Goal: Task Accomplishment & Management: Manage account settings

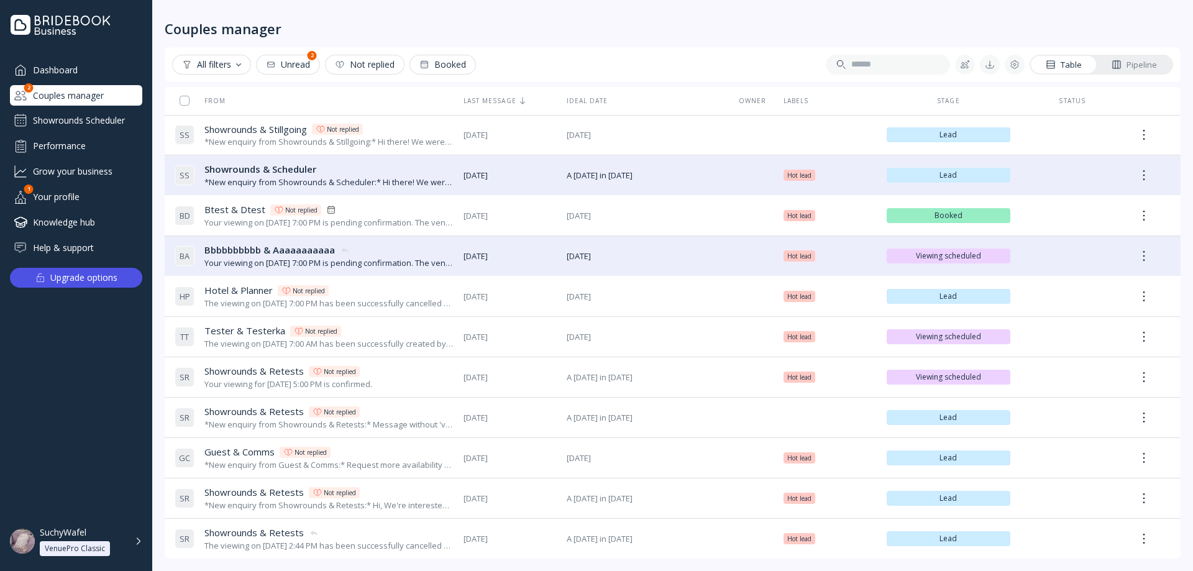
click at [109, 116] on div "Showrounds Scheduler" at bounding box center [76, 121] width 132 height 20
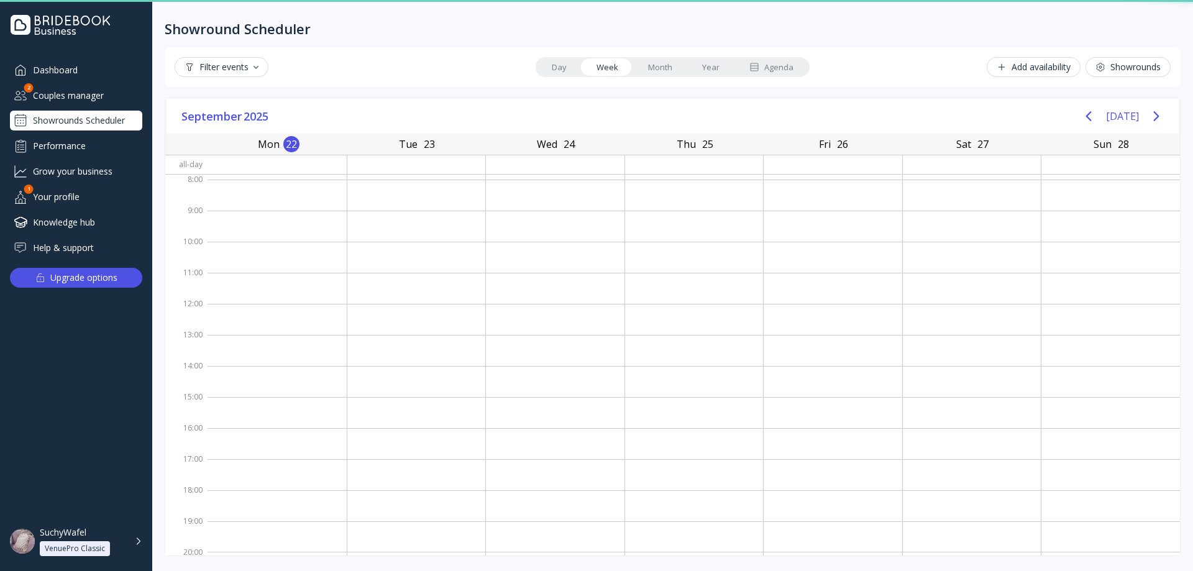
click at [103, 89] on div "Couples manager" at bounding box center [76, 95] width 132 height 21
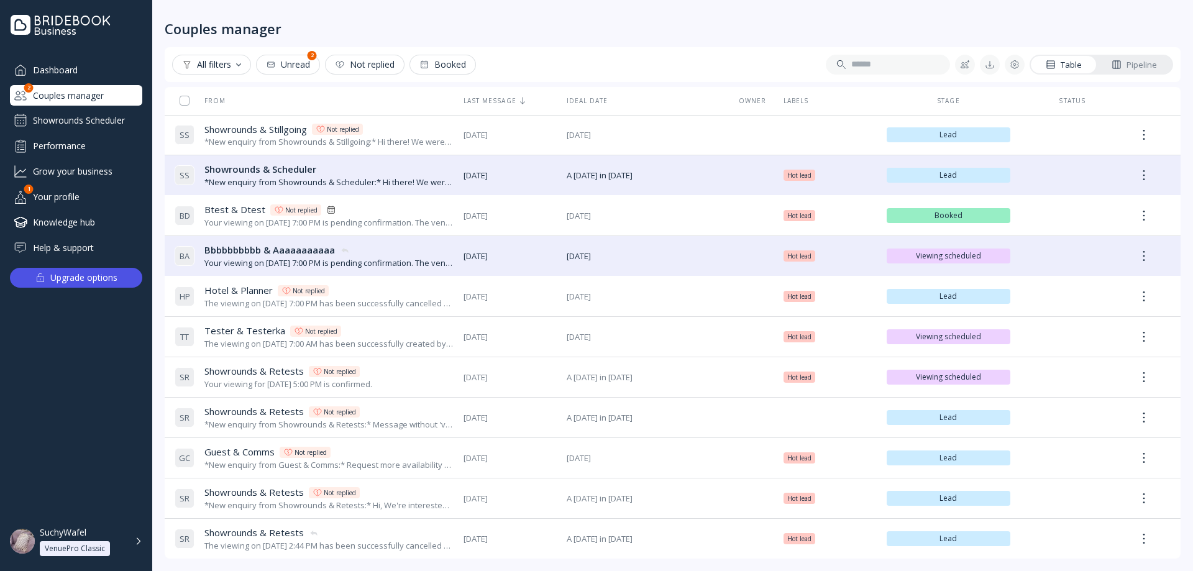
click at [296, 64] on div "Unread" at bounding box center [288, 65] width 44 height 10
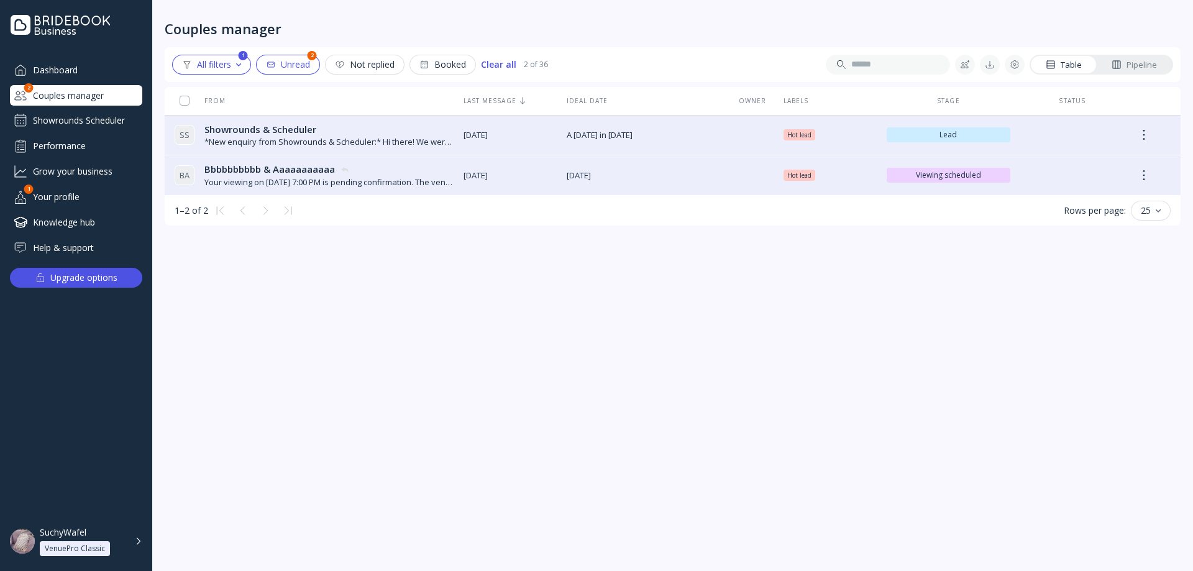
click at [81, 71] on div "Dashboard" at bounding box center [76, 70] width 132 height 21
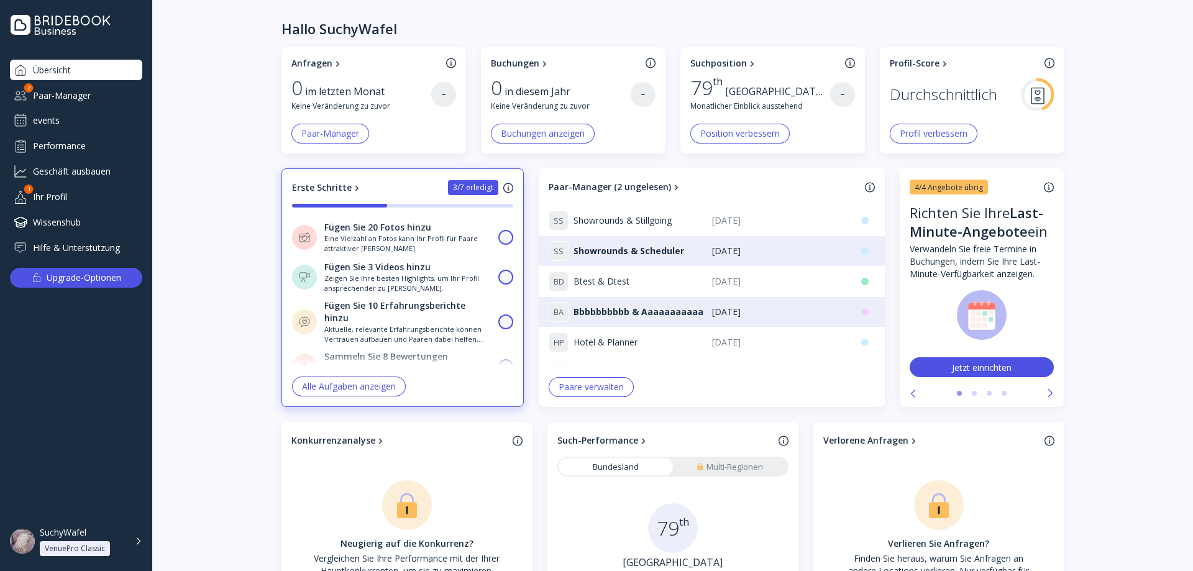
click at [90, 93] on div "Paar-Manager" at bounding box center [76, 95] width 132 height 21
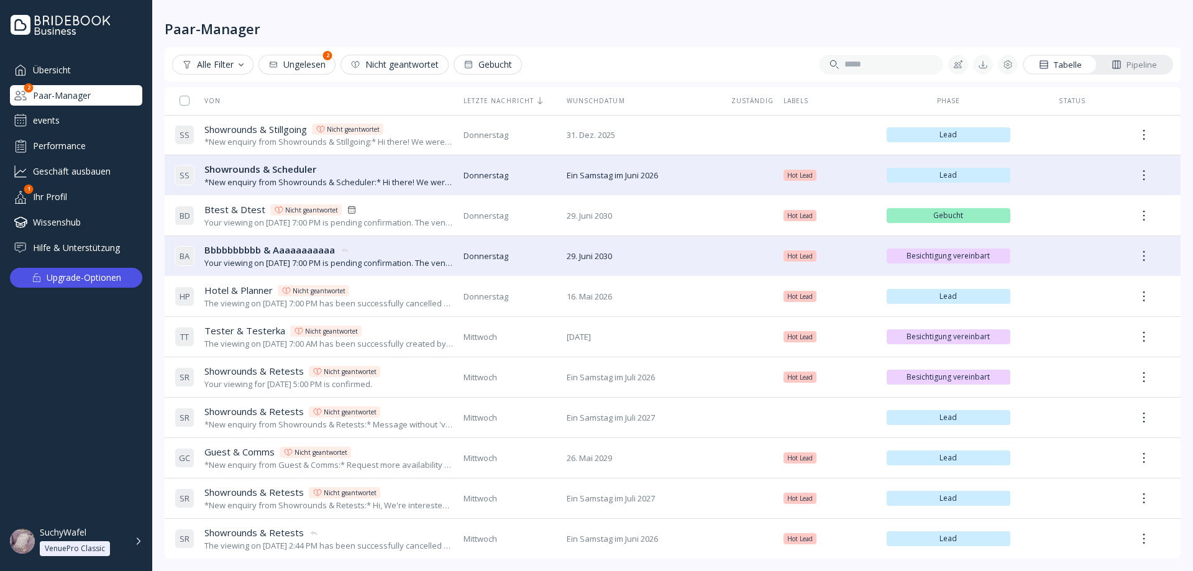
click at [297, 68] on div "Ungelesen" at bounding box center [296, 65] width 57 height 10
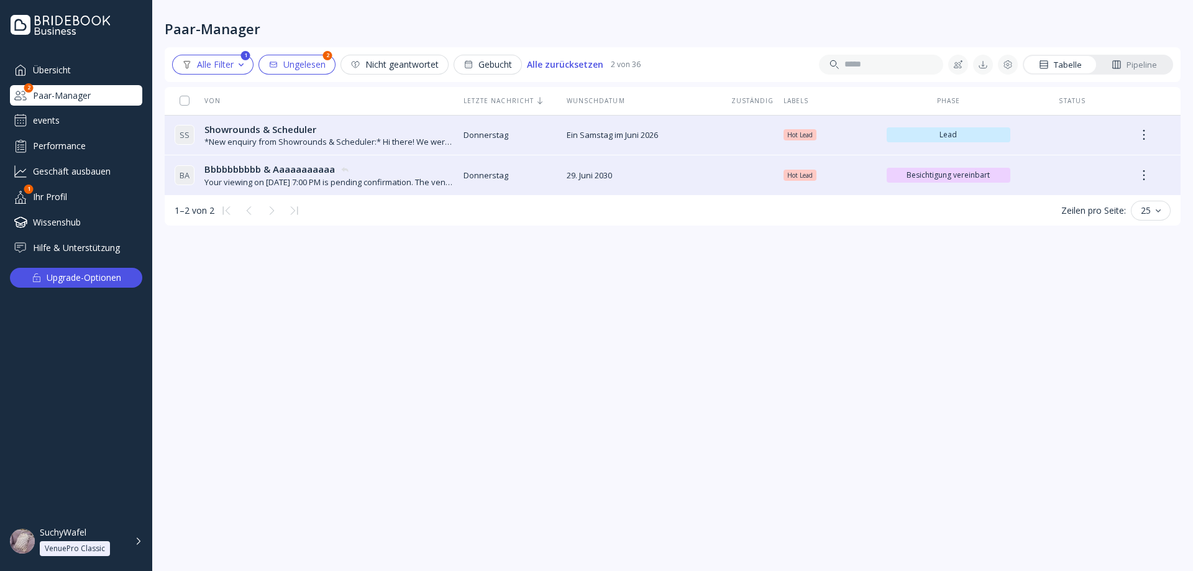
click at [289, 72] on button "Ungelesen" at bounding box center [296, 65] width 77 height 20
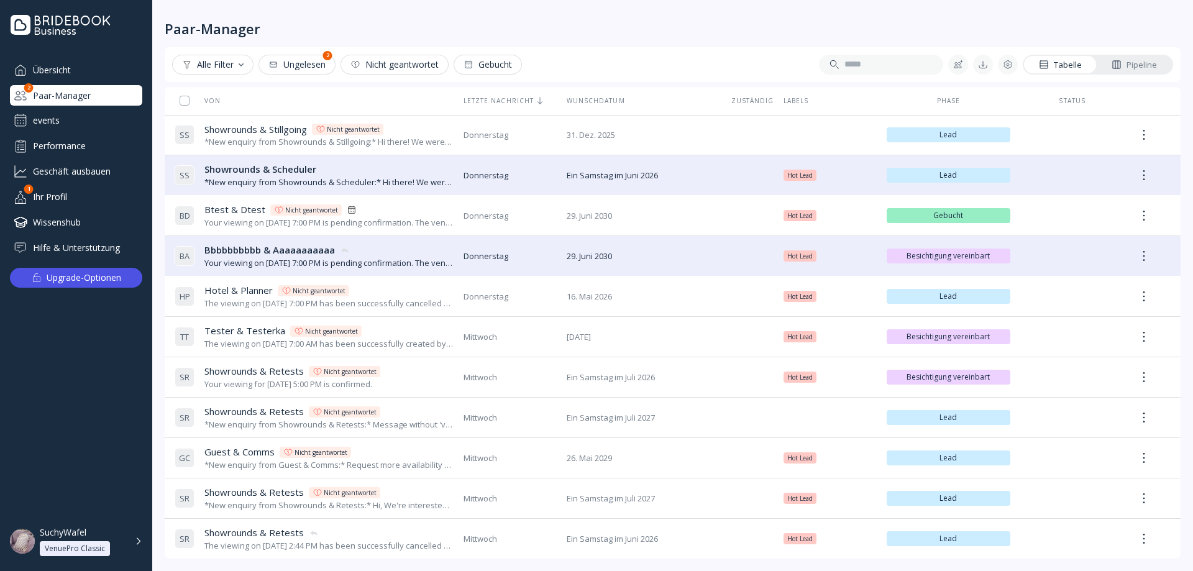
click at [76, 121] on div "events" at bounding box center [76, 121] width 132 height 20
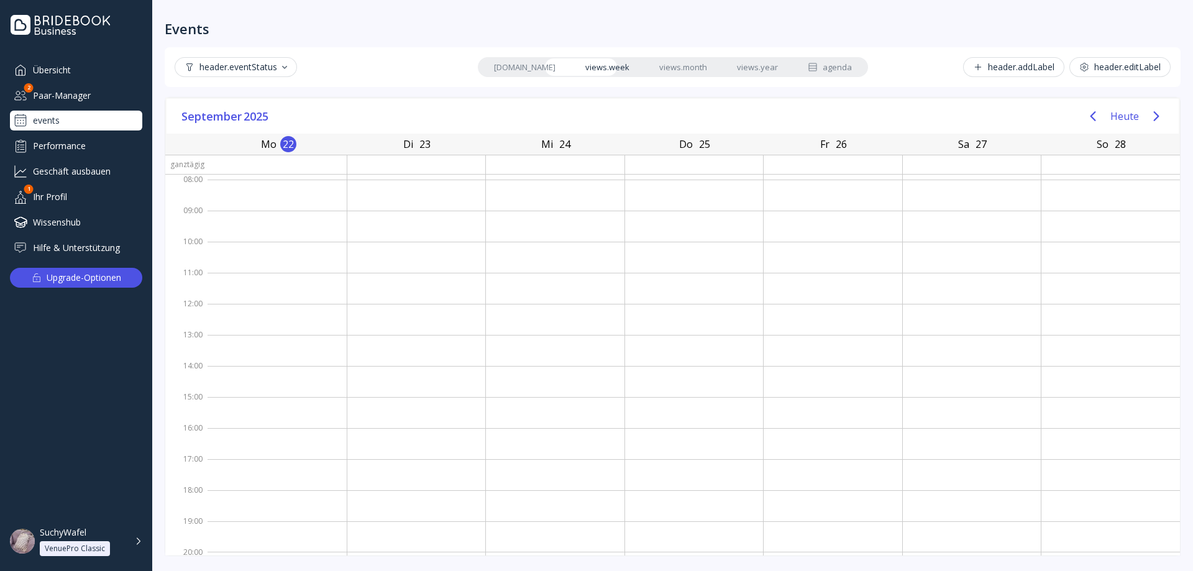
click at [112, 96] on div "Paar-Manager" at bounding box center [76, 95] width 132 height 21
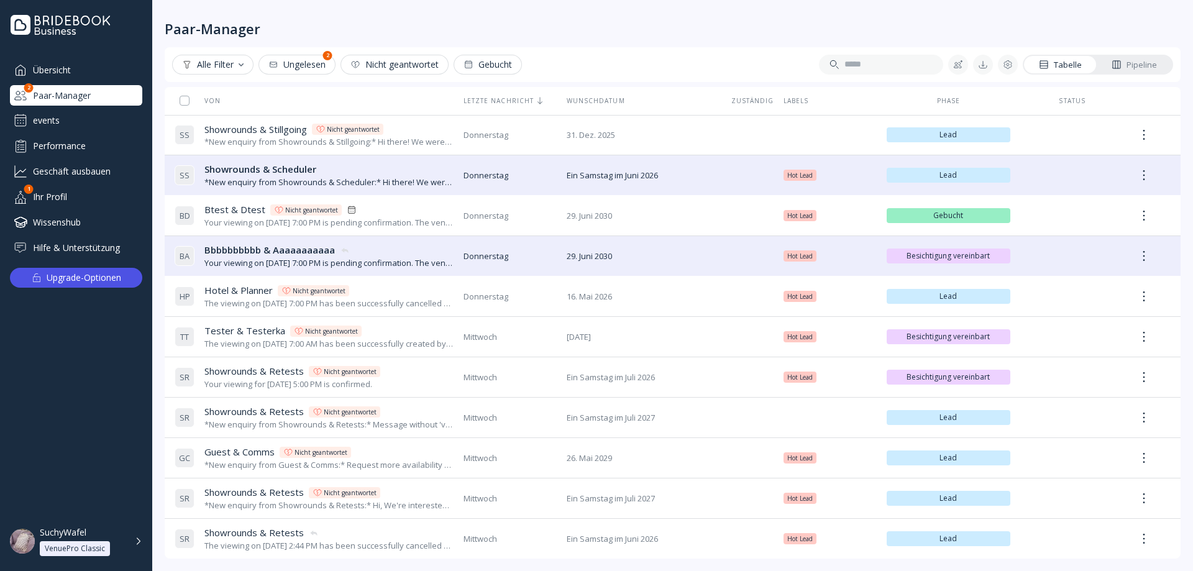
click at [289, 68] on div "Ungelesen" at bounding box center [296, 65] width 57 height 10
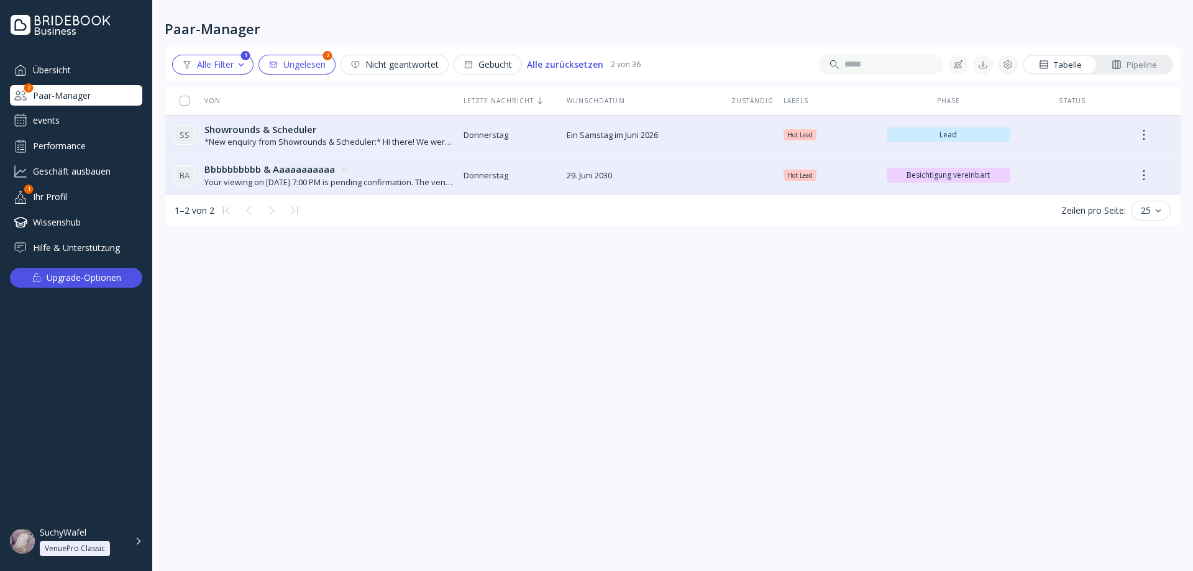
click at [234, 68] on div "Alle Filter" at bounding box center [213, 65] width 62 height 10
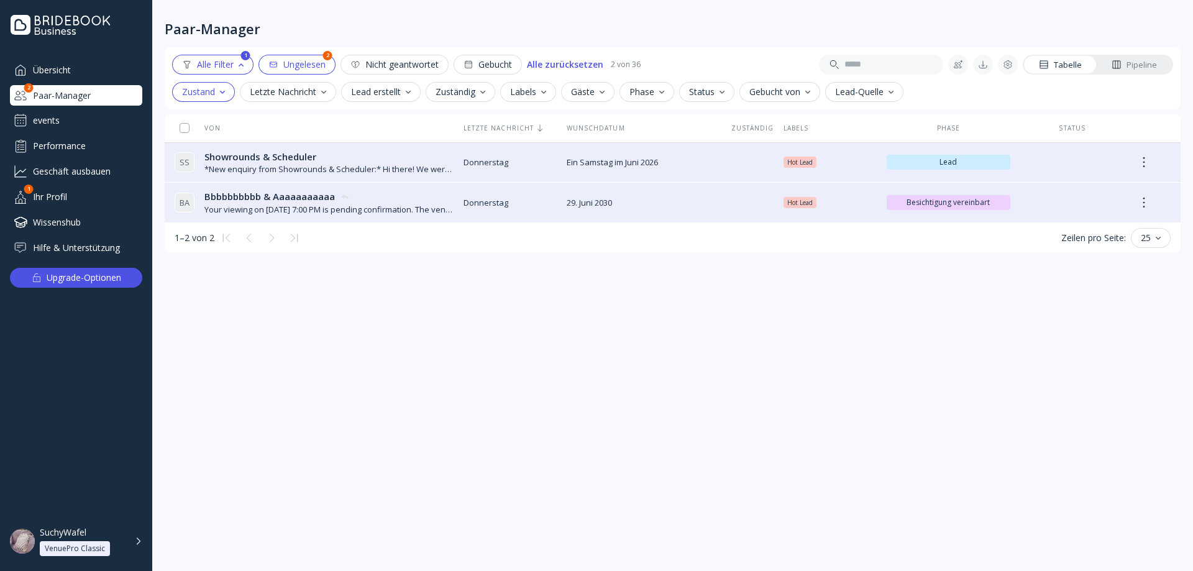
click at [316, 61] on div "Ungelesen" at bounding box center [296, 65] width 57 height 10
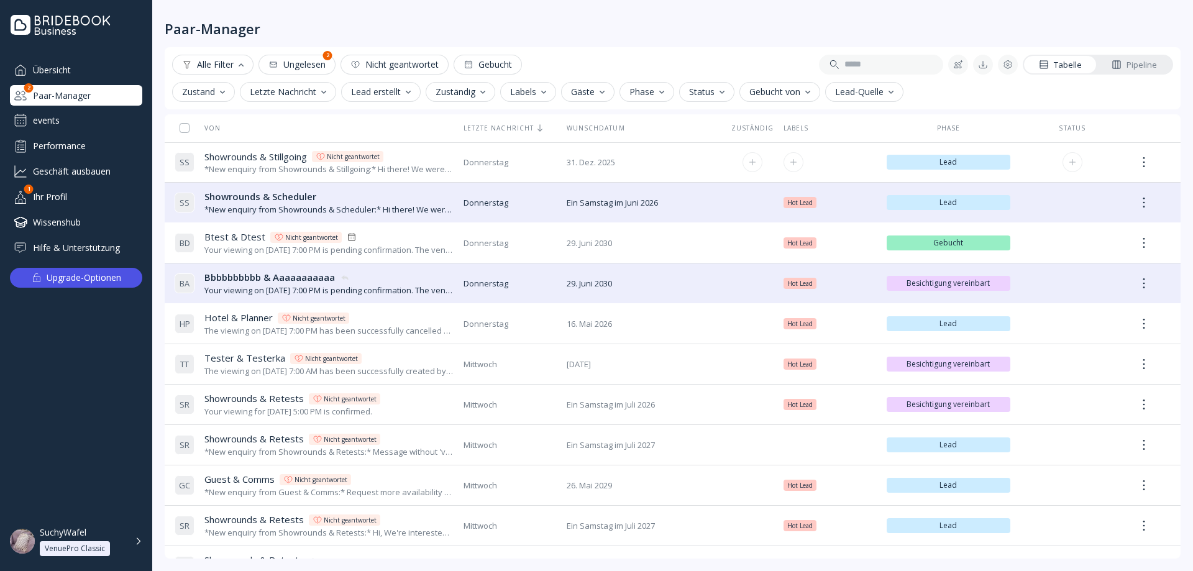
click at [297, 174] on div "*New enquiry from Showrounds & Stillgoing:* Hi there! We were hoping to use the…" at bounding box center [328, 169] width 249 height 12
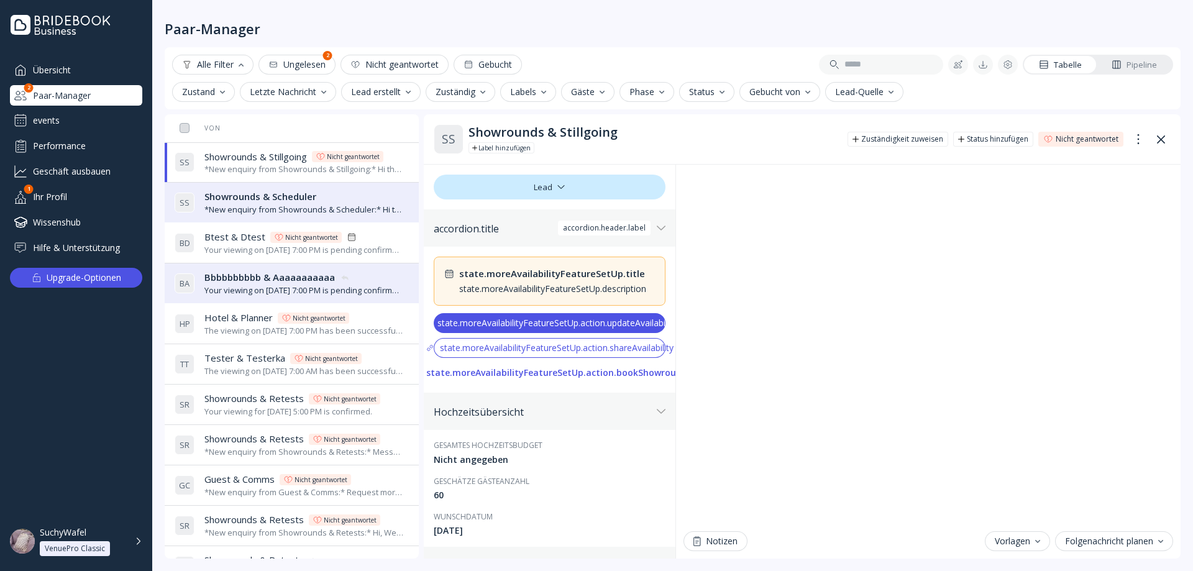
click at [275, 185] on div "S S Showrounds & Scheduler Showrounds & Scheduler *New enquiry from Showrounds …" at bounding box center [289, 202] width 229 height 35
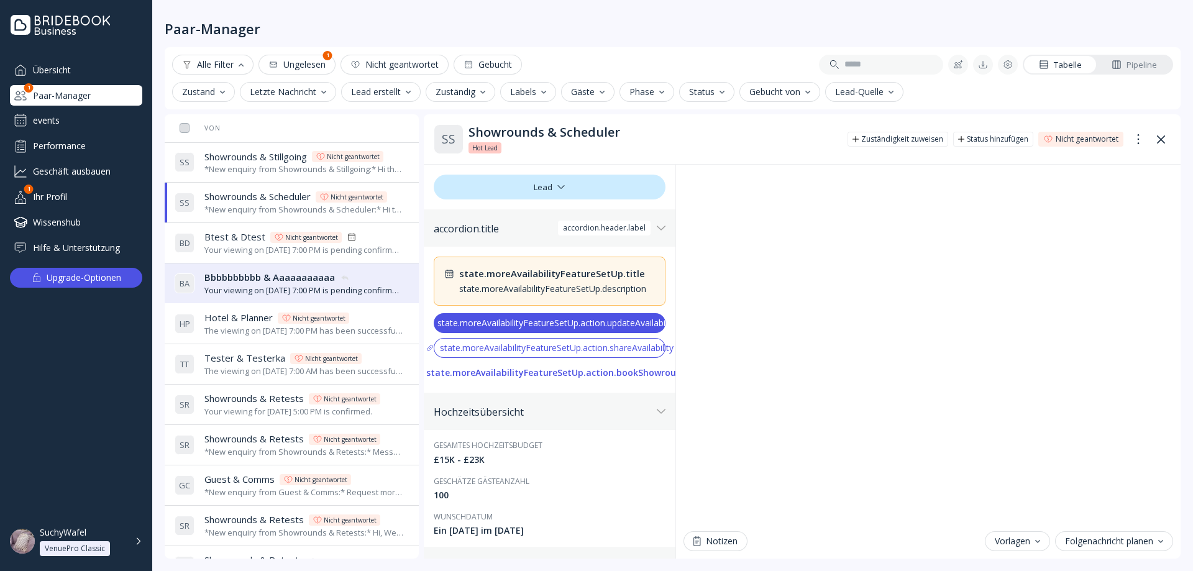
click at [263, 240] on div "Btest & Dtest Btest & Dtest Nicht geantwortet" at bounding box center [303, 236] width 199 height 13
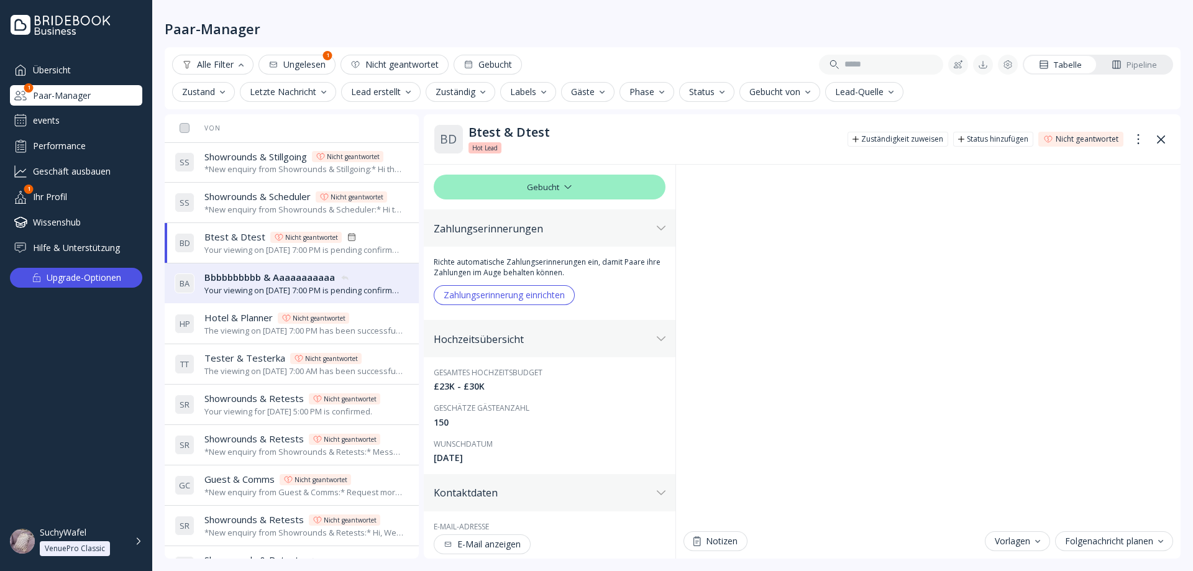
click at [254, 271] on span "Bbbbbbbbbb & Aaaaaaaaaaa" at bounding box center [269, 277] width 130 height 13
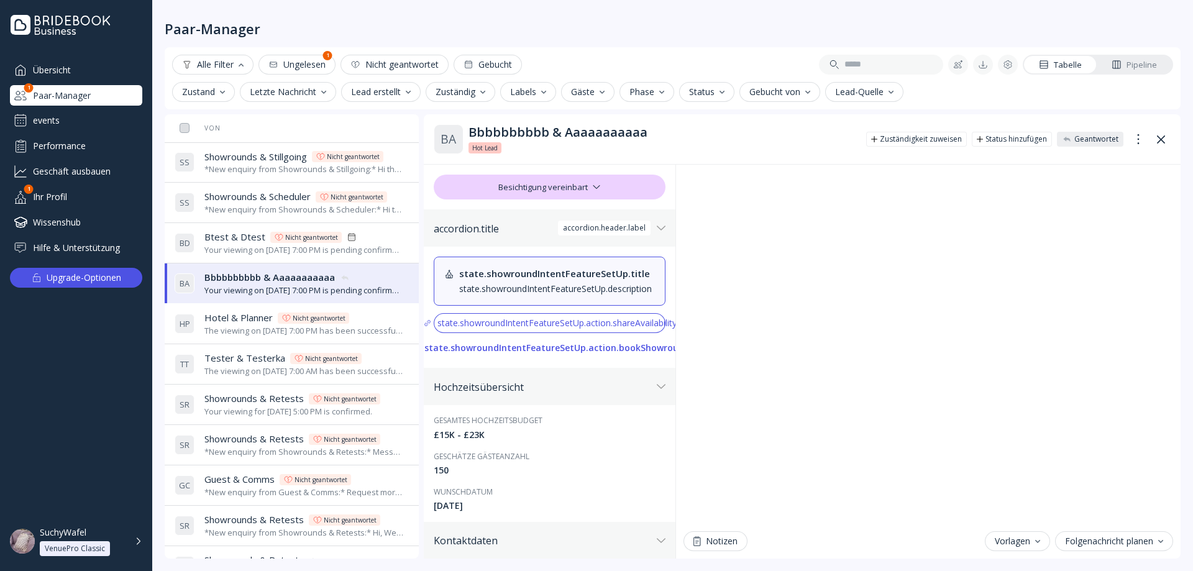
click at [248, 320] on span "Hotel & Planner" at bounding box center [238, 317] width 68 height 13
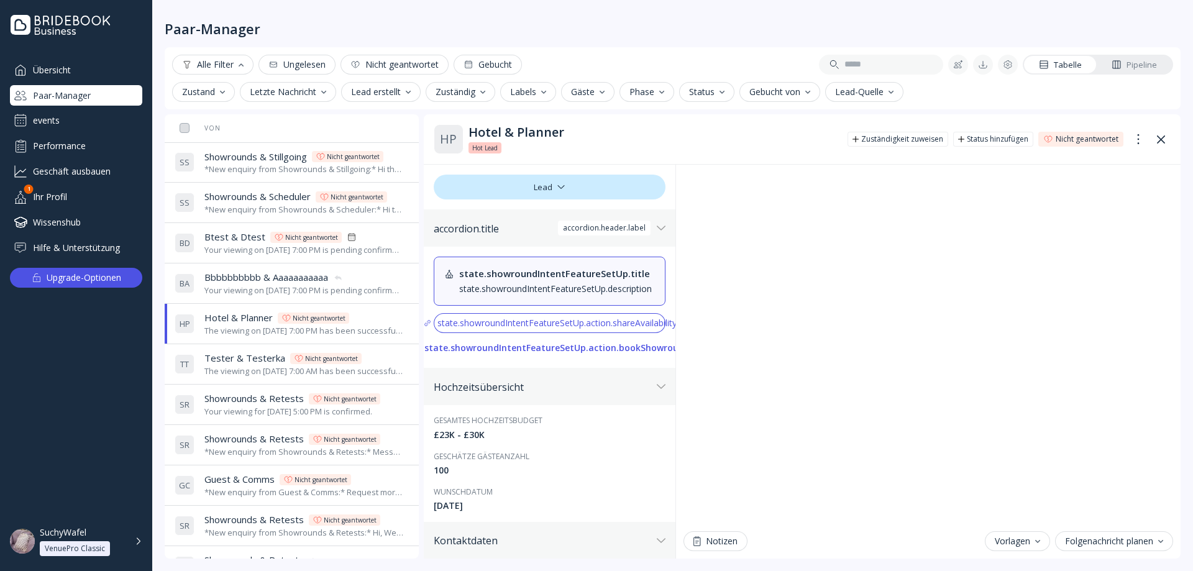
click at [250, 362] on span "Tester & Testerka" at bounding box center [244, 358] width 81 height 13
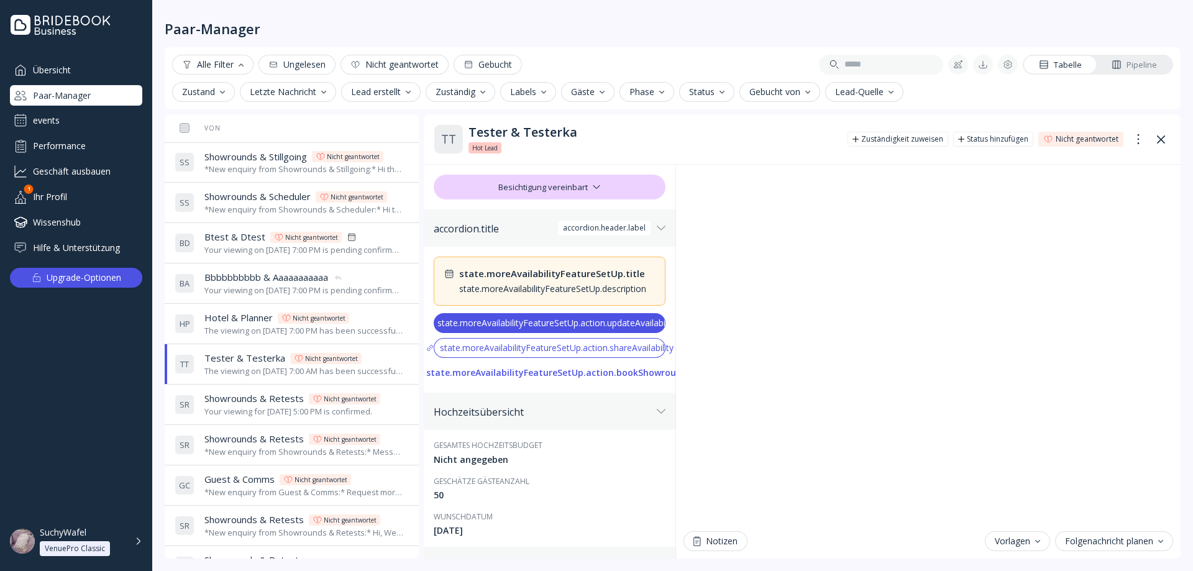
click at [256, 389] on div "S R Showrounds & Retests Showrounds & Retests Nicht geantwortet Your viewing fo…" at bounding box center [289, 404] width 229 height 35
click at [258, 367] on div "The viewing on [DATE] 7:00 AM has been successfully created by SuchyWafel." at bounding box center [303, 371] width 199 height 12
click at [252, 427] on td "S R Showrounds & Retests Showrounds & Retests Nicht geantwortet *New enquiry fr…" at bounding box center [314, 445] width 289 height 40
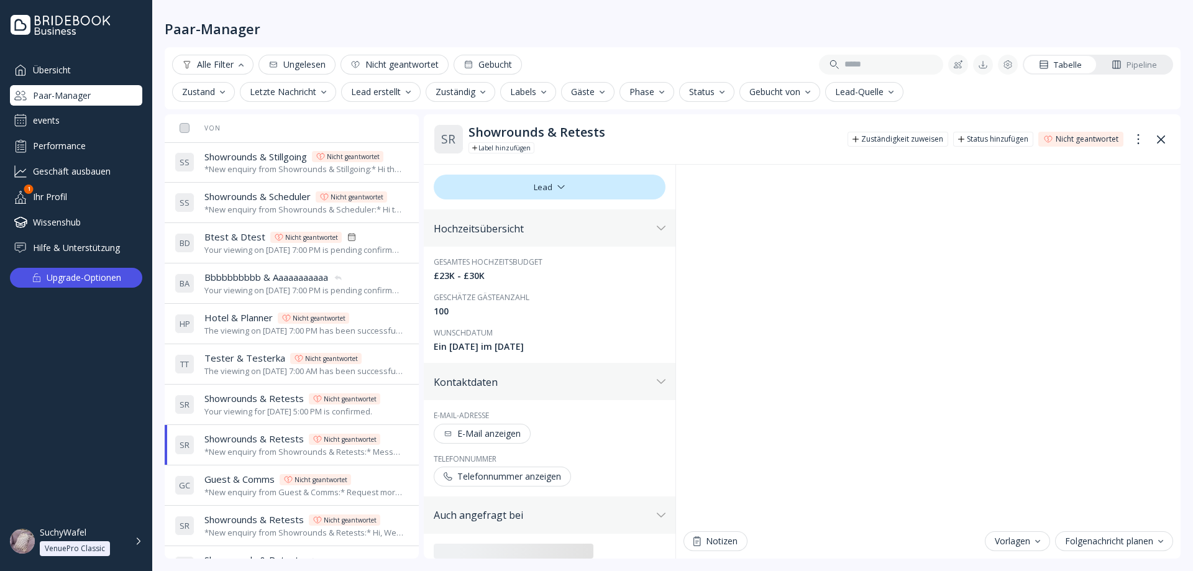
click at [249, 409] on div "Your viewing for [DATE] 5:00 PM is confirmed." at bounding box center [292, 412] width 176 height 12
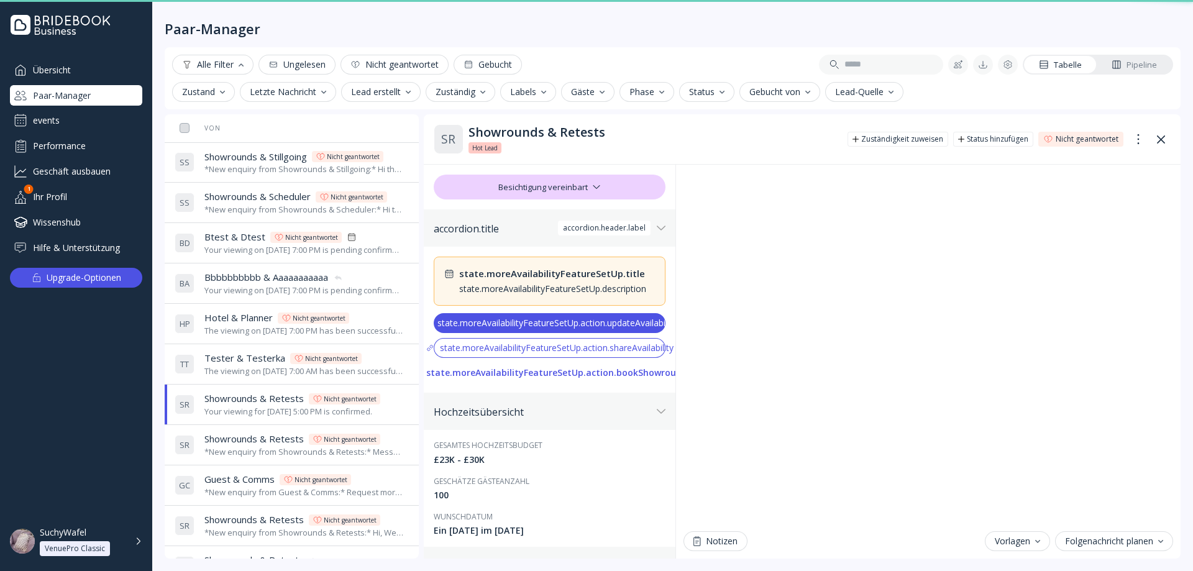
click at [247, 367] on div "The viewing on [DATE] 7:00 AM has been successfully created by SuchyWafel." at bounding box center [303, 371] width 199 height 12
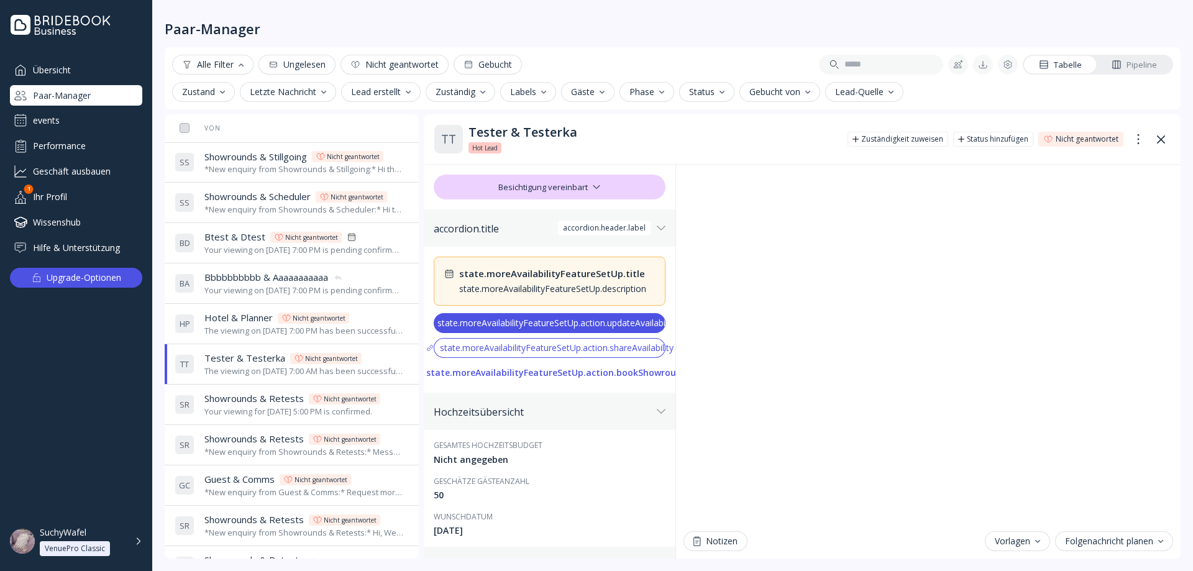
click at [251, 319] on span "Hotel & Planner" at bounding box center [238, 317] width 68 height 13
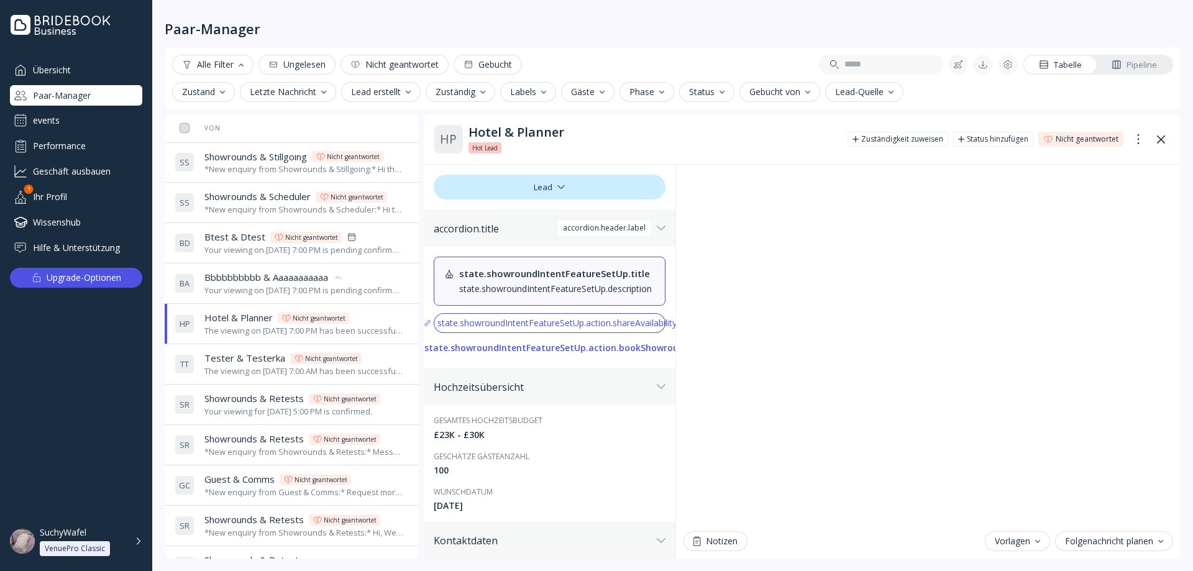
click at [250, 276] on span "Bbbbbbbbbb & Aaaaaaaaaaa" at bounding box center [266, 277] width 124 height 13
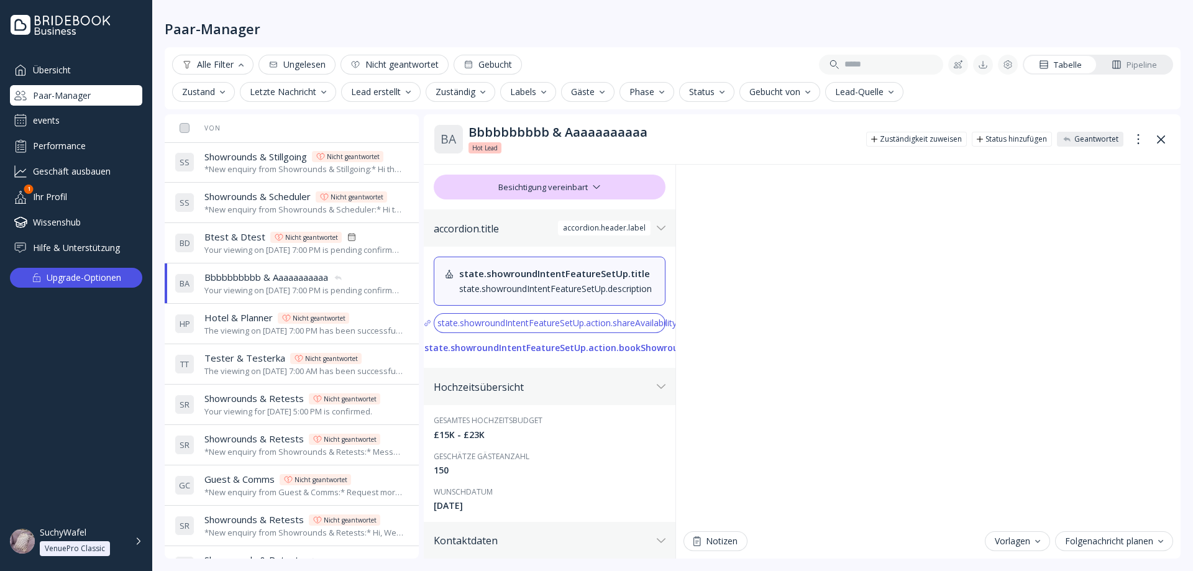
click at [247, 242] on span "Btest & Dtest" at bounding box center [234, 236] width 61 height 13
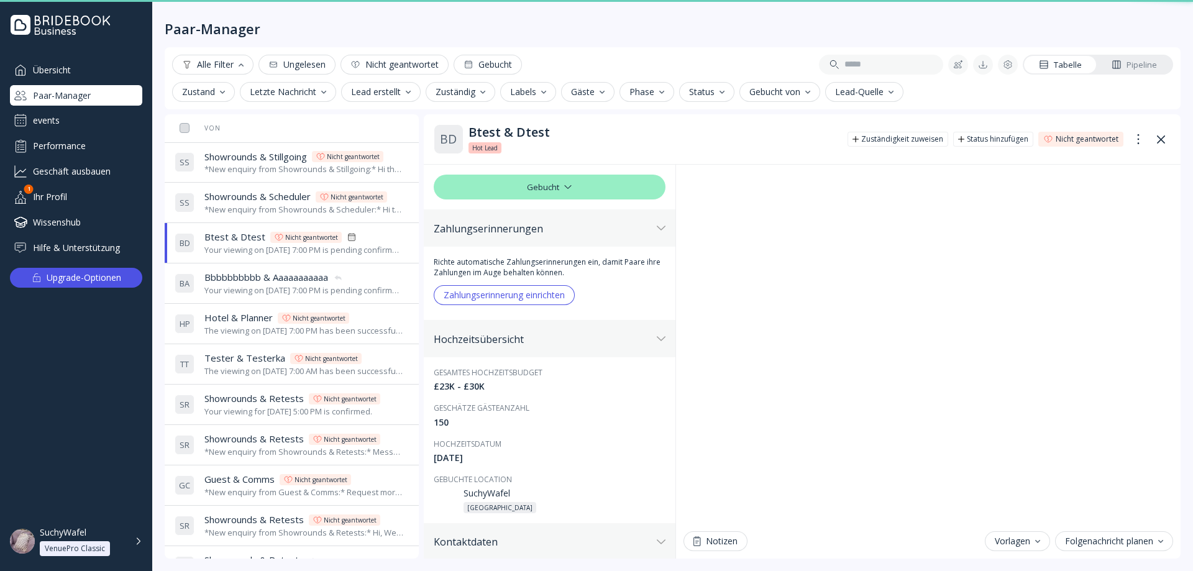
click at [241, 202] on span "Showrounds & Scheduler" at bounding box center [257, 196] width 106 height 13
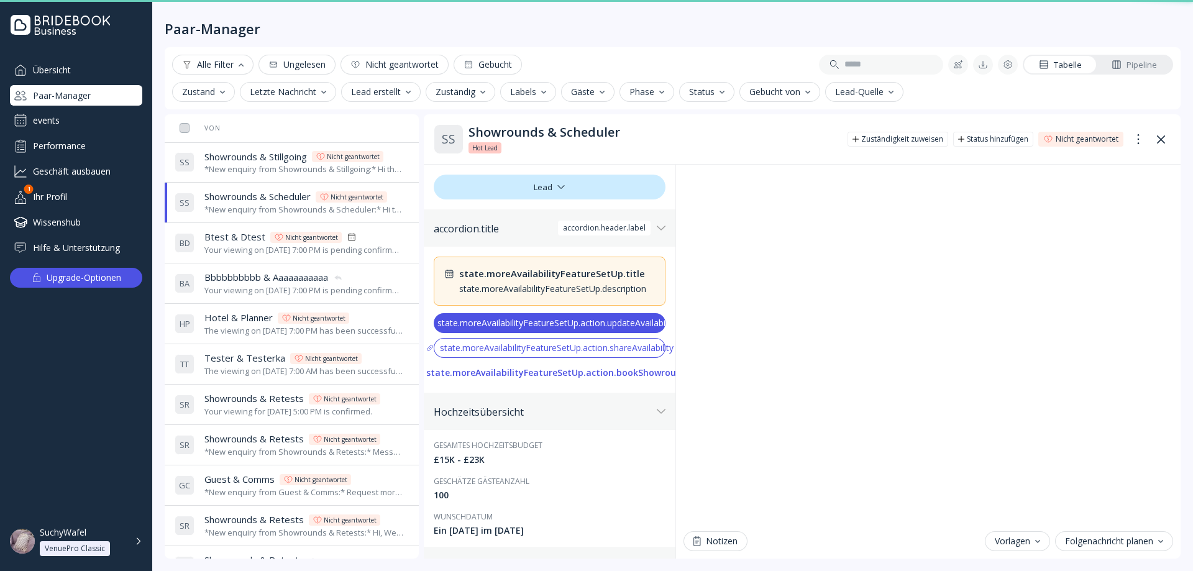
click at [242, 172] on div "*New enquiry from Showrounds & Stillgoing:* Hi there! We were hoping to use the…" at bounding box center [303, 169] width 199 height 12
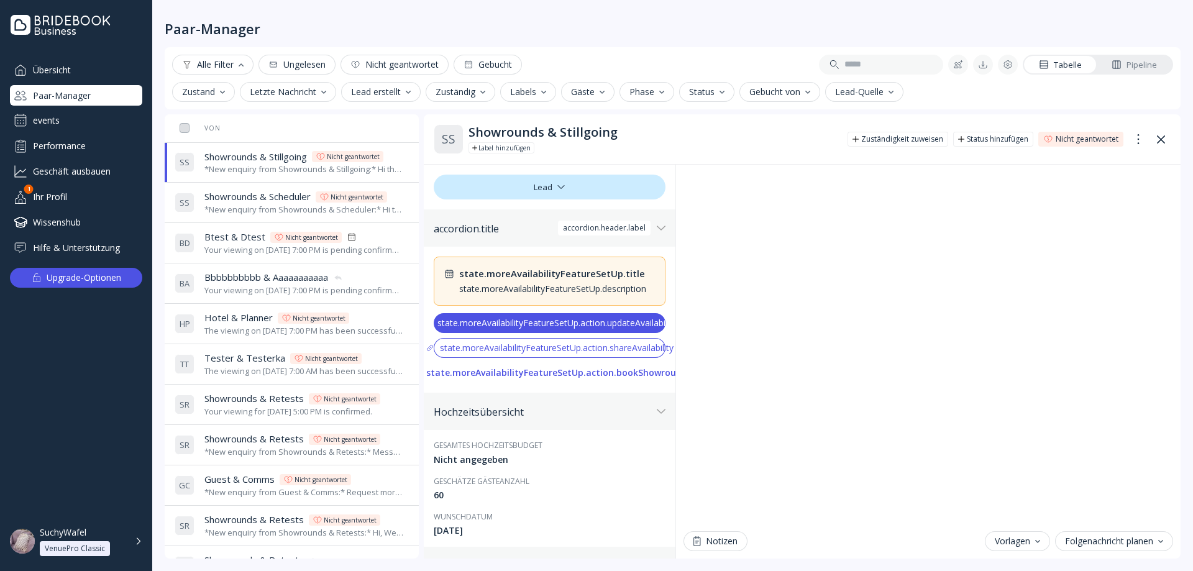
click at [255, 205] on div "*New enquiry from Showrounds & Scheduler:* Hi there! We were hoping to use the …" at bounding box center [303, 210] width 199 height 12
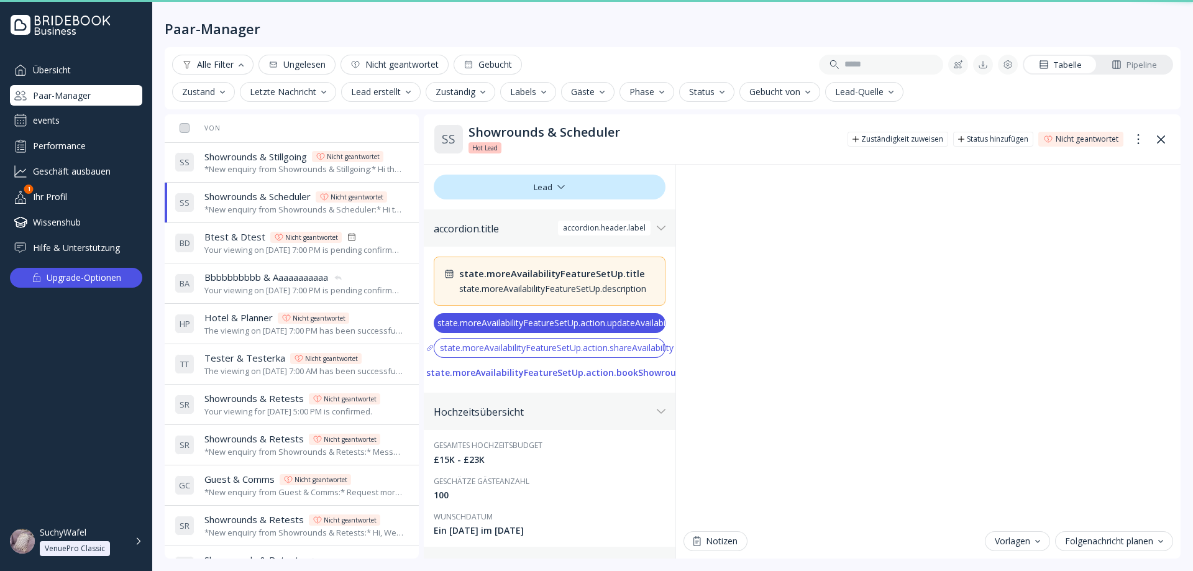
click at [257, 247] on div "Your viewing on [DATE] 7:00 PM is pending confirmation. The venue will approve …" at bounding box center [303, 250] width 199 height 12
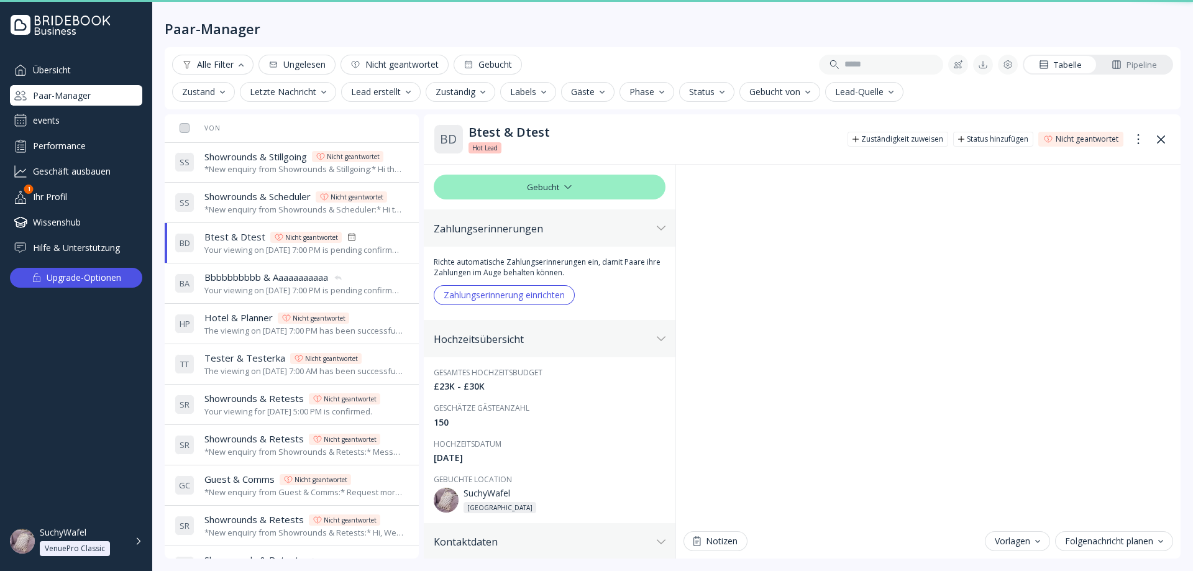
click at [250, 207] on div "*New enquiry from Showrounds & Scheduler:* Hi there! We were hoping to use the …" at bounding box center [303, 210] width 199 height 12
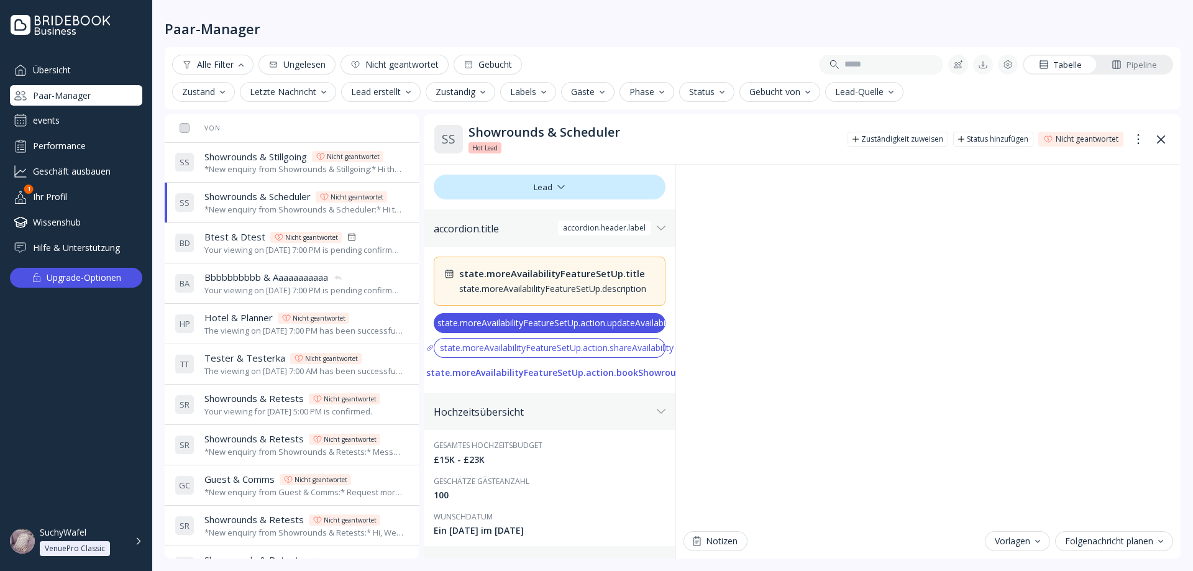
click at [255, 178] on div "S S Showrounds & Stillgoing Showrounds & Stillgoing Nicht geantwortet *New enqu…" at bounding box center [289, 162] width 229 height 35
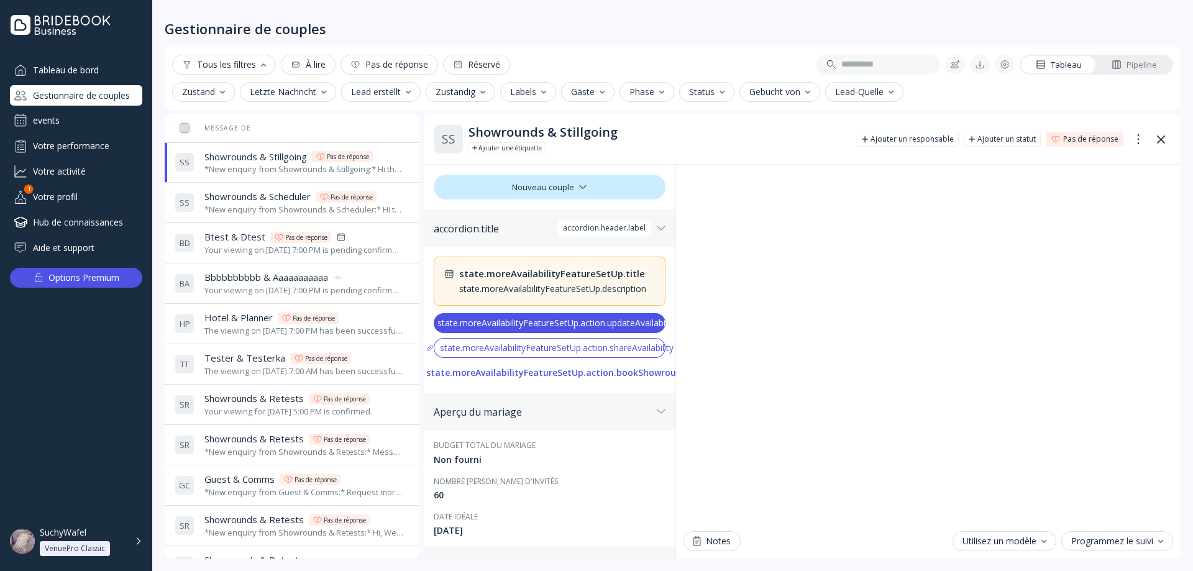
click at [227, 212] on div "*New enquiry from Showrounds & Scheduler:* Hi there! We were hoping to use the …" at bounding box center [303, 210] width 199 height 12
click at [234, 252] on div "Your viewing on [DATE] 7:00 PM is pending confirmation. The venue will approve …" at bounding box center [303, 250] width 199 height 12
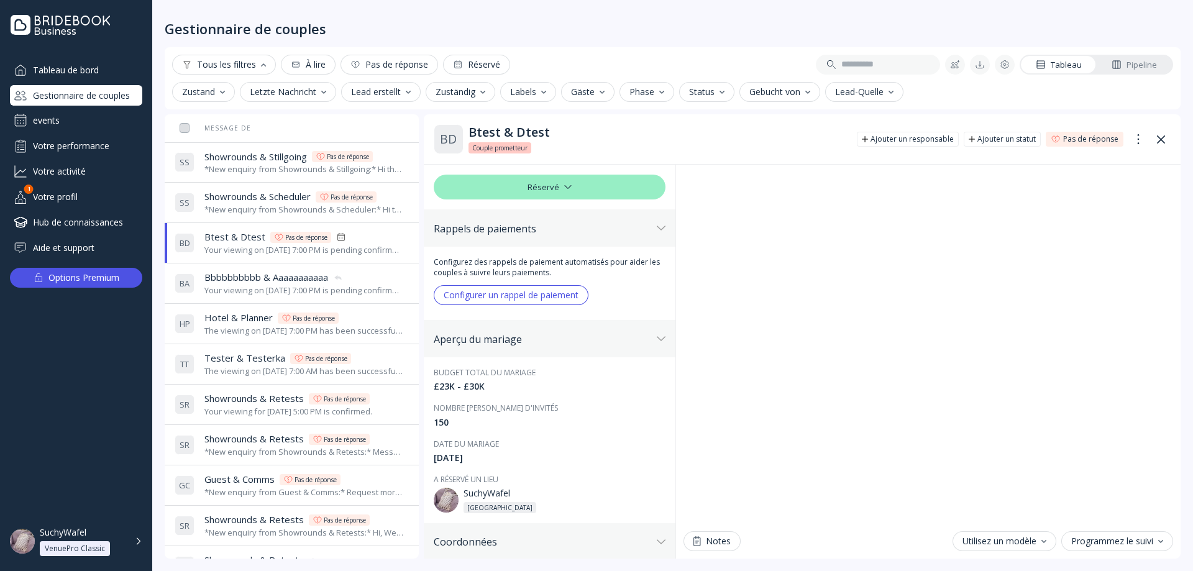
click at [225, 308] on div "H P Hotel & Planner Hotel & Planner Pas de réponse The viewing on September 26t…" at bounding box center [289, 323] width 229 height 35
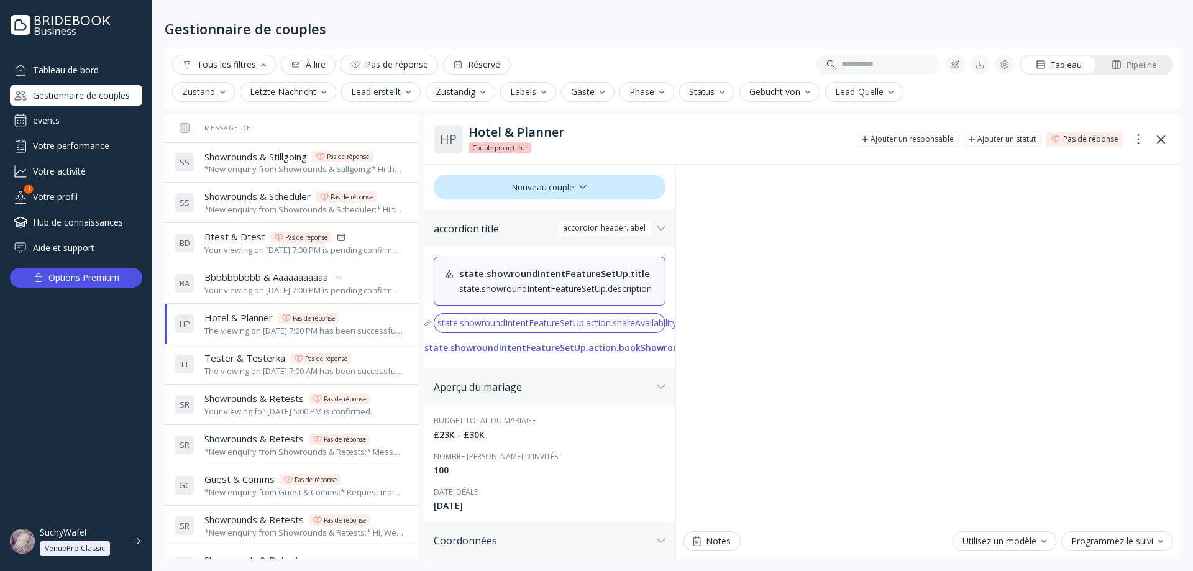
click at [246, 360] on span "Tester & Testerka" at bounding box center [244, 358] width 81 height 13
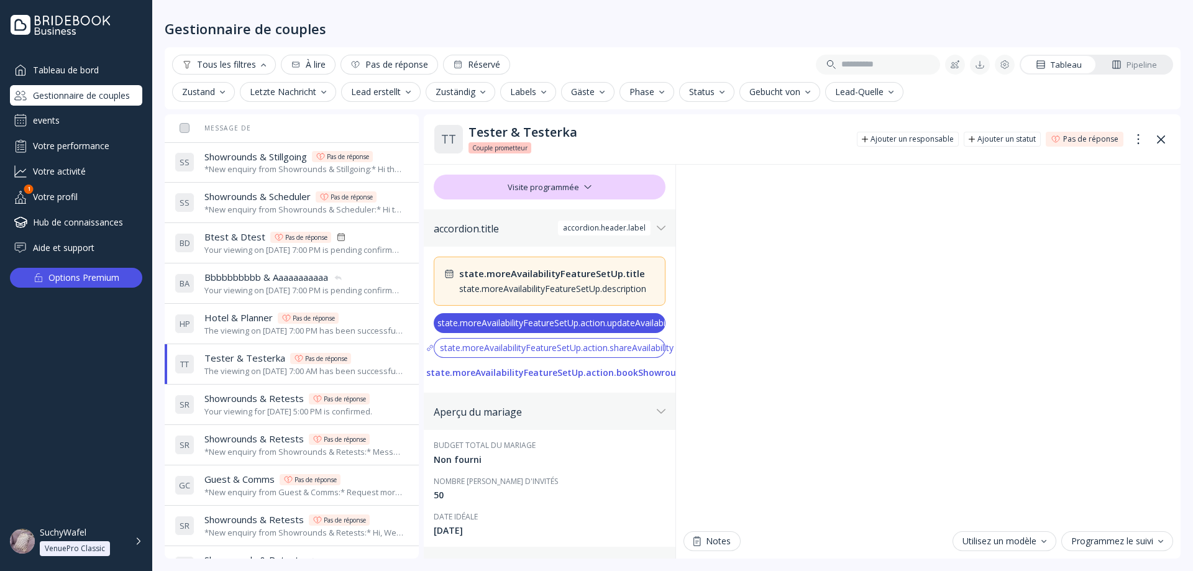
click at [242, 331] on div "The viewing on [DATE] 7:00 PM has been successfully cancelled by SuchyWafel." at bounding box center [303, 331] width 199 height 12
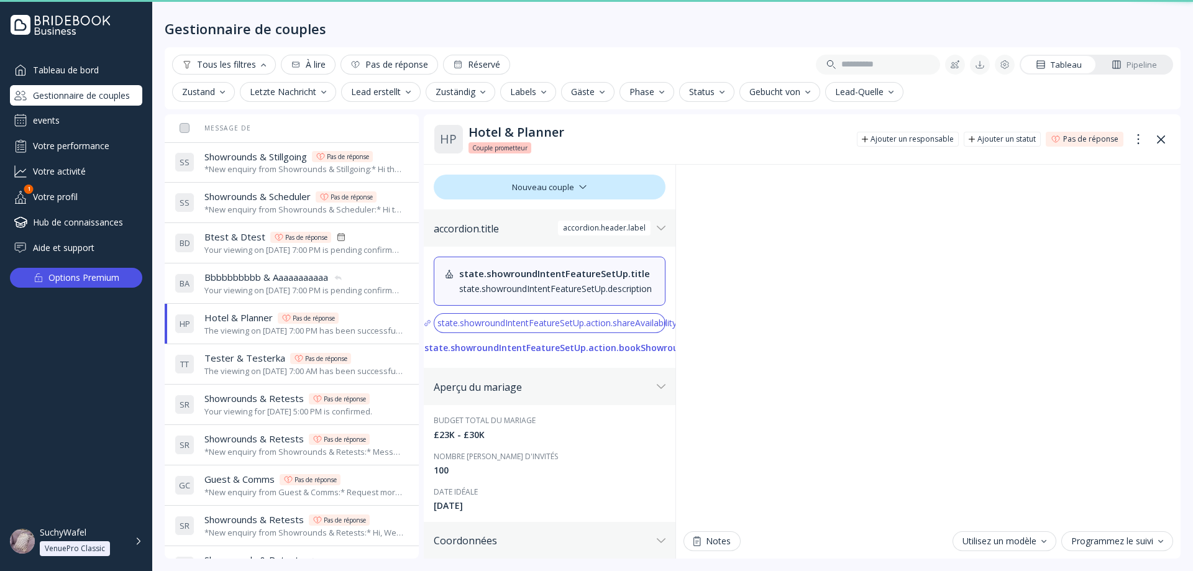
click at [237, 280] on span "Bbbbbbbbbb & Aaaaaaaaaaa" at bounding box center [266, 277] width 124 height 13
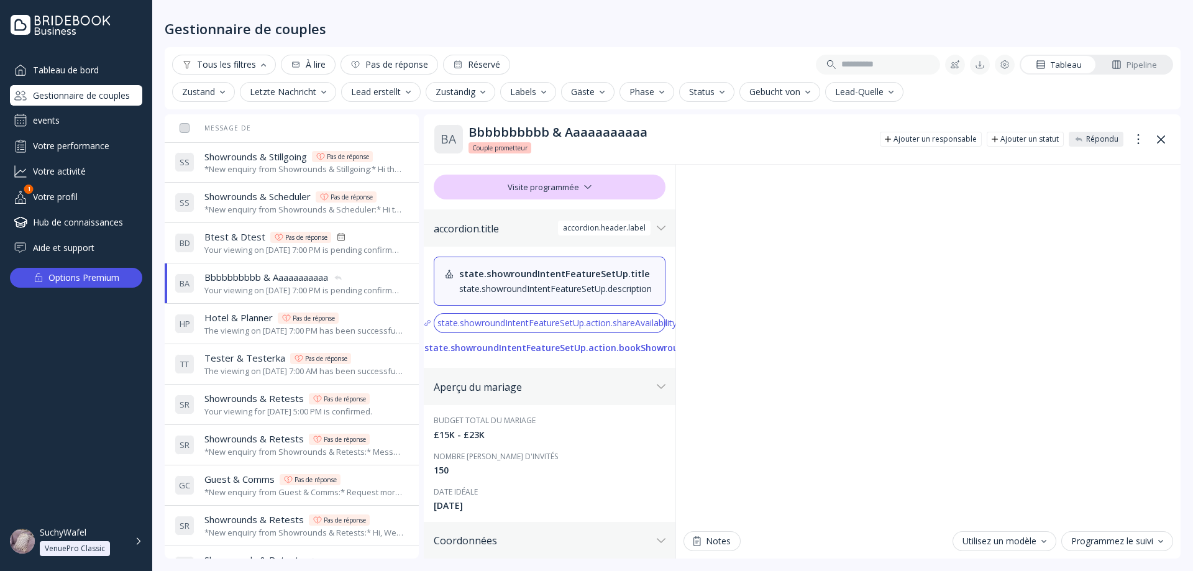
click at [246, 237] on span "Btest & Dtest" at bounding box center [234, 236] width 61 height 13
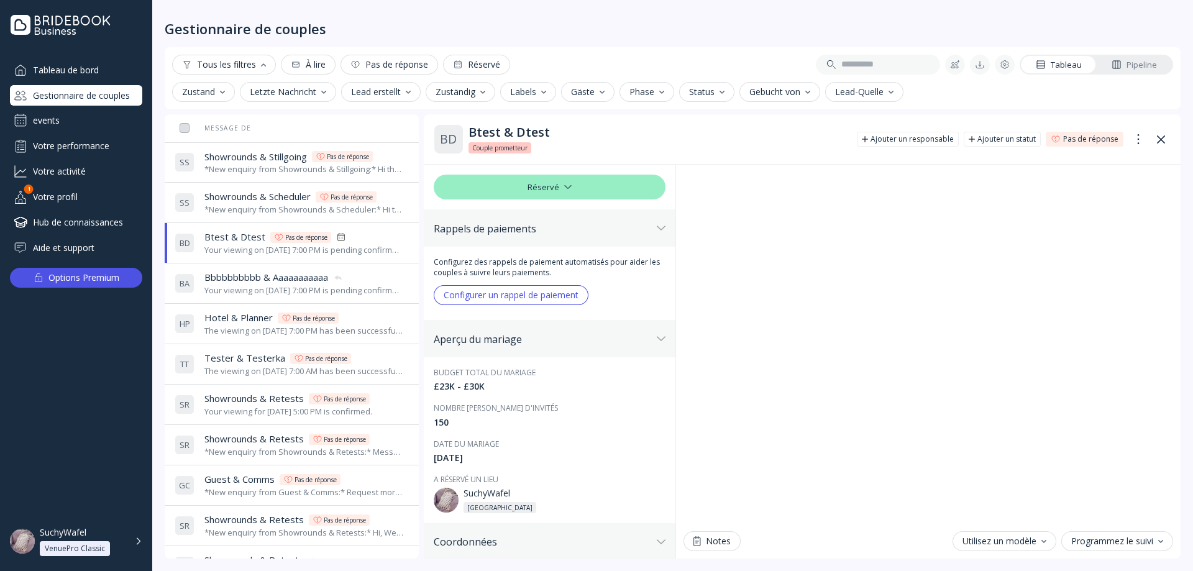
click at [246, 196] on span "Showrounds & Scheduler" at bounding box center [257, 196] width 106 height 13
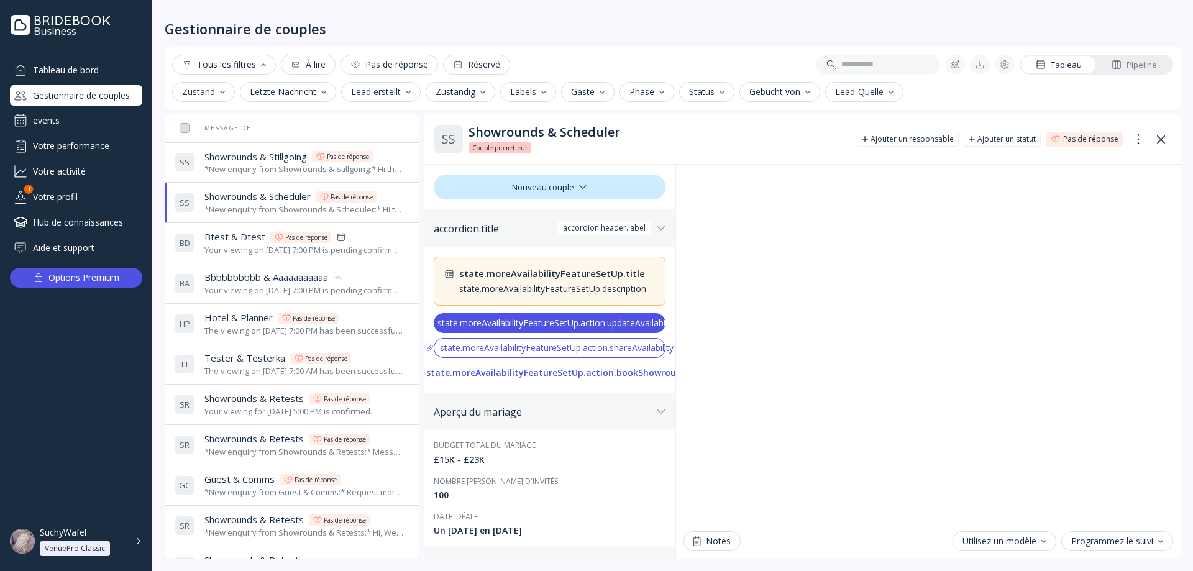
click at [252, 152] on span "Showrounds & Stillgoing" at bounding box center [255, 156] width 103 height 13
click at [261, 188] on div "S S Showrounds & Scheduler Showrounds & Scheduler Pas de réponse *New enquiry f…" at bounding box center [289, 202] width 229 height 35
click at [260, 232] on span "Btest & Dtest" at bounding box center [234, 236] width 61 height 13
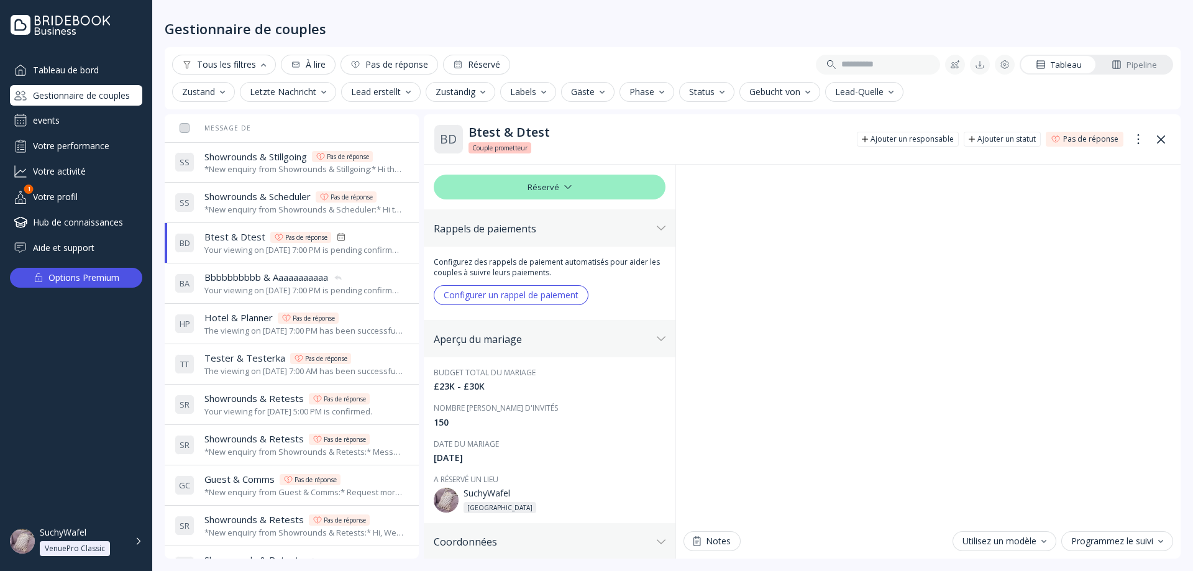
click at [264, 287] on div "Your viewing on [DATE] 7:00 PM is pending confirmation. The venue will approve …" at bounding box center [303, 291] width 199 height 12
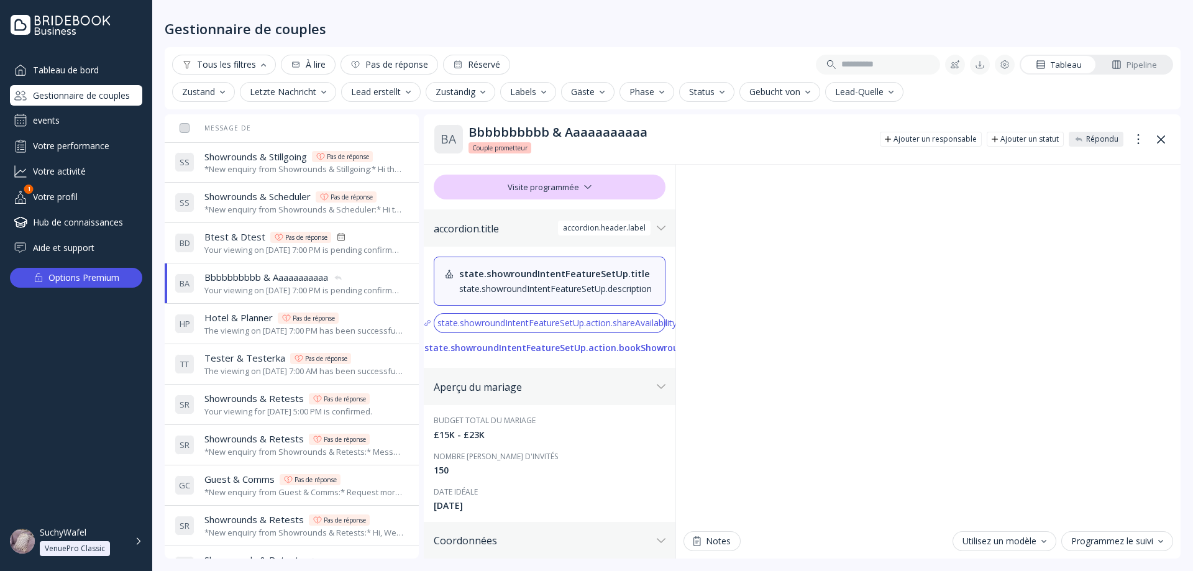
click at [263, 326] on div "The viewing on [DATE] 7:00 PM has been successfully cancelled by SuchyWafel." at bounding box center [303, 331] width 199 height 12
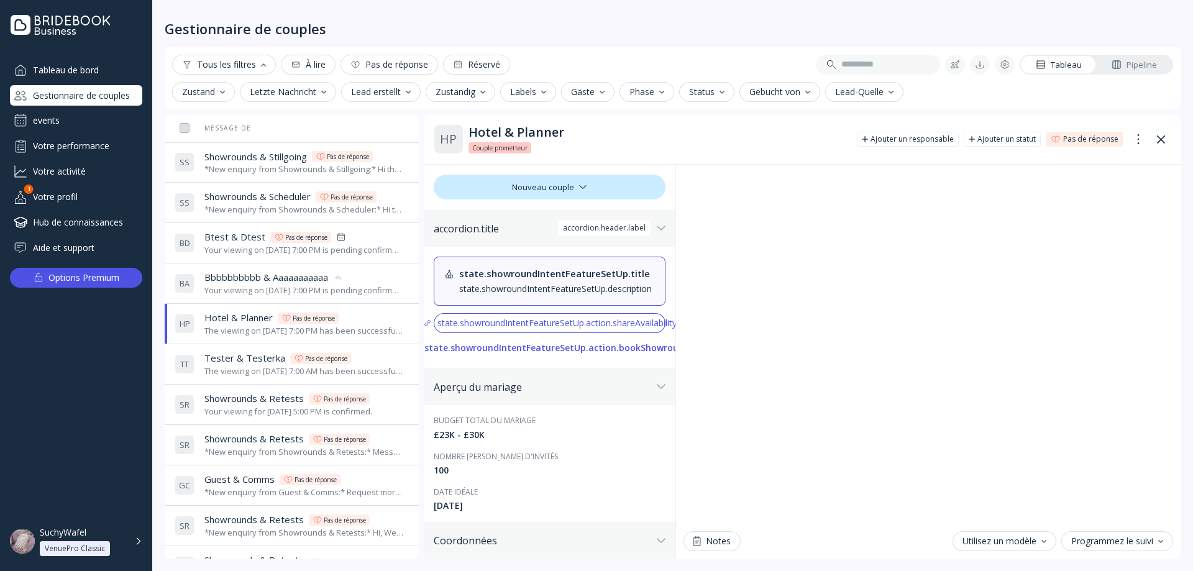
click at [250, 372] on div "The viewing on [DATE] 7:00 AM has been successfully created by SuchyWafel." at bounding box center [303, 371] width 199 height 12
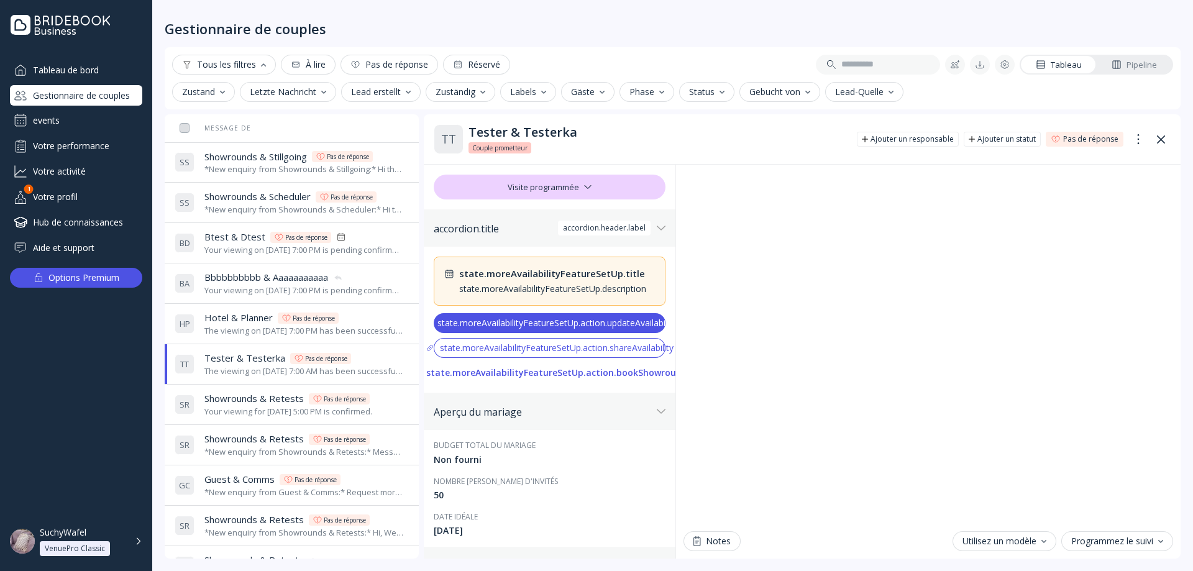
click at [249, 413] on div "Your viewing for [DATE] 5:00 PM is confirmed." at bounding box center [288, 412] width 168 height 12
click at [245, 380] on div "T T Tester & Testerka Tester & Testerka Pas de réponse The viewing on September…" at bounding box center [289, 364] width 229 height 35
click at [245, 355] on span "Tester & Testerka" at bounding box center [244, 358] width 81 height 13
click at [239, 326] on div "The viewing on [DATE] 7:00 PM has been successfully cancelled by SuchyWafel." at bounding box center [303, 331] width 199 height 12
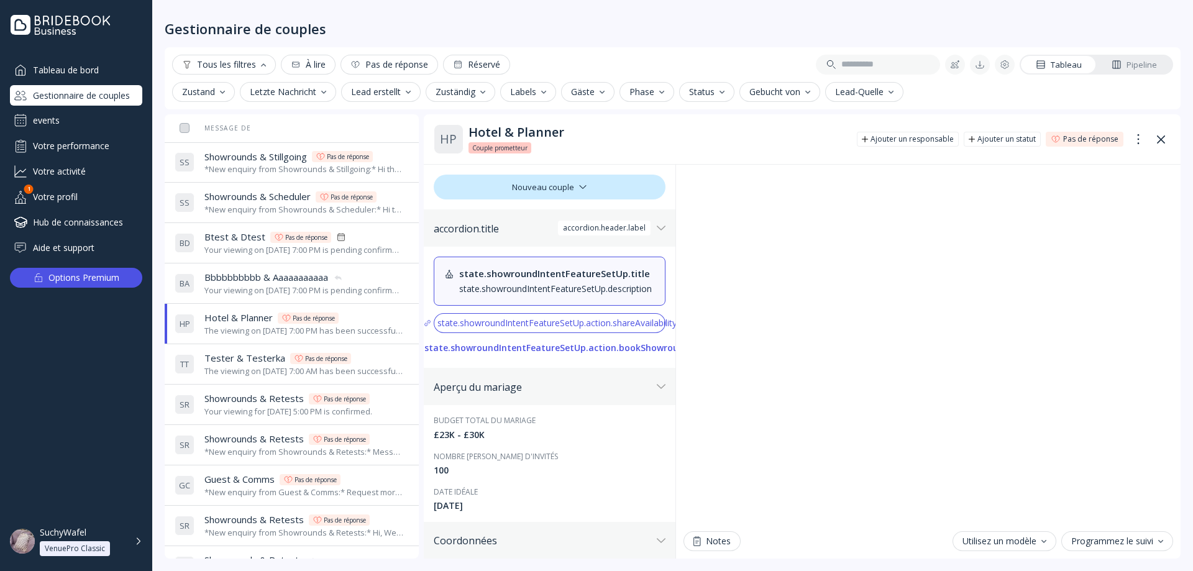
click at [227, 286] on div "Your viewing on [DATE] 7:00 PM is pending confirmation. The venue will approve …" at bounding box center [303, 291] width 199 height 12
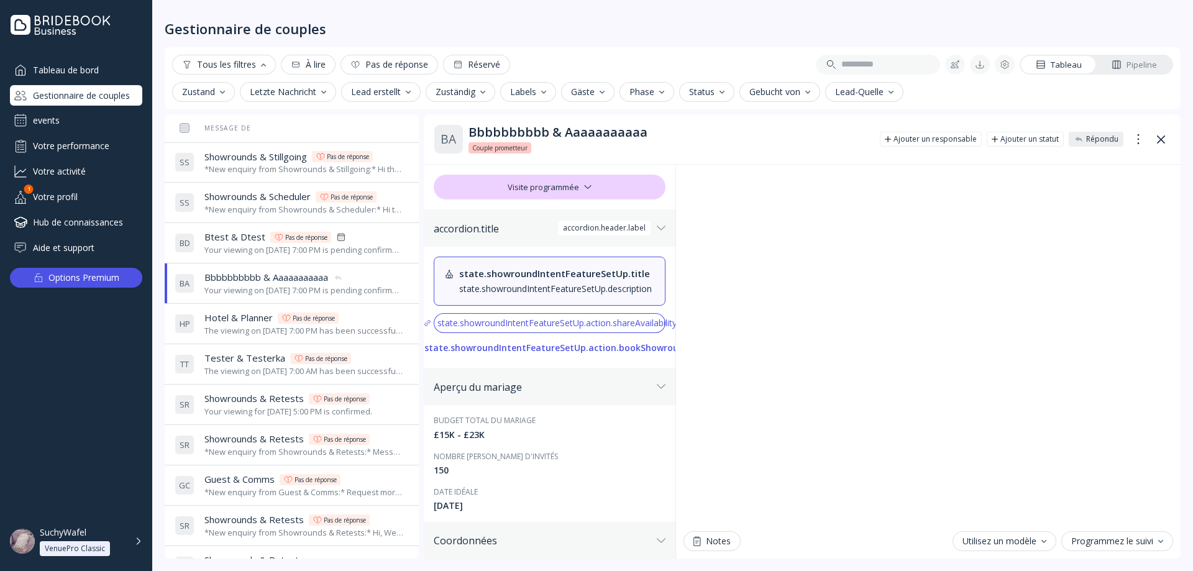
click at [224, 256] on div "B D Btest & Dtest Btest & Dtest Pas de réponse Your viewing on October 10th, 20…" at bounding box center [289, 243] width 229 height 35
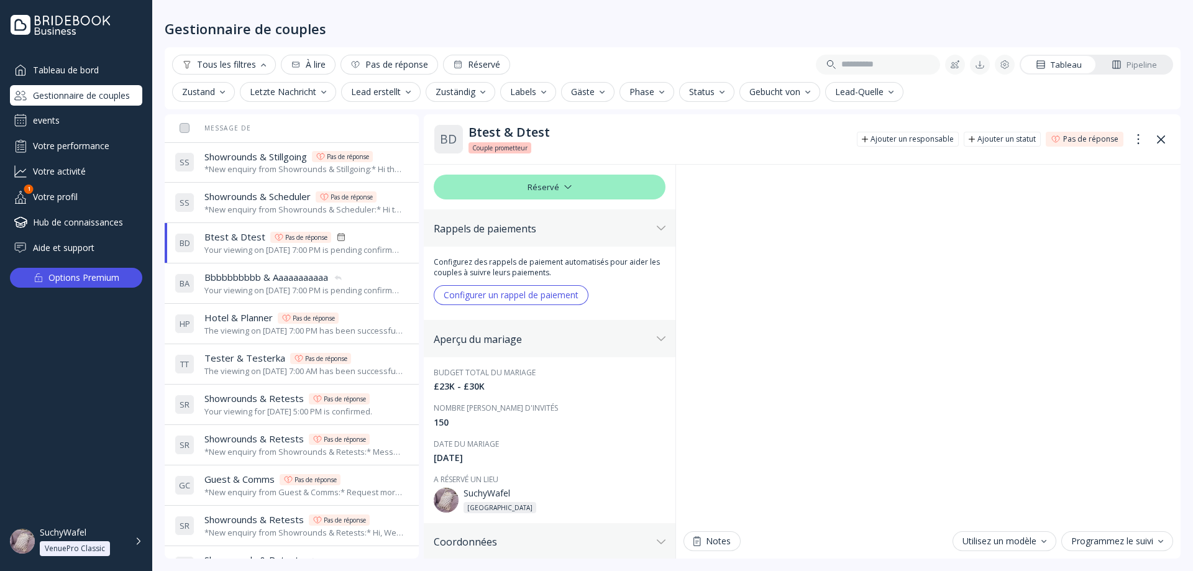
click at [242, 367] on div "The viewing on [DATE] 7:00 AM has been successfully created by SuchyWafel." at bounding box center [303, 371] width 199 height 12
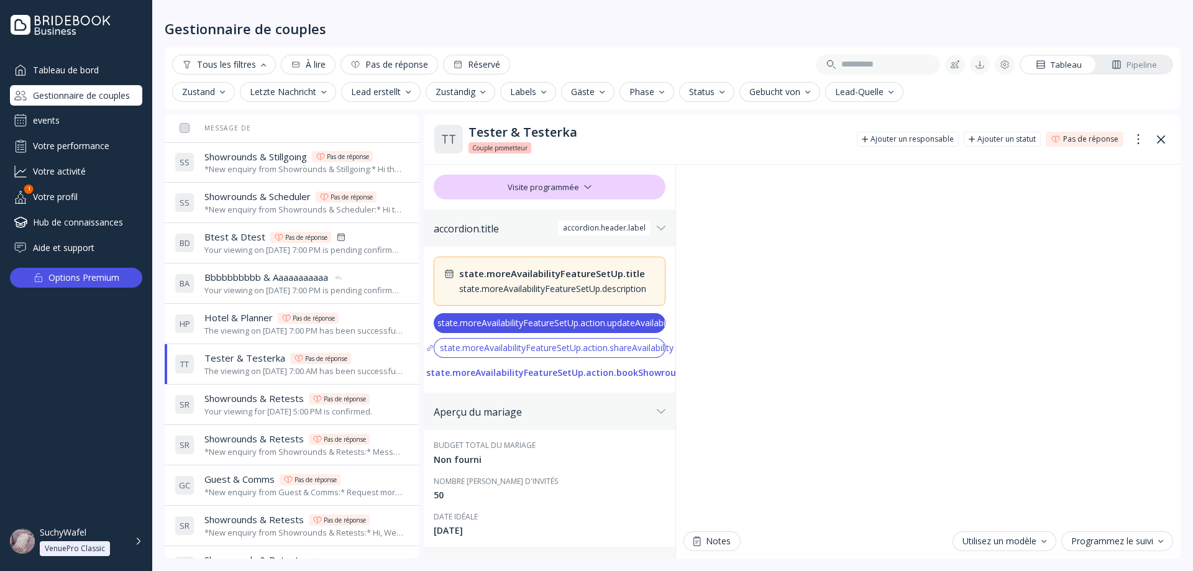
click at [238, 255] on div "Your viewing on [DATE] 7:00 PM is pending confirmation. The venue will approve …" at bounding box center [303, 250] width 199 height 12
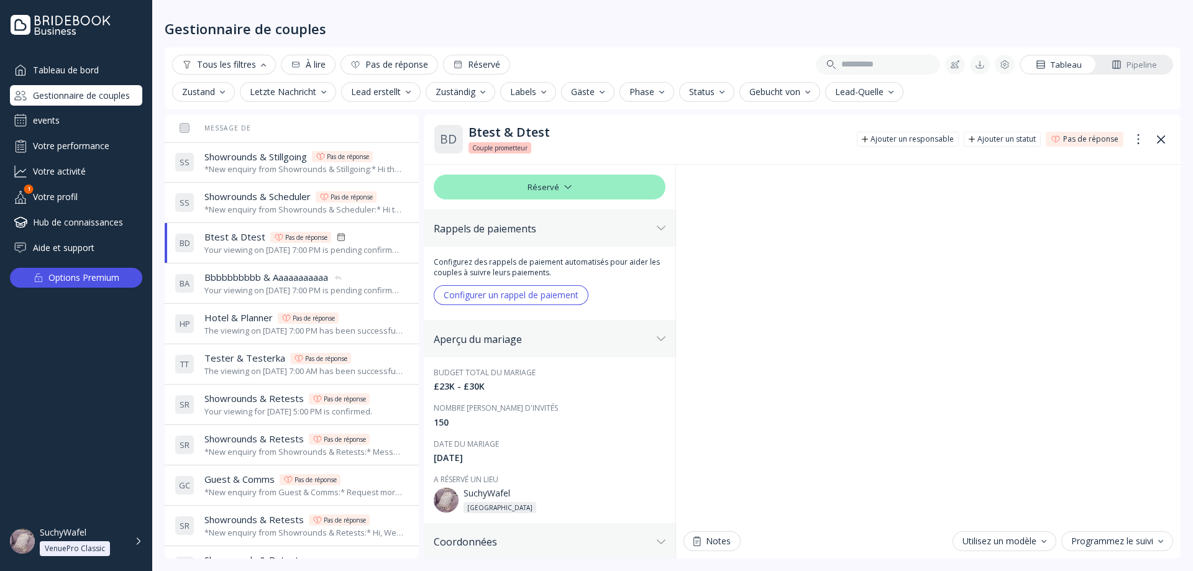
click at [253, 355] on span "Tester & Testerka" at bounding box center [244, 358] width 81 height 13
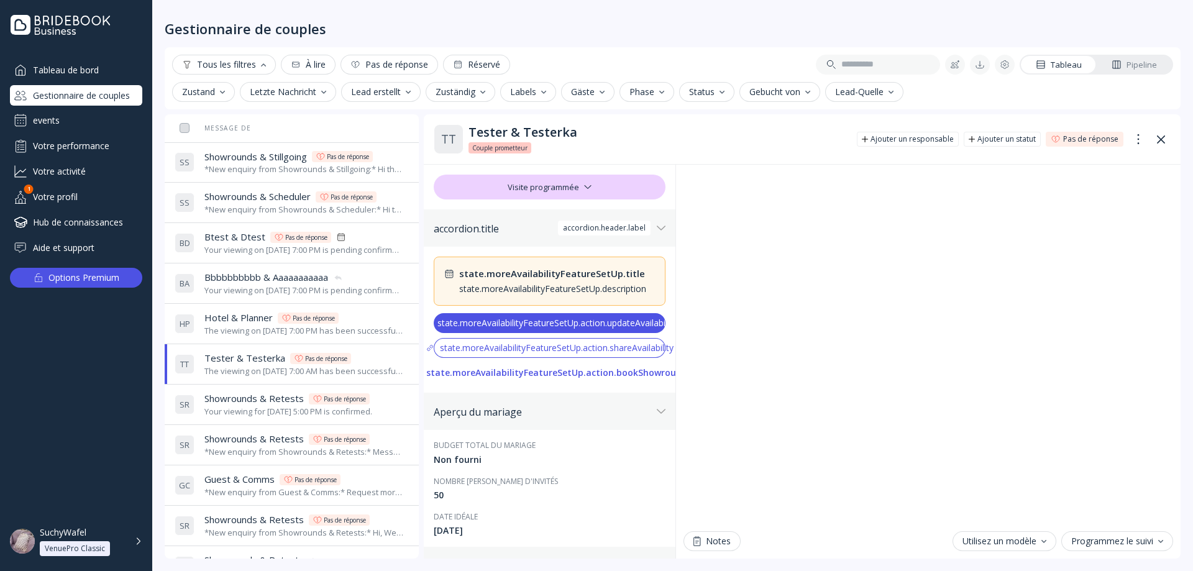
click at [253, 209] on div "*New enquiry from Showrounds & Scheduler:* Hi there! We were hoping to use the …" at bounding box center [303, 210] width 199 height 12
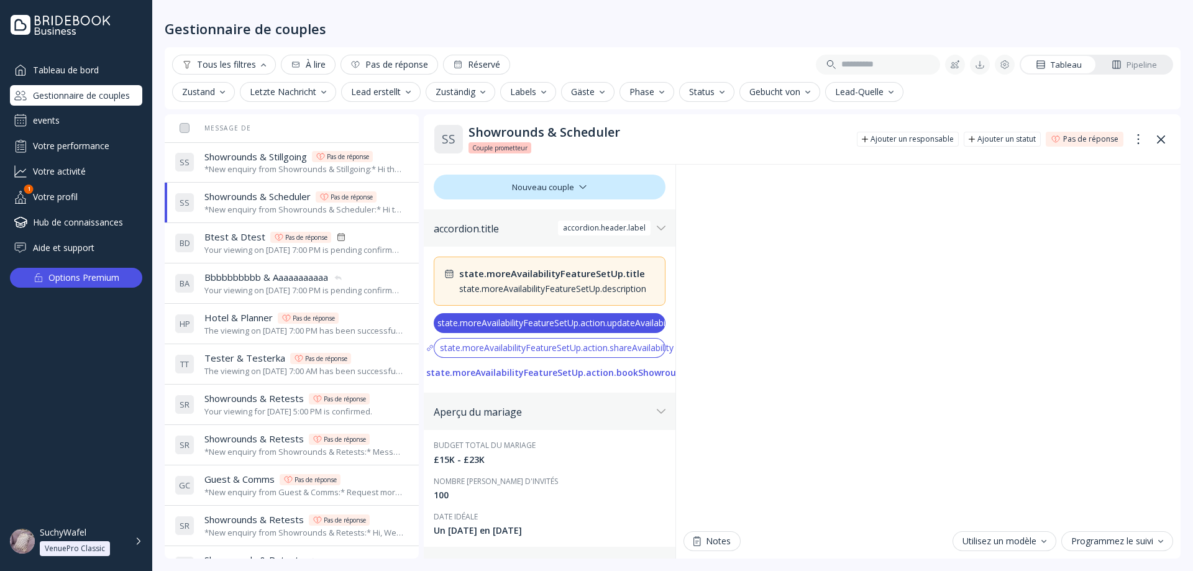
click at [255, 326] on div "The viewing on [DATE] 7:00 PM has been successfully cancelled by SuchyWafel." at bounding box center [303, 331] width 199 height 12
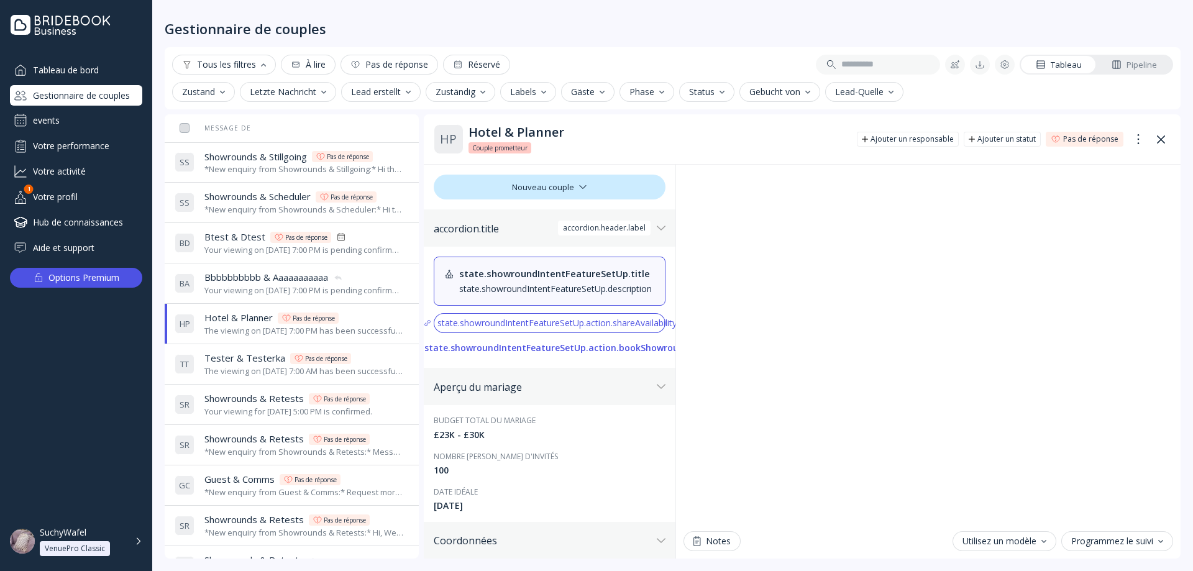
click at [256, 179] on div "S S Showrounds & Stillgoing Showrounds & Stillgoing Pas de réponse *New enquiry…" at bounding box center [289, 162] width 229 height 35
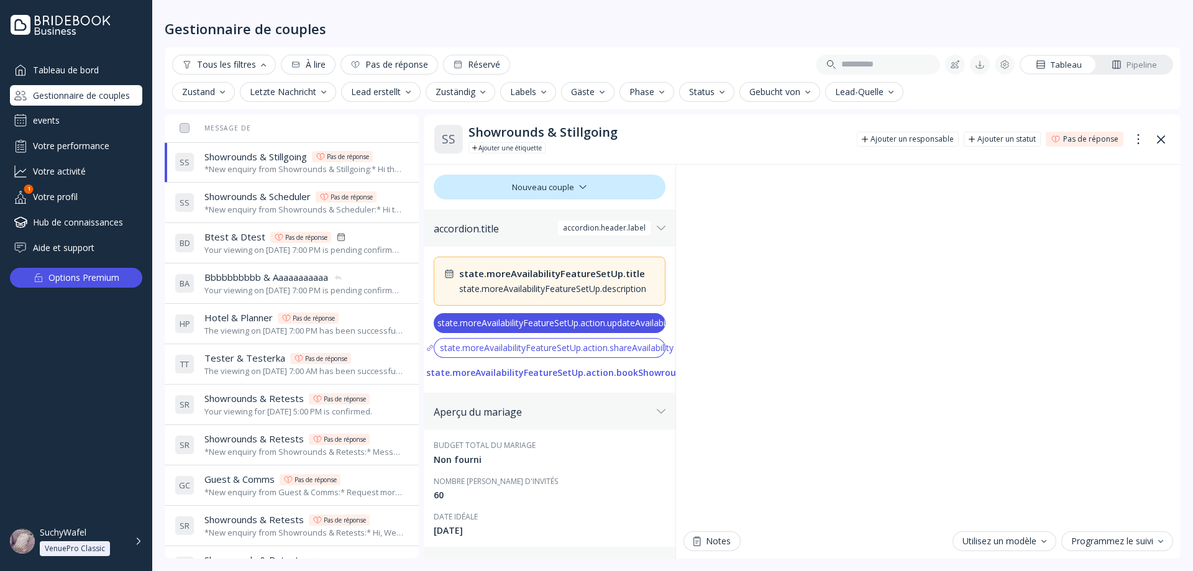
click at [263, 194] on span "Showrounds & Scheduler" at bounding box center [257, 196] width 106 height 13
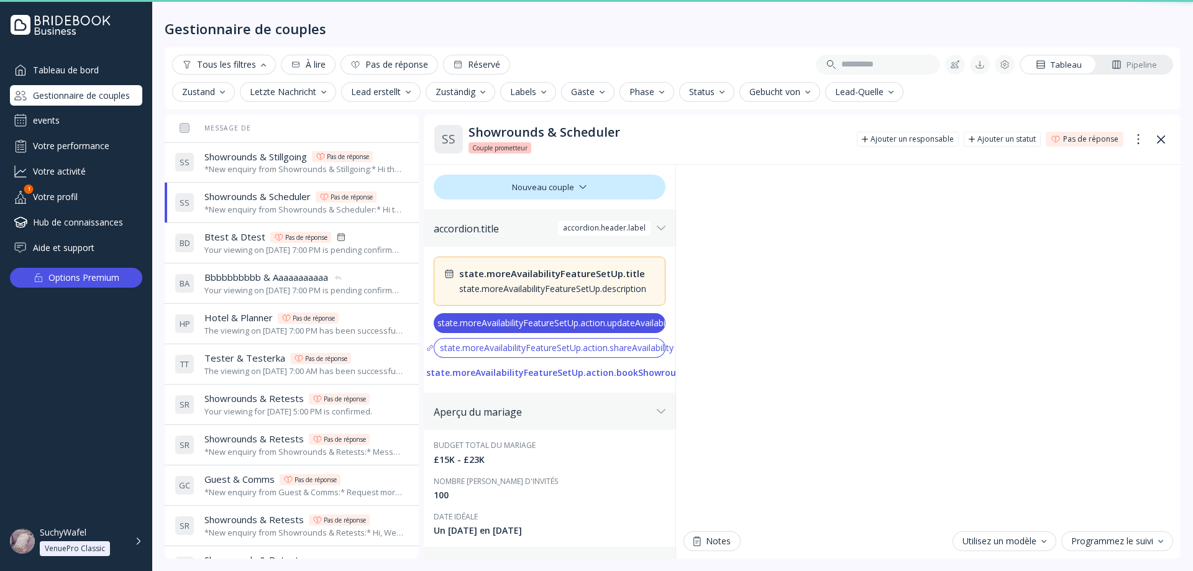
click at [266, 242] on div "Btest & Dtest Btest & Dtest Pas de réponse" at bounding box center [303, 236] width 199 height 13
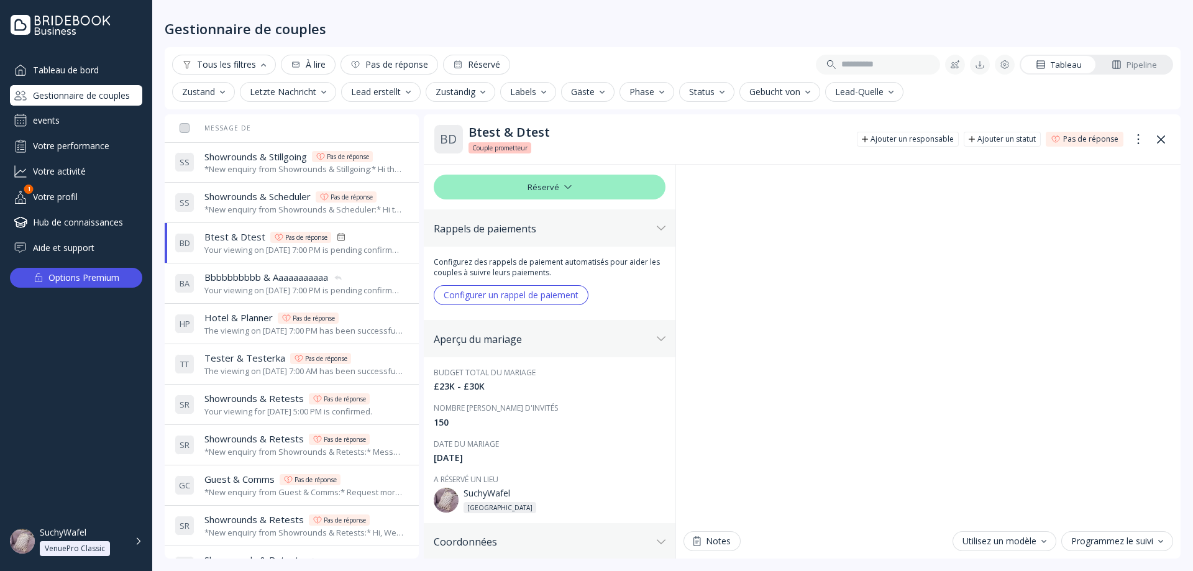
click at [259, 281] on span "Bbbbbbbbbb & Aaaaaaaaaaa" at bounding box center [266, 277] width 124 height 13
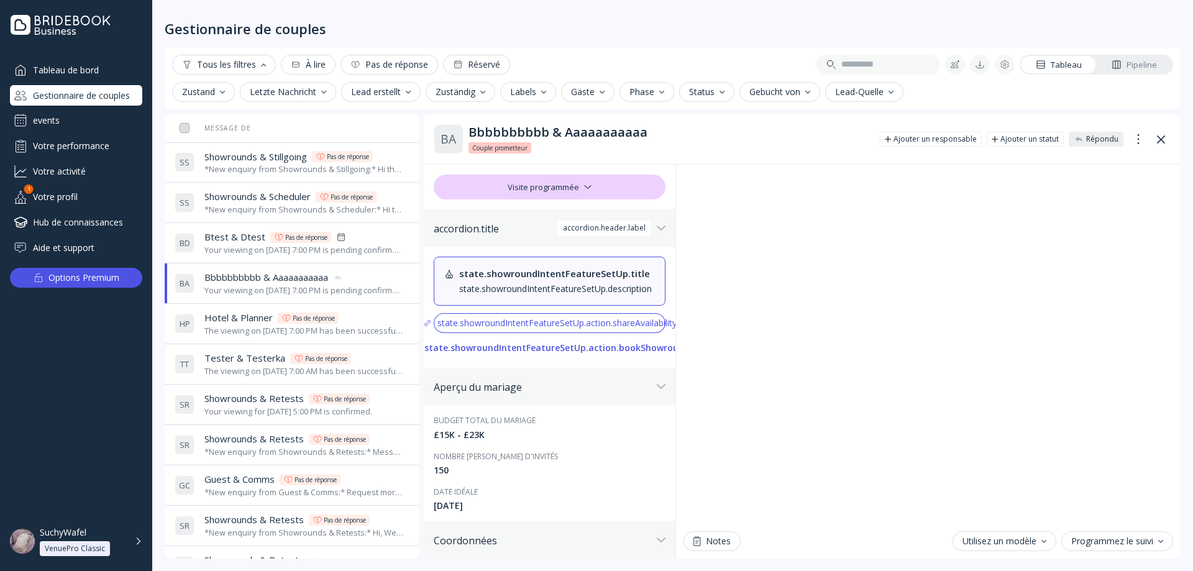
click at [258, 349] on div "T T Tester & Testerka Tester & Testerka Pas de réponse The viewing on September…" at bounding box center [289, 364] width 229 height 35
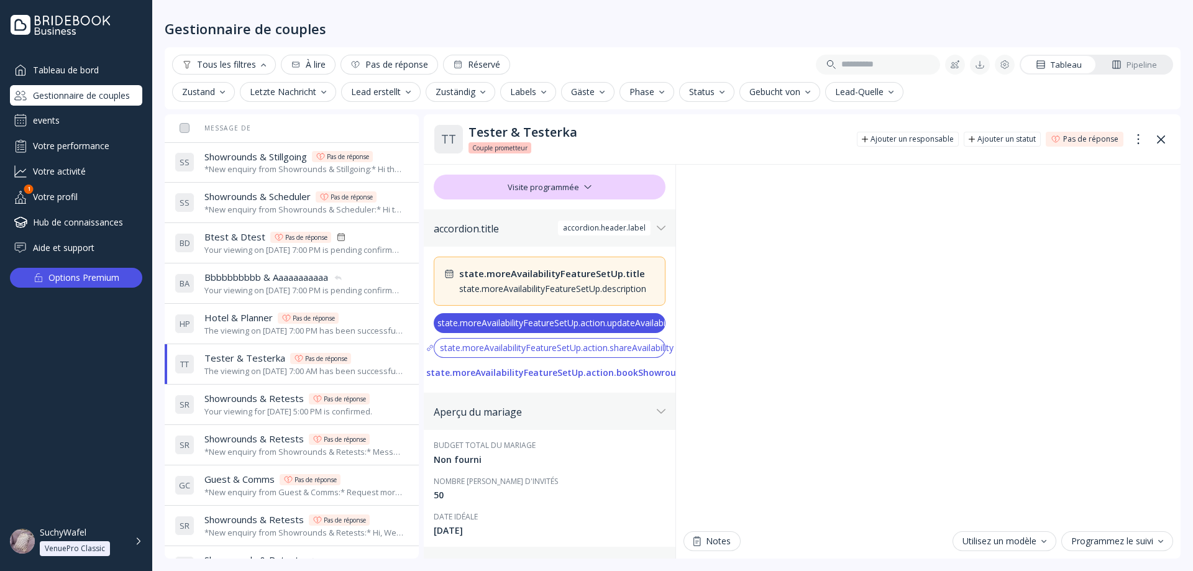
click at [263, 390] on div "S R Showrounds & Retests Showrounds & Retests Pas de réponse Your viewing for S…" at bounding box center [289, 404] width 229 height 35
click at [269, 435] on span "Showrounds & Retests" at bounding box center [253, 438] width 99 height 13
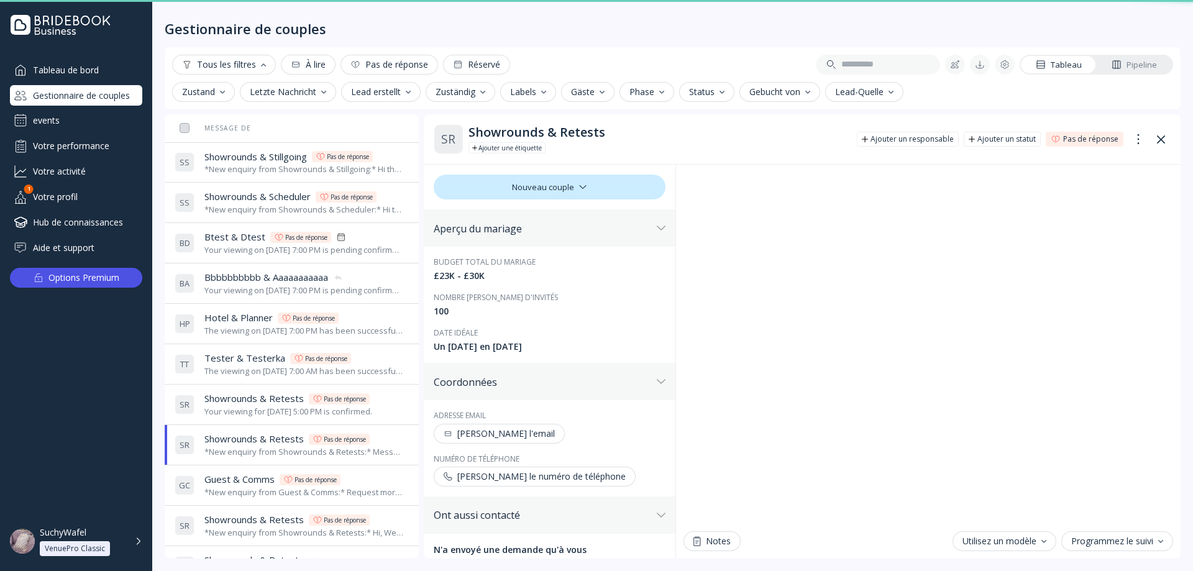
click at [270, 463] on td "S R Showrounds & Retests Showrounds & Retests Pas de réponse *New enquiry from …" at bounding box center [314, 445] width 289 height 40
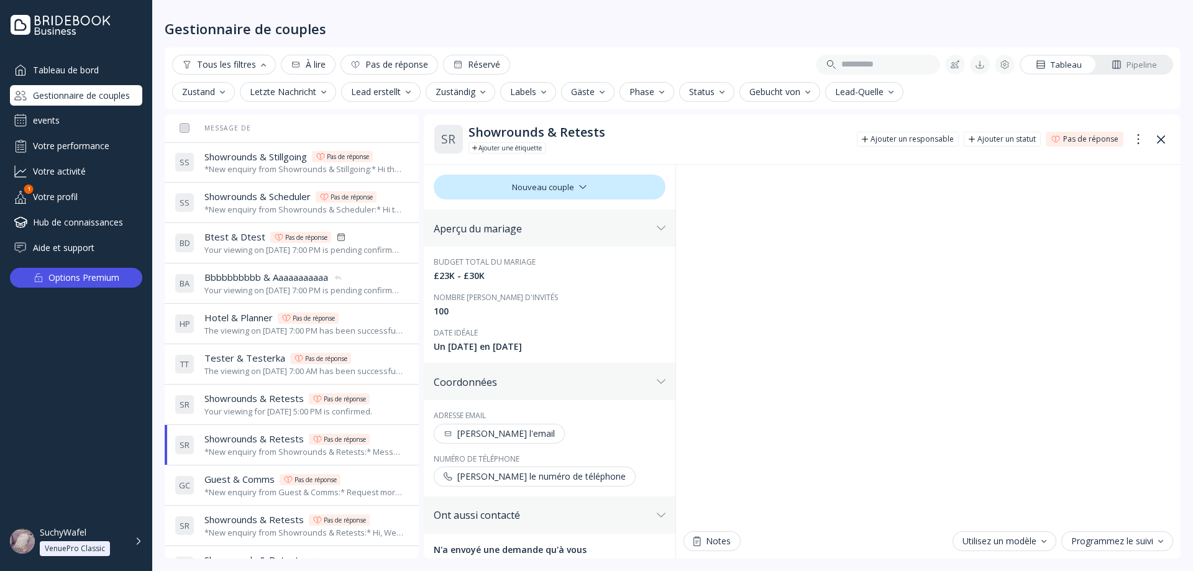
click at [253, 410] on div "Your viewing for [DATE] 5:00 PM is confirmed." at bounding box center [288, 412] width 168 height 12
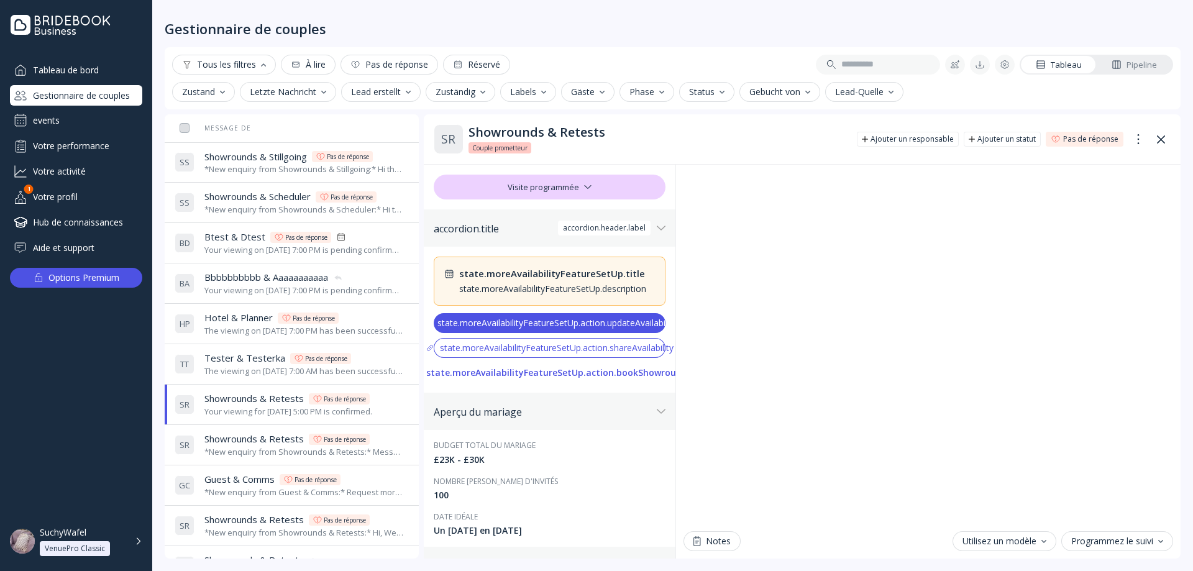
click at [256, 367] on div "The viewing on [DATE] 7:00 AM has been successfully created by SuchyWafel." at bounding box center [303, 371] width 199 height 12
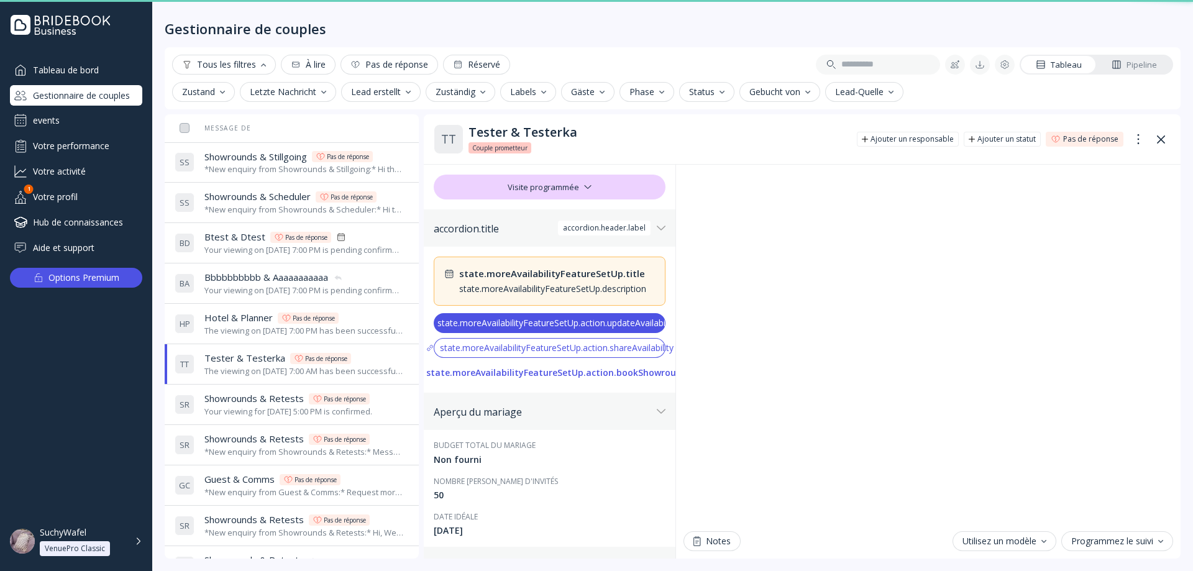
click at [252, 337] on div "H P Hotel & Planner Hotel & Planner Pas de réponse The viewing on September 26t…" at bounding box center [289, 323] width 229 height 35
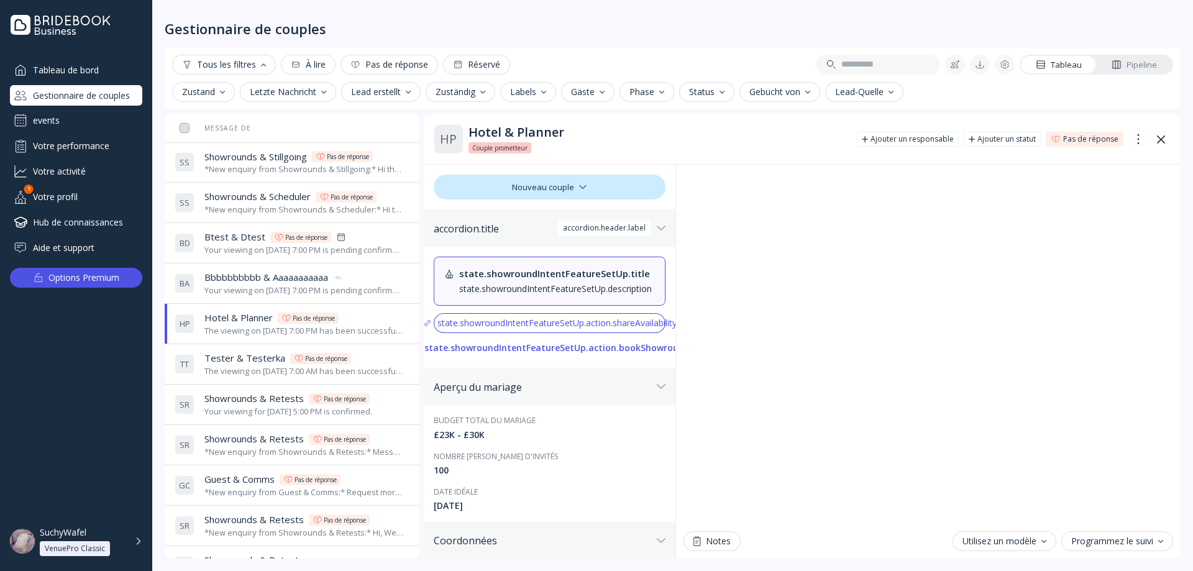
click at [252, 287] on div "Your viewing on [DATE] 7:00 PM is pending confirmation. The venue will approve …" at bounding box center [303, 291] width 199 height 12
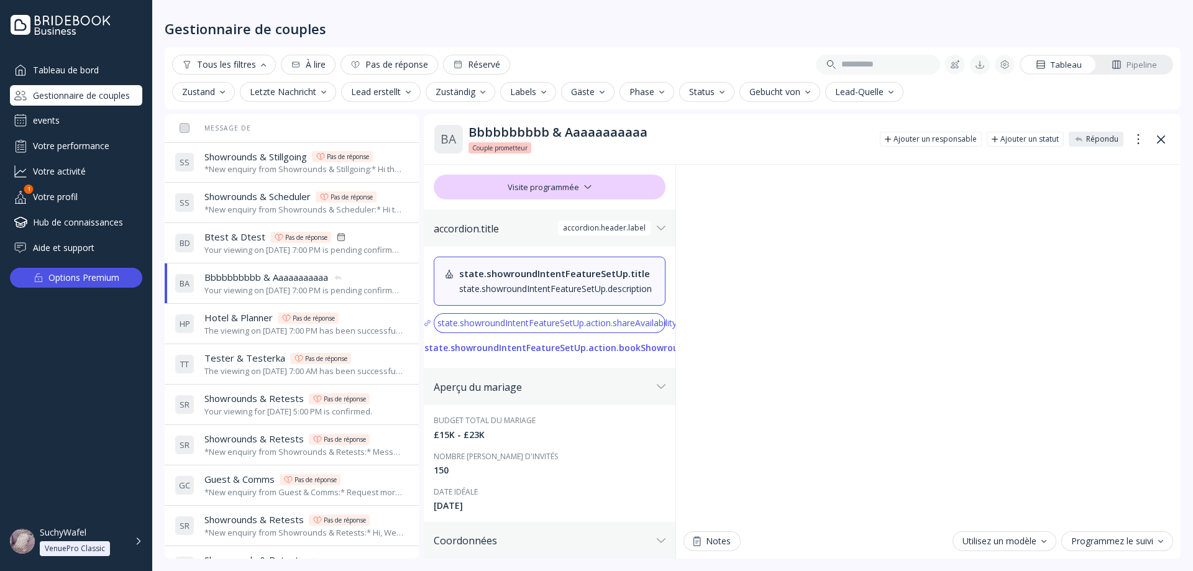
click at [255, 252] on div "Your viewing on [DATE] 7:00 PM is pending confirmation. The venue will approve …" at bounding box center [303, 250] width 199 height 12
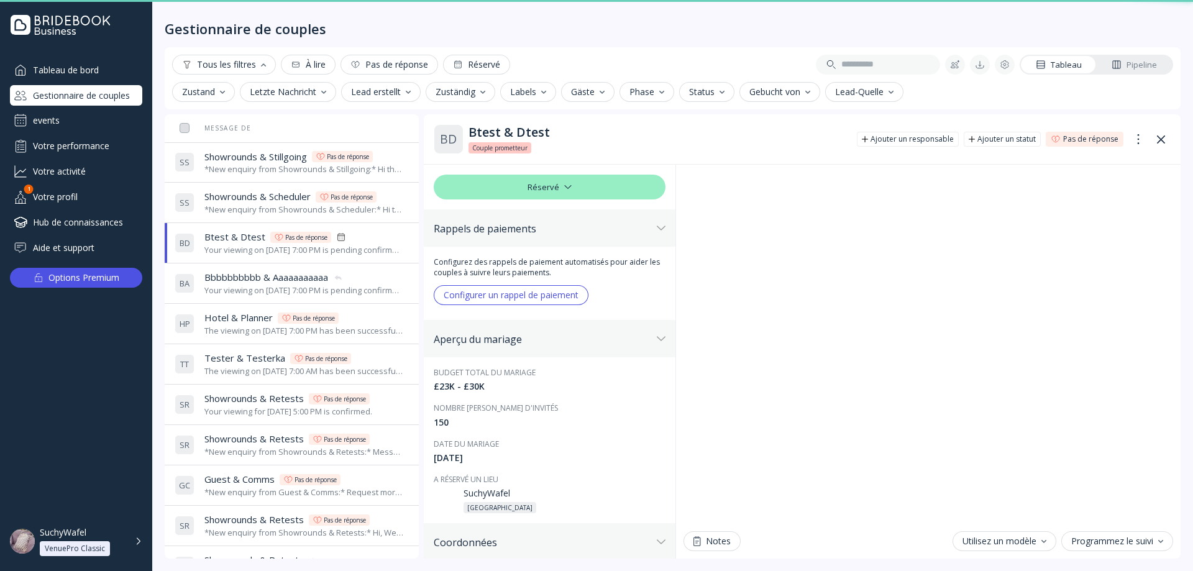
click at [254, 210] on div "*New enquiry from Showrounds & Scheduler:* Hi there! We were hoping to use the …" at bounding box center [303, 210] width 199 height 12
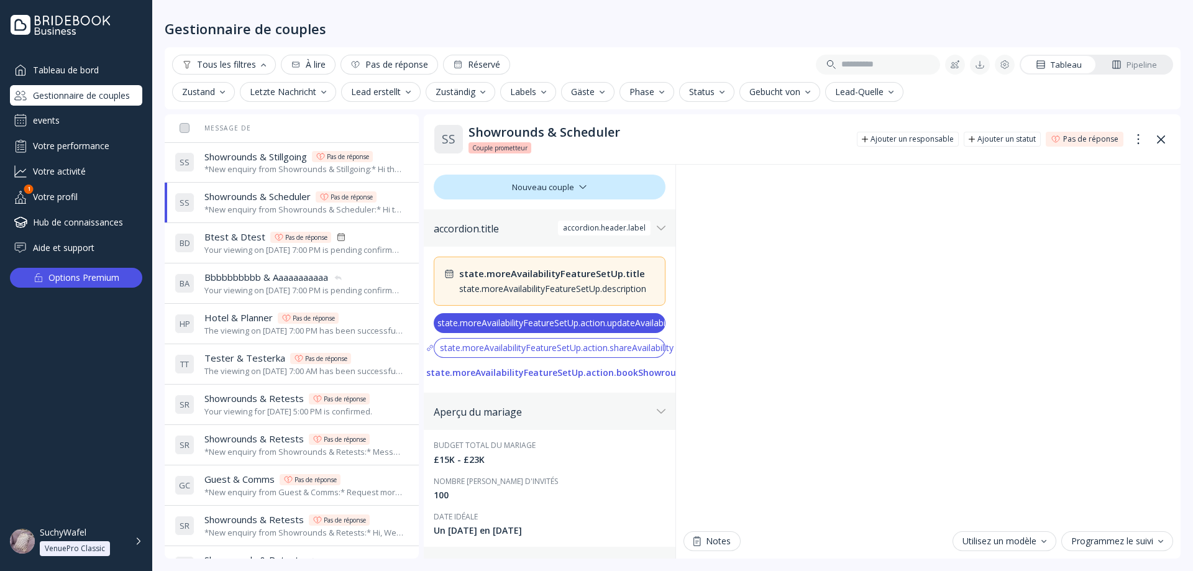
click at [260, 160] on span "Showrounds & Stillgoing" at bounding box center [255, 156] width 103 height 13
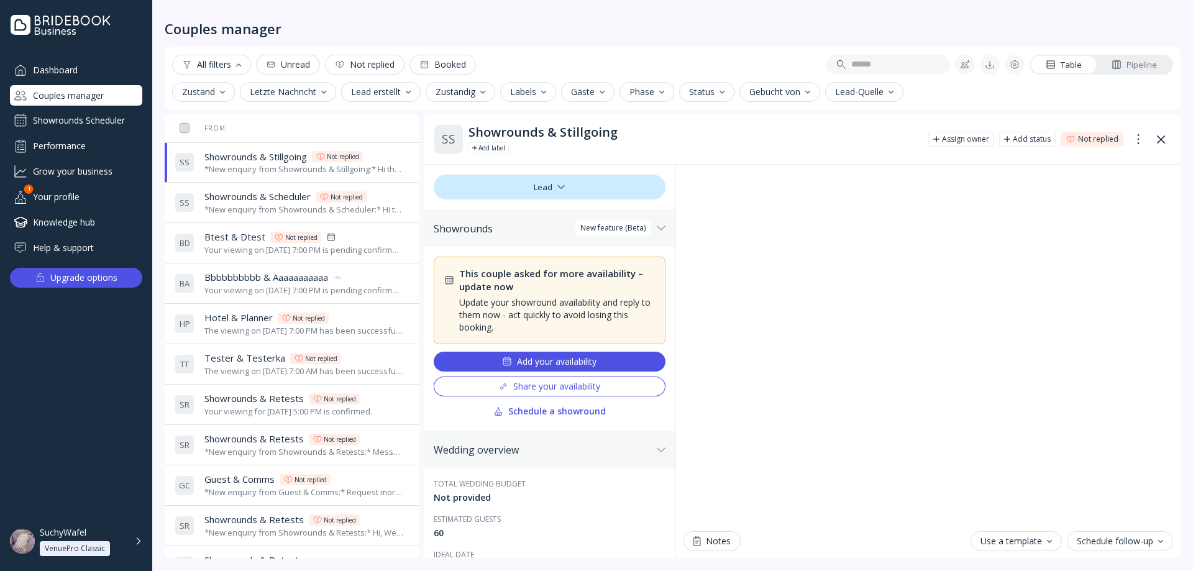
click at [98, 60] on div "Dashboard" at bounding box center [76, 70] width 132 height 21
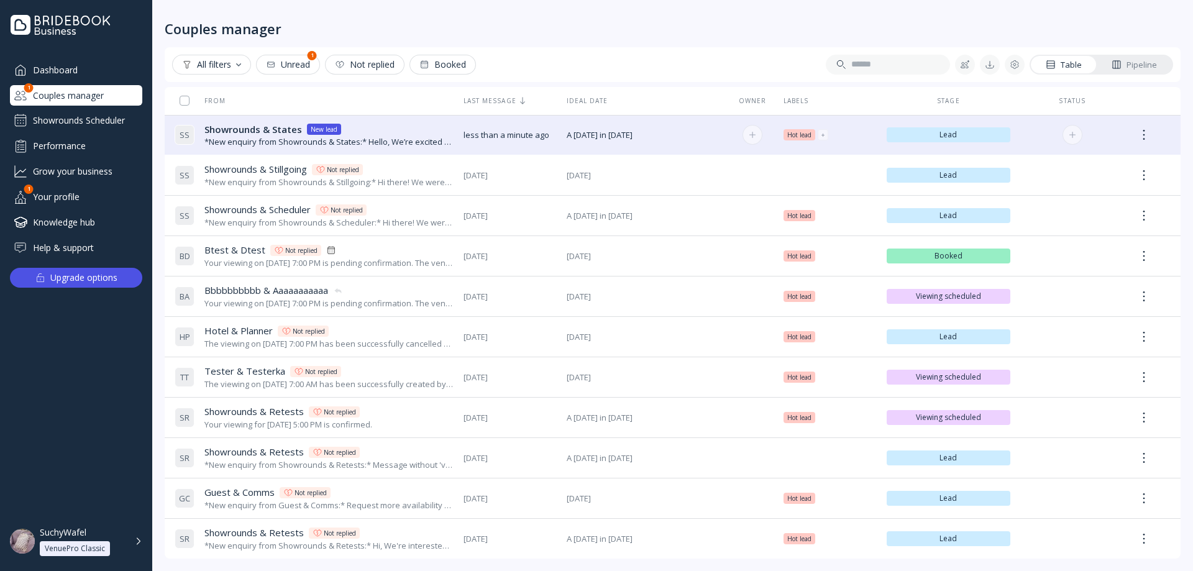
click at [235, 136] on div "*New enquiry from Showrounds & States:* Hello, We’re excited about the possibil…" at bounding box center [328, 142] width 249 height 12
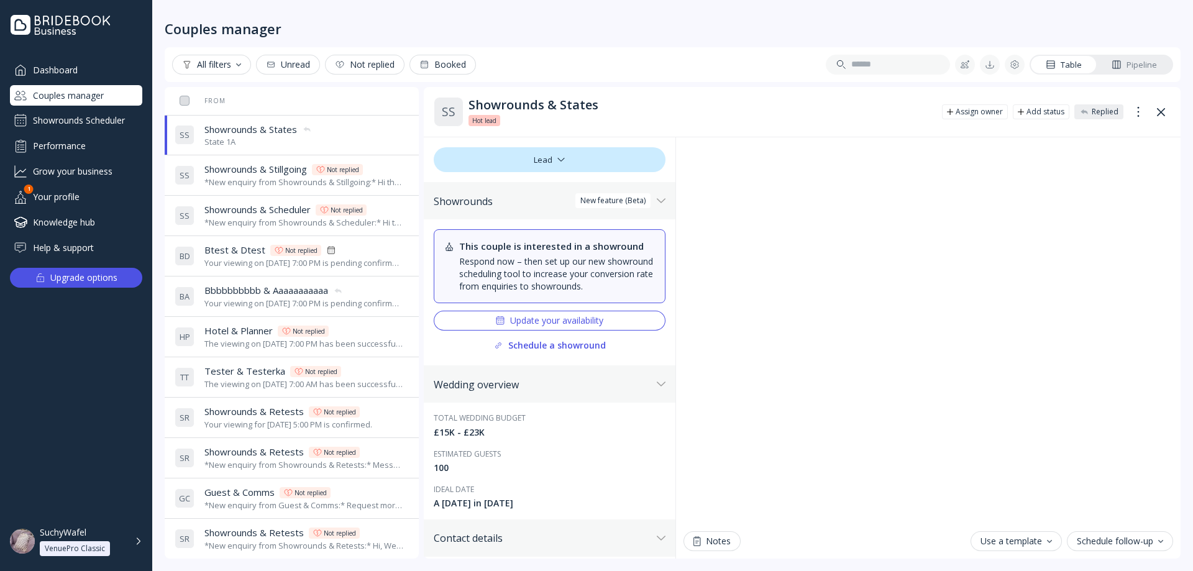
click at [101, 127] on div "Showrounds Scheduler" at bounding box center [76, 121] width 132 height 20
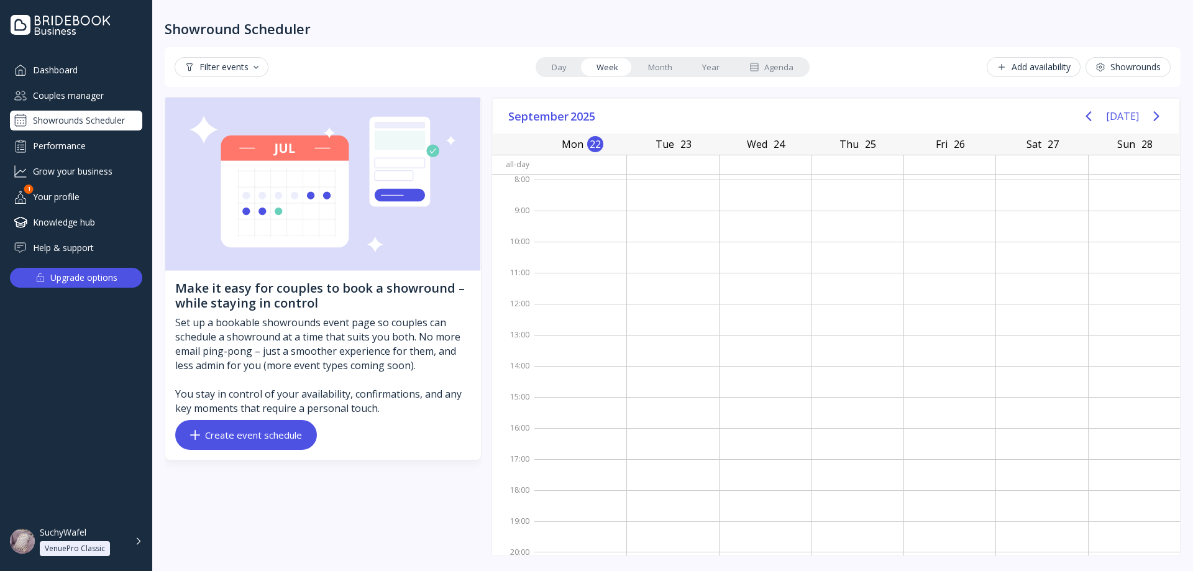
click at [99, 93] on div "Couples manager" at bounding box center [76, 95] width 132 height 21
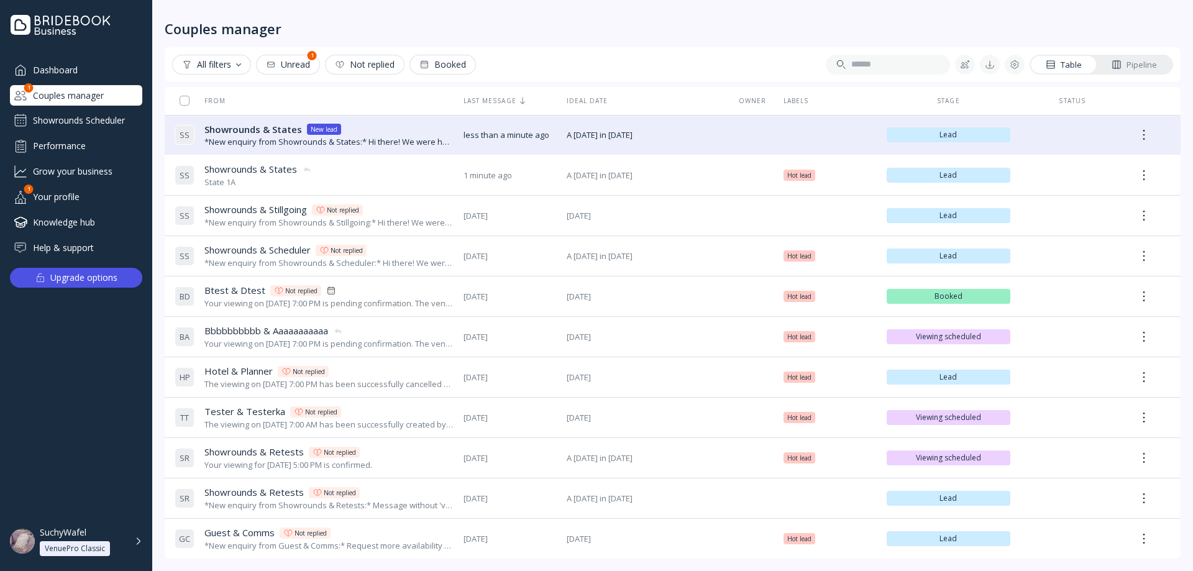
click at [89, 104] on div "Couples manager" at bounding box center [76, 95] width 132 height 21
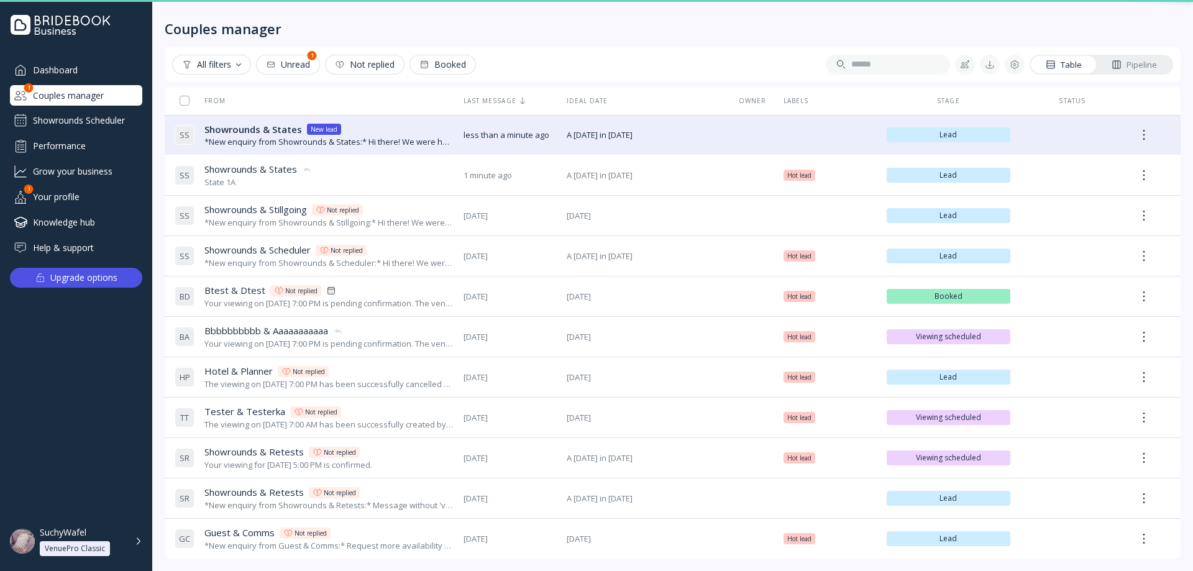
click at [98, 118] on div "Showrounds Scheduler" at bounding box center [76, 121] width 132 height 20
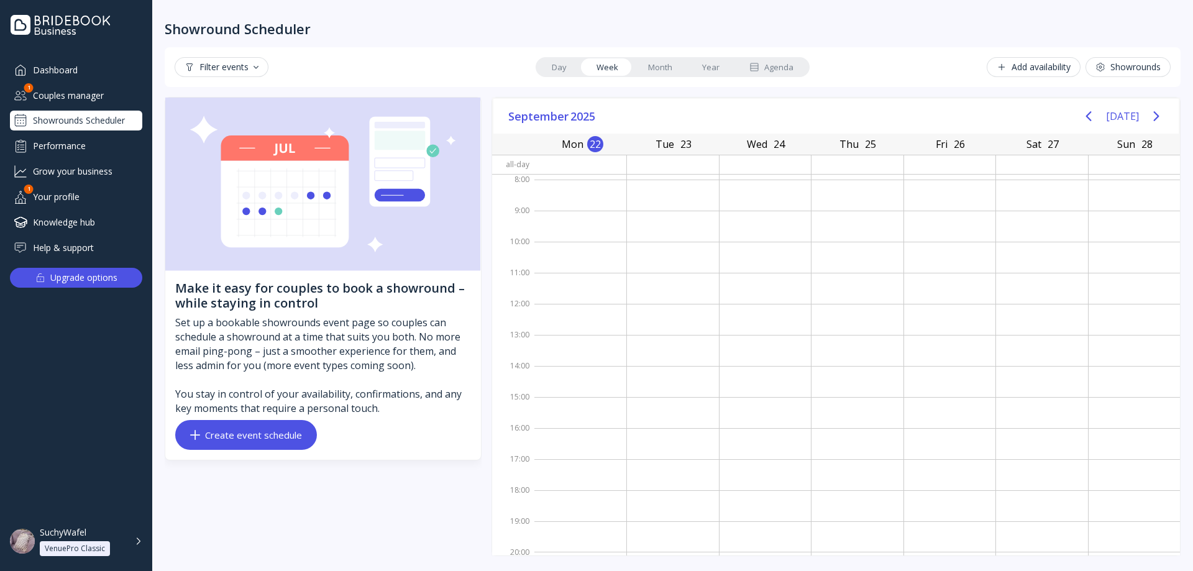
click at [103, 97] on div "Couples manager" at bounding box center [76, 95] width 132 height 21
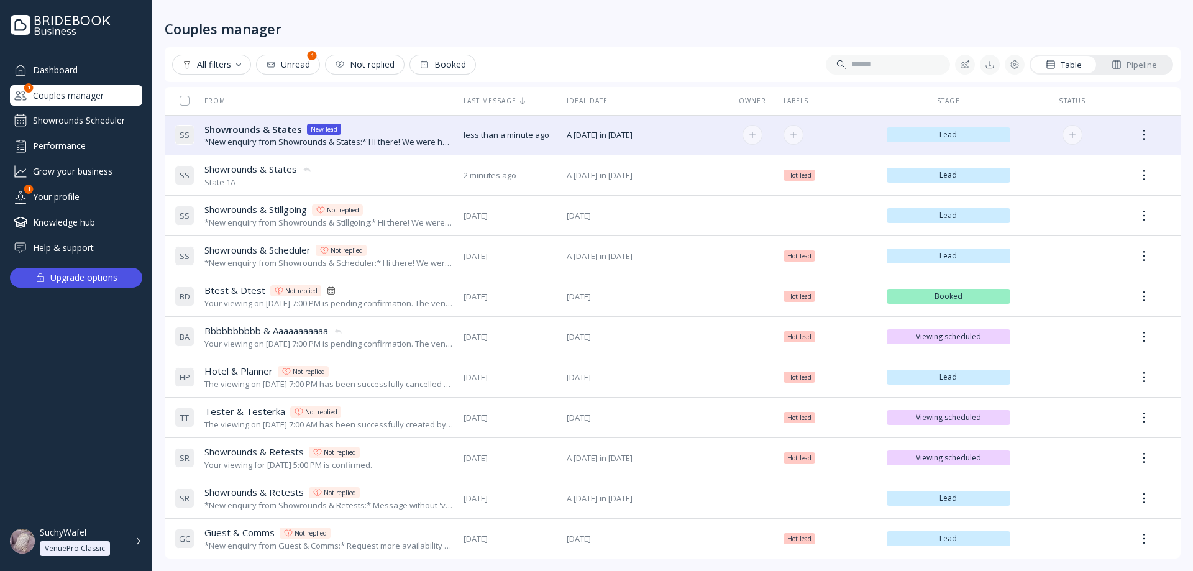
click at [499, 132] on span "less than a minute ago" at bounding box center [509, 135] width 93 height 12
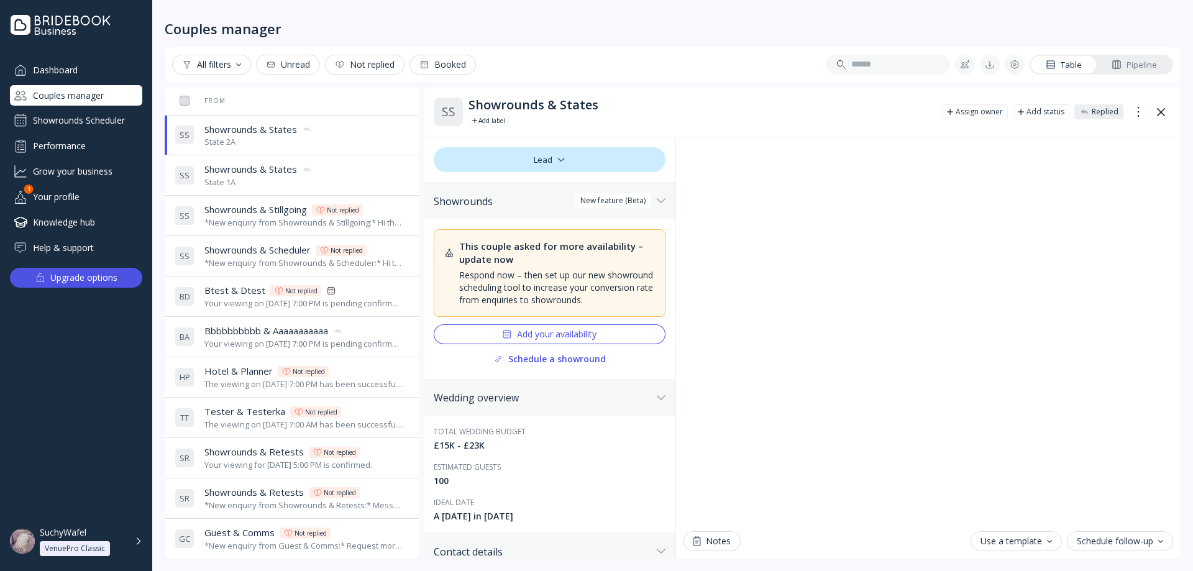
click at [316, 174] on div "S S Showrounds & States Showrounds & States State 1A" at bounding box center [289, 175] width 229 height 35
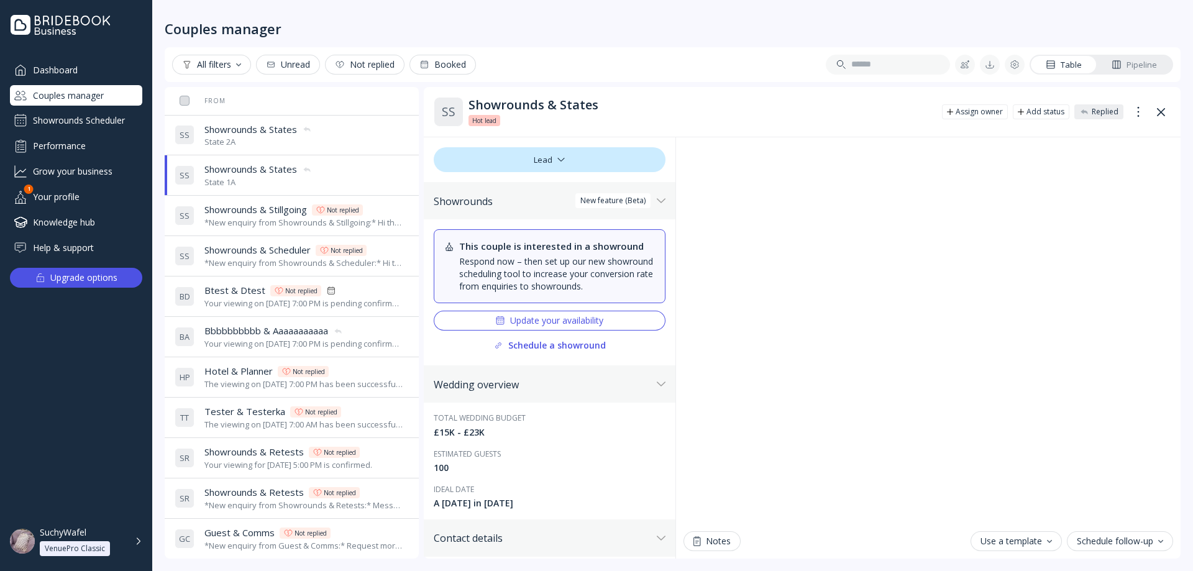
click at [331, 135] on div "S S Showrounds & States Showrounds & States State 2A" at bounding box center [289, 135] width 229 height 35
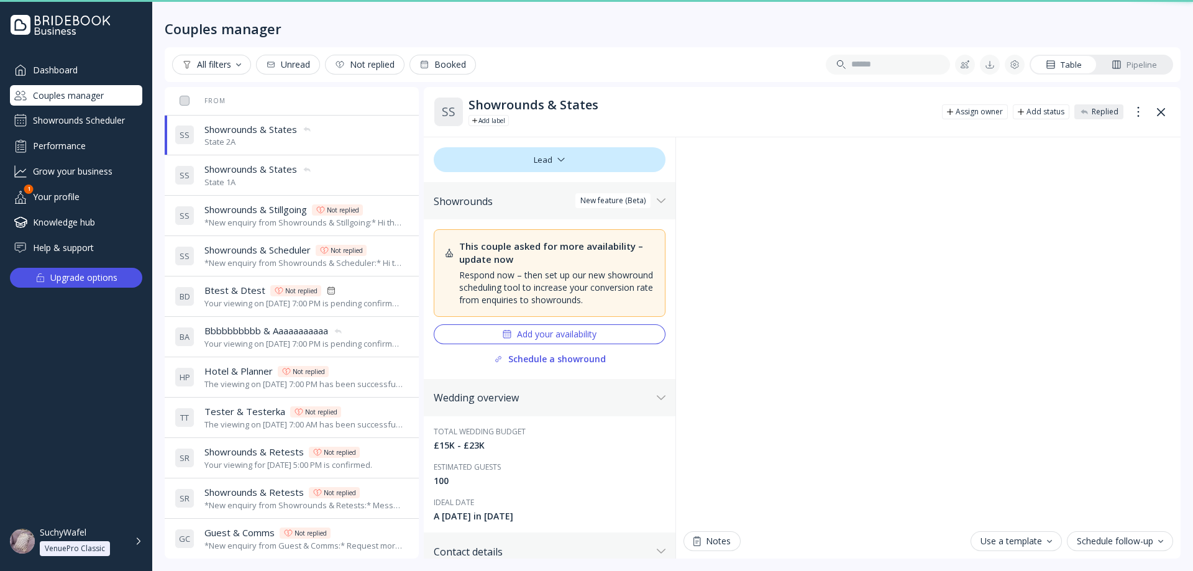
click at [327, 181] on div "S S Showrounds & States Showrounds & States State 1A" at bounding box center [289, 175] width 229 height 35
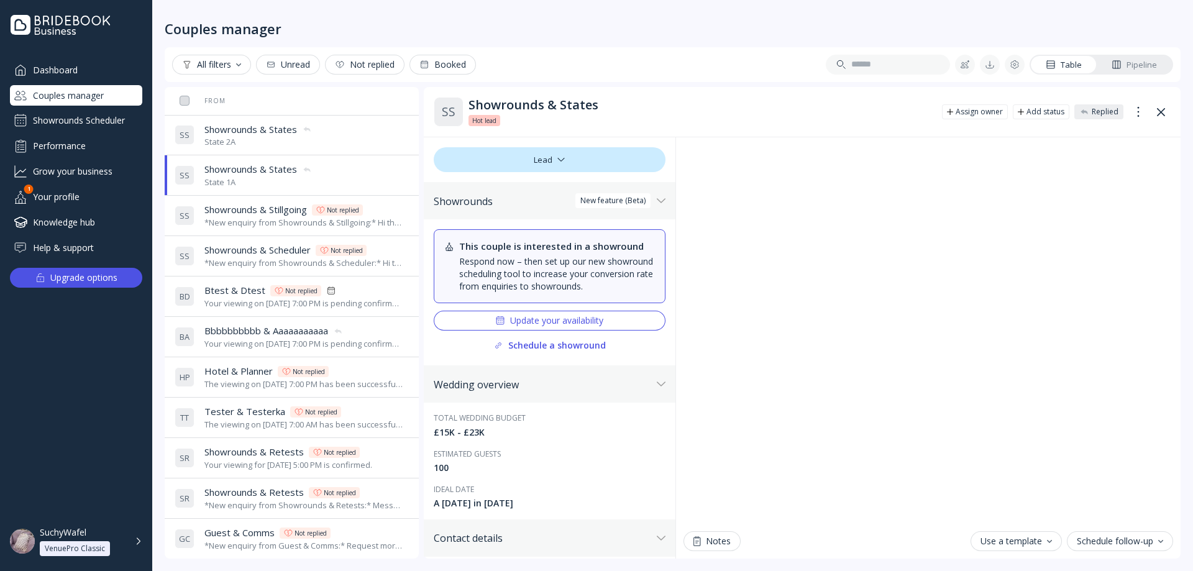
click at [339, 145] on div "S S Showrounds & States Showrounds & States State 2A" at bounding box center [289, 135] width 229 height 35
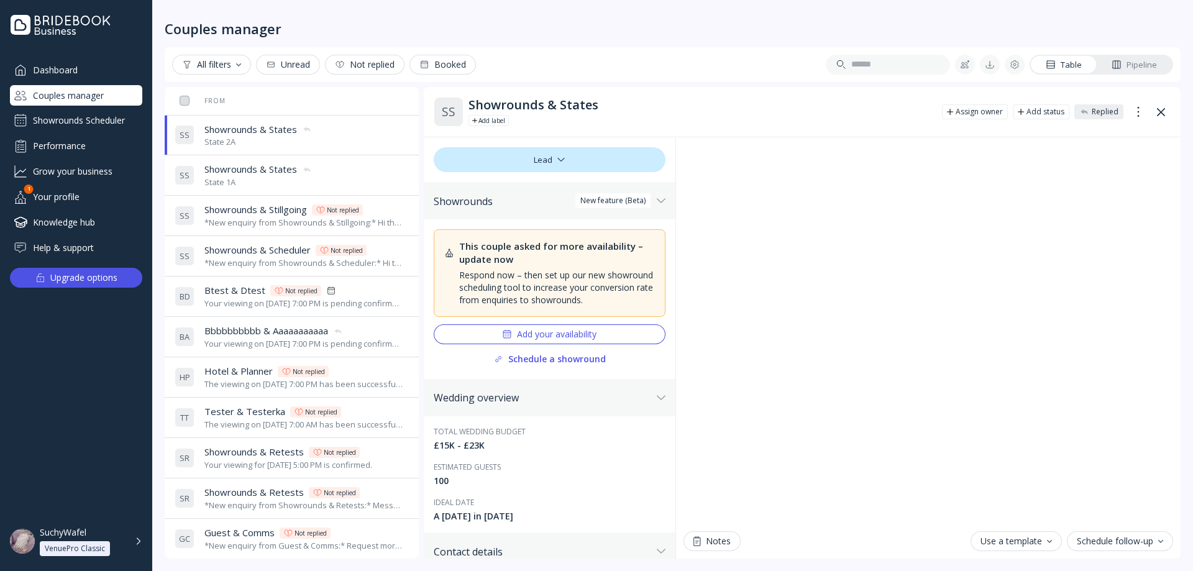
click at [338, 168] on div "S S Showrounds & States Showrounds & States State 1A" at bounding box center [289, 175] width 229 height 35
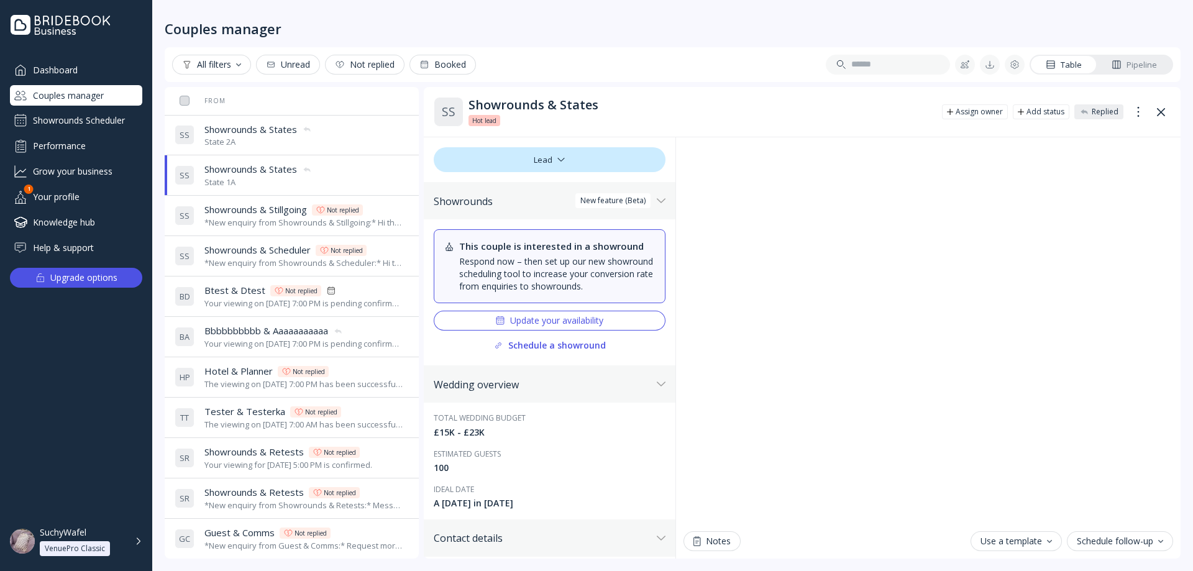
click at [340, 144] on div "S S Showrounds & States Showrounds & States State 2A" at bounding box center [289, 135] width 229 height 35
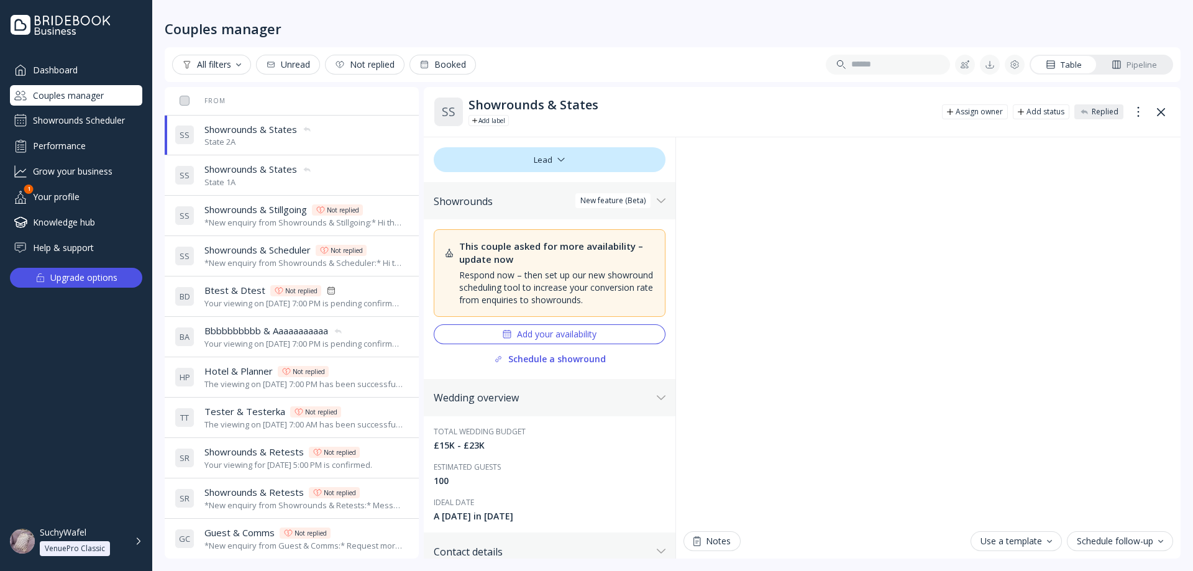
click at [339, 171] on div "S S Showrounds & States Showrounds & States State 1A" at bounding box center [289, 175] width 229 height 35
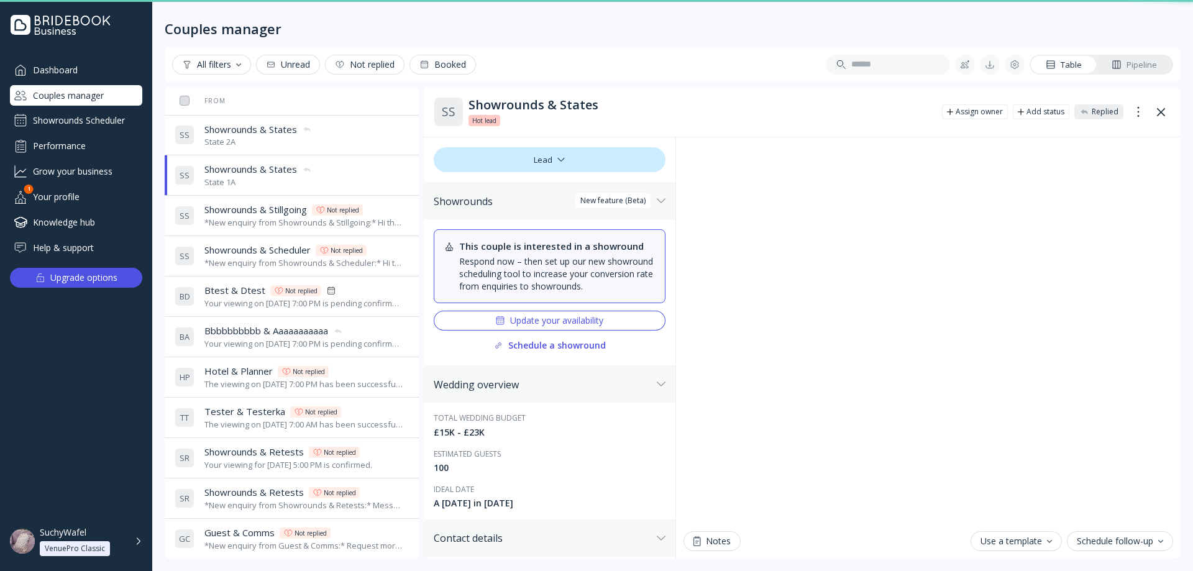
click at [345, 144] on div "S S Showrounds & States Showrounds & States State 2A" at bounding box center [289, 135] width 229 height 35
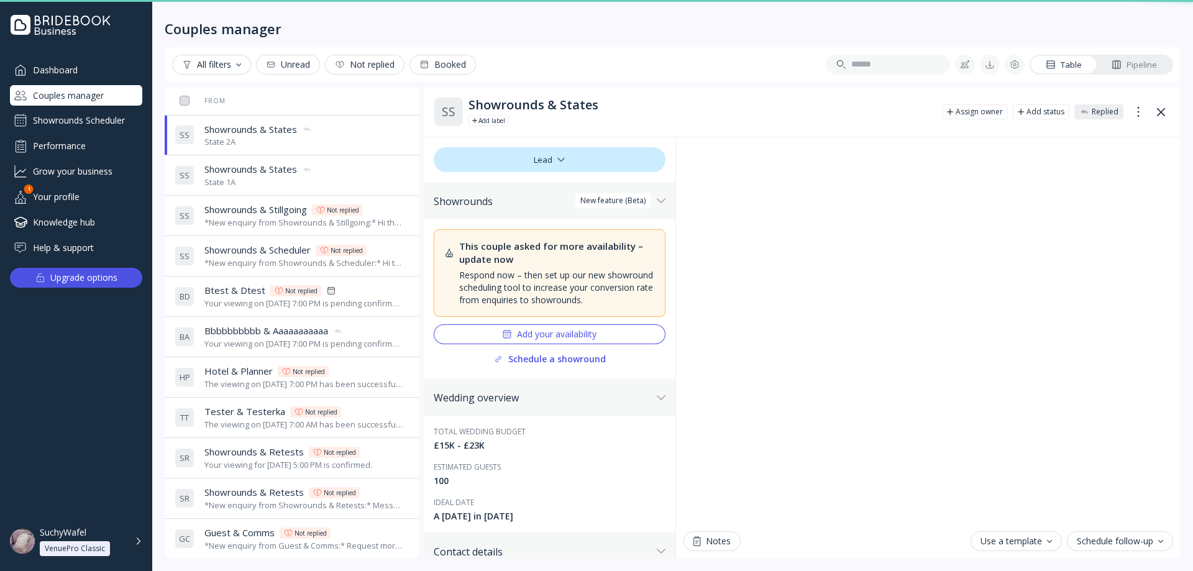
click at [343, 171] on div "S S Showrounds & States Showrounds & States State 1A" at bounding box center [289, 175] width 229 height 35
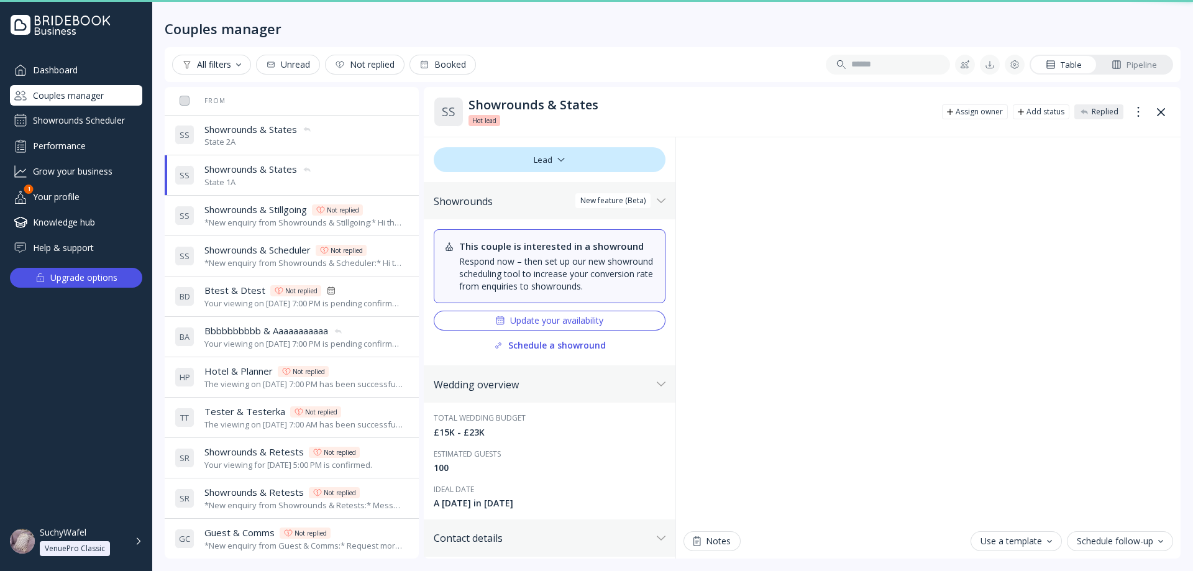
click at [343, 156] on td "S S Showrounds & States Showrounds & States State 1A" at bounding box center [314, 175] width 289 height 40
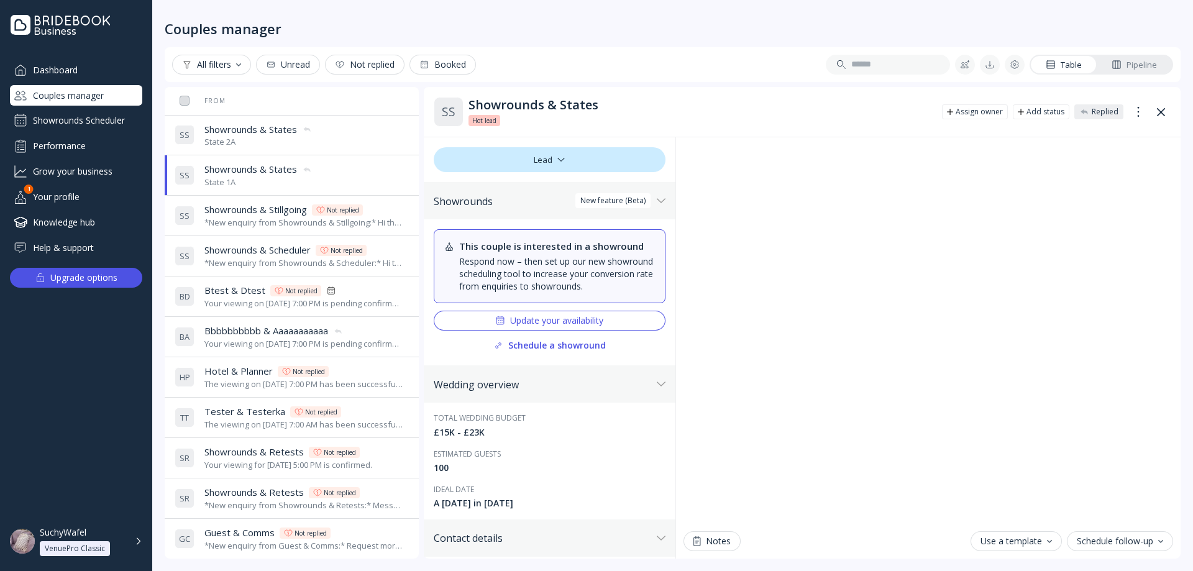
click at [345, 132] on div "S S Showrounds & States Showrounds & States State 2A" at bounding box center [289, 135] width 229 height 35
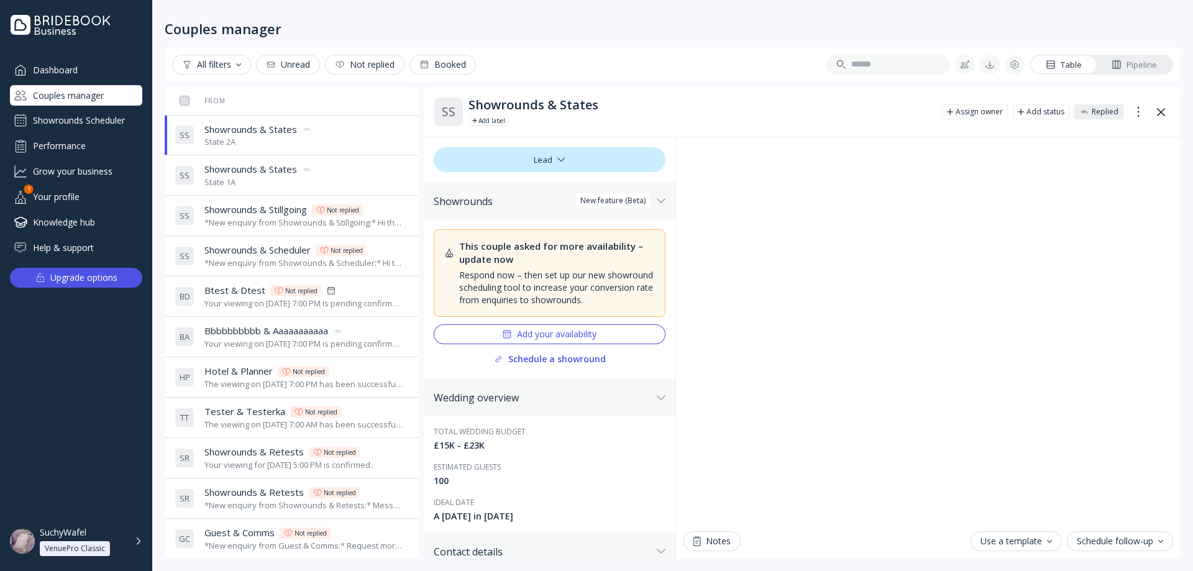
click at [332, 170] on div "S S Showrounds & States Showrounds & States State 1A" at bounding box center [289, 175] width 229 height 35
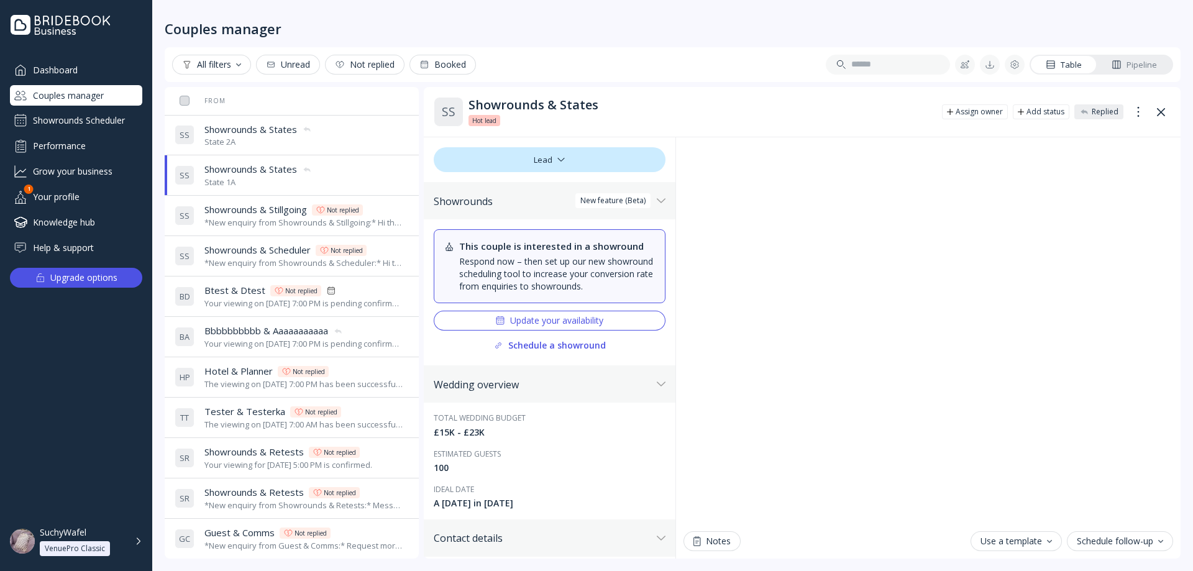
click at [347, 139] on div "S S Showrounds & States Showrounds & States State 2A" at bounding box center [289, 135] width 229 height 35
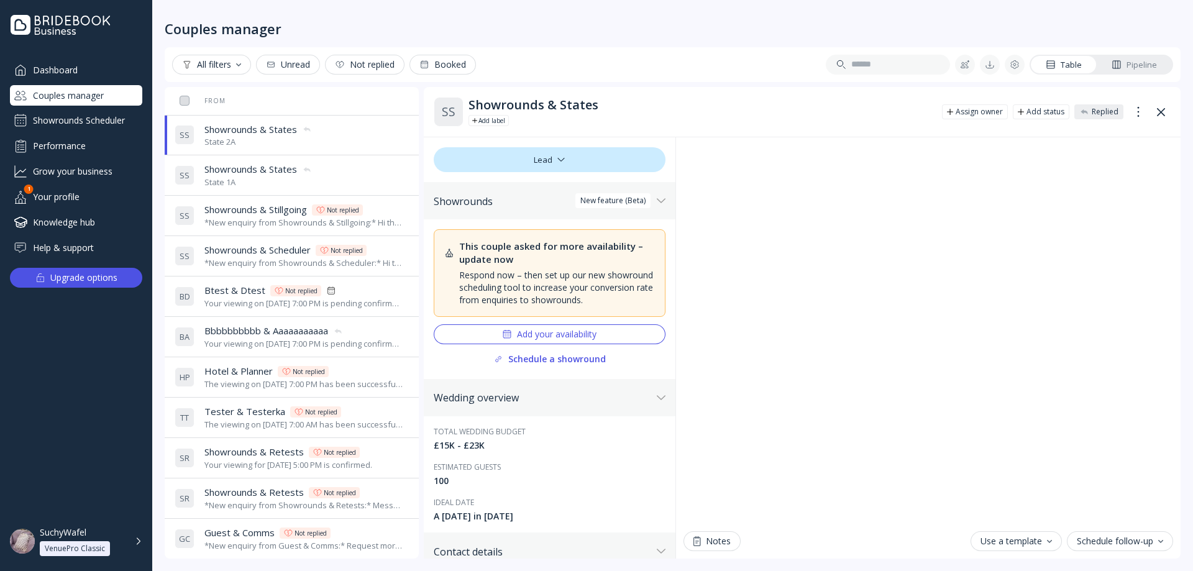
click at [362, 171] on div "S S Showrounds & States Showrounds & States State 1A" at bounding box center [289, 175] width 229 height 35
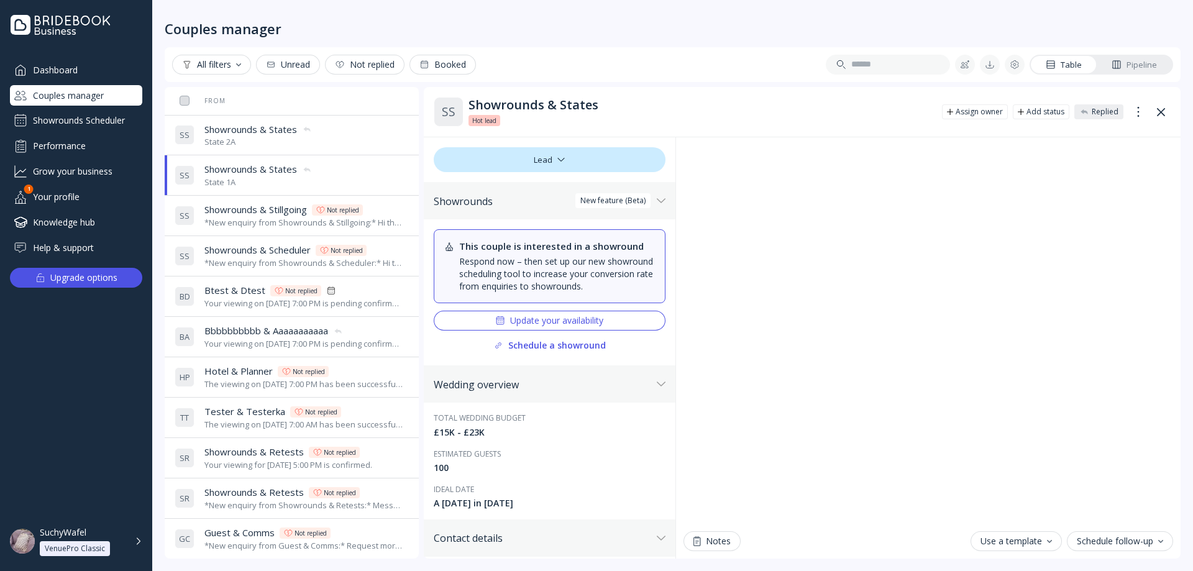
click at [353, 143] on div "S S Showrounds & States Showrounds & States State 2A" at bounding box center [289, 135] width 229 height 35
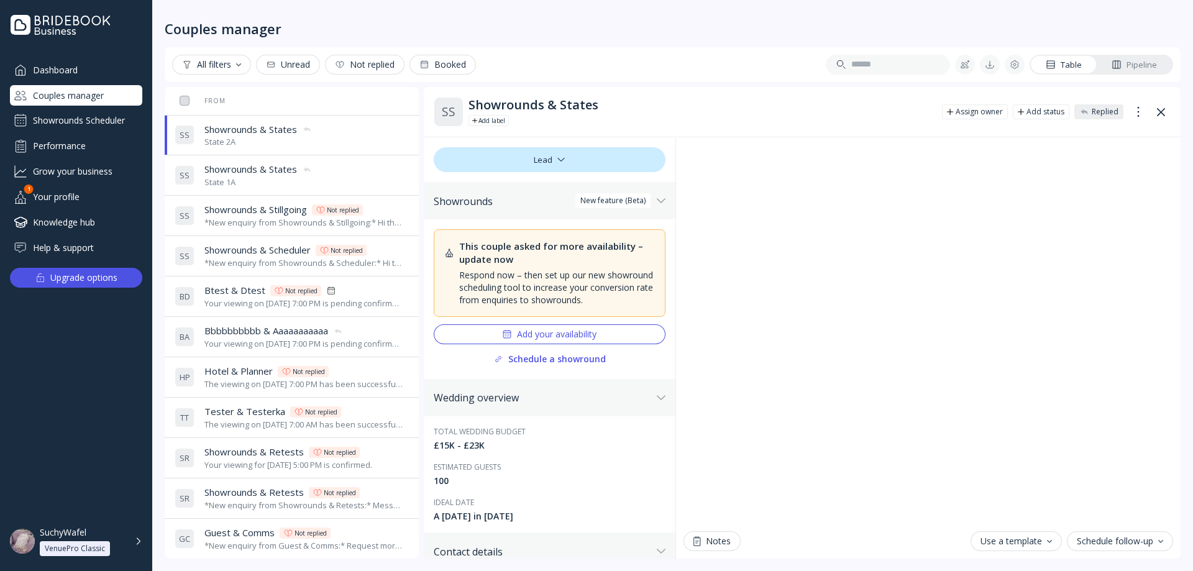
click at [357, 180] on div "S S Showrounds & States Showrounds & States State 1A" at bounding box center [289, 175] width 229 height 35
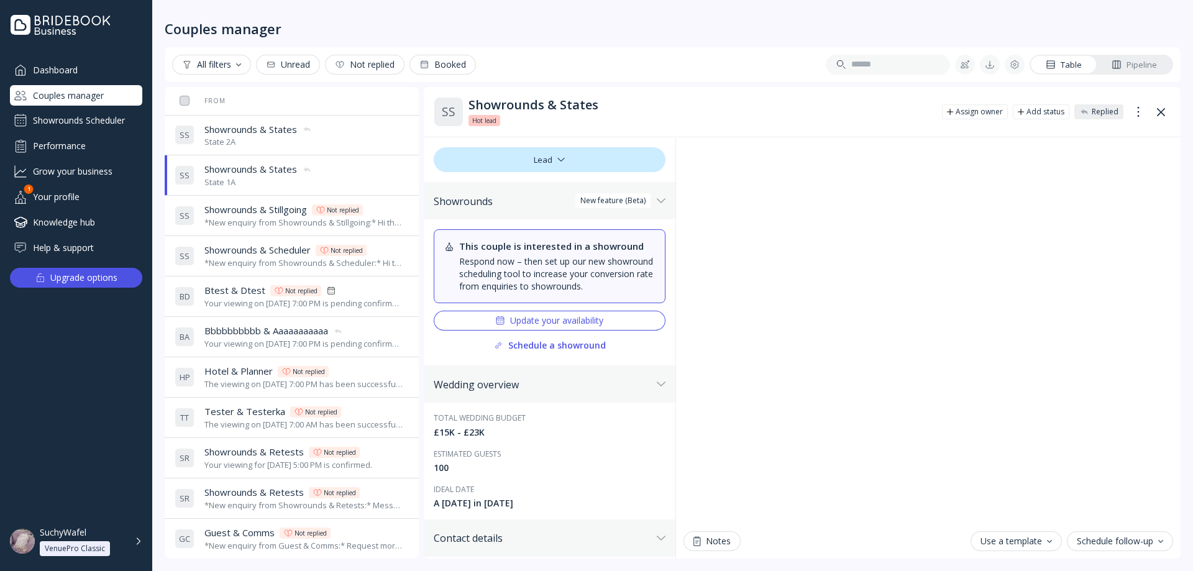
click at [338, 145] on div "S S Showrounds & States Showrounds & States State 2A" at bounding box center [289, 135] width 229 height 35
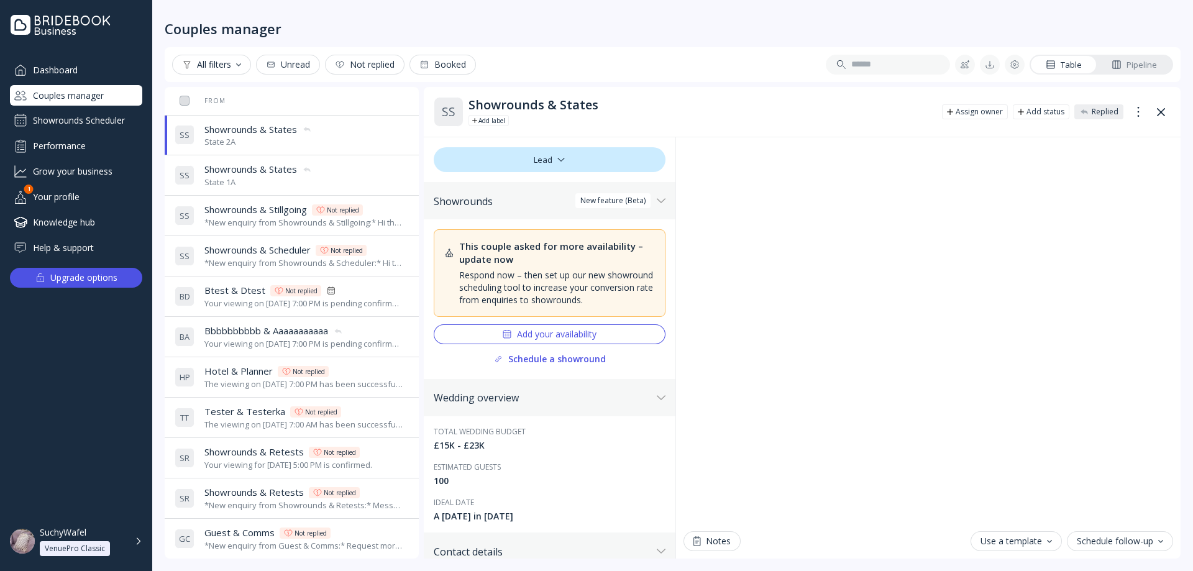
click at [355, 175] on div "S S Showrounds & States Showrounds & States State 1A" at bounding box center [289, 175] width 229 height 35
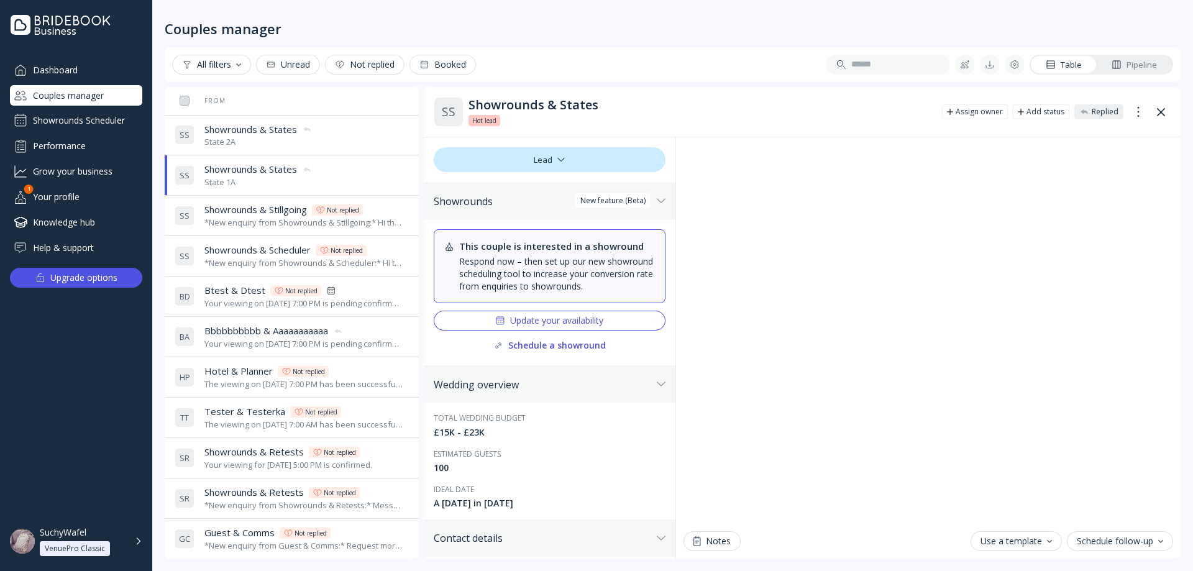
click at [344, 137] on div "S S Showrounds & States Showrounds & States State 2A" at bounding box center [289, 135] width 229 height 35
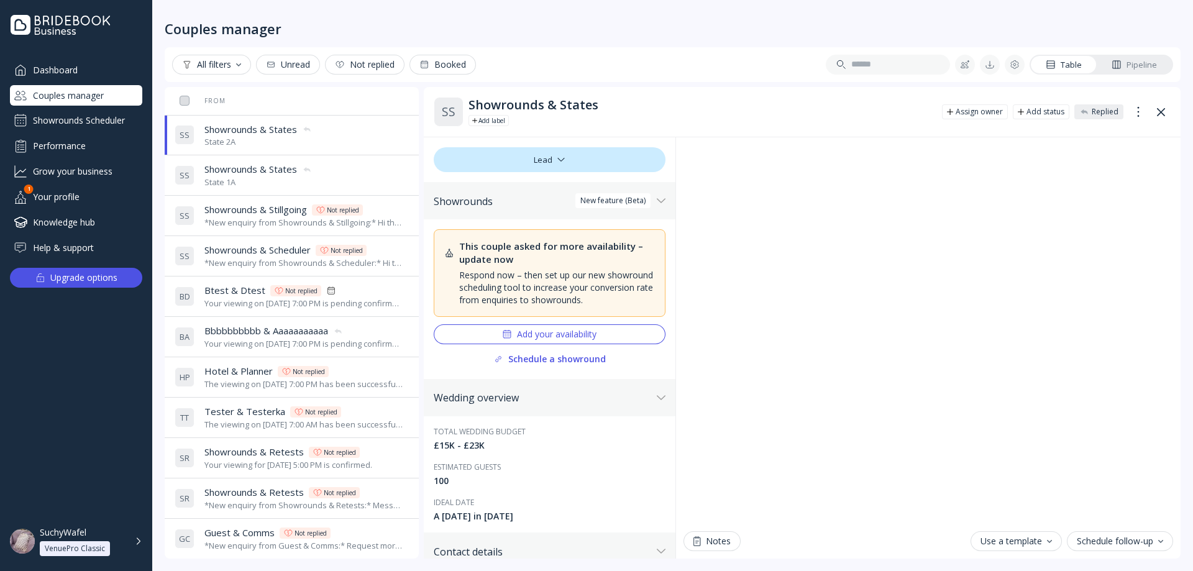
click at [354, 174] on div "S S Showrounds & States Showrounds & States State 1A" at bounding box center [289, 175] width 229 height 35
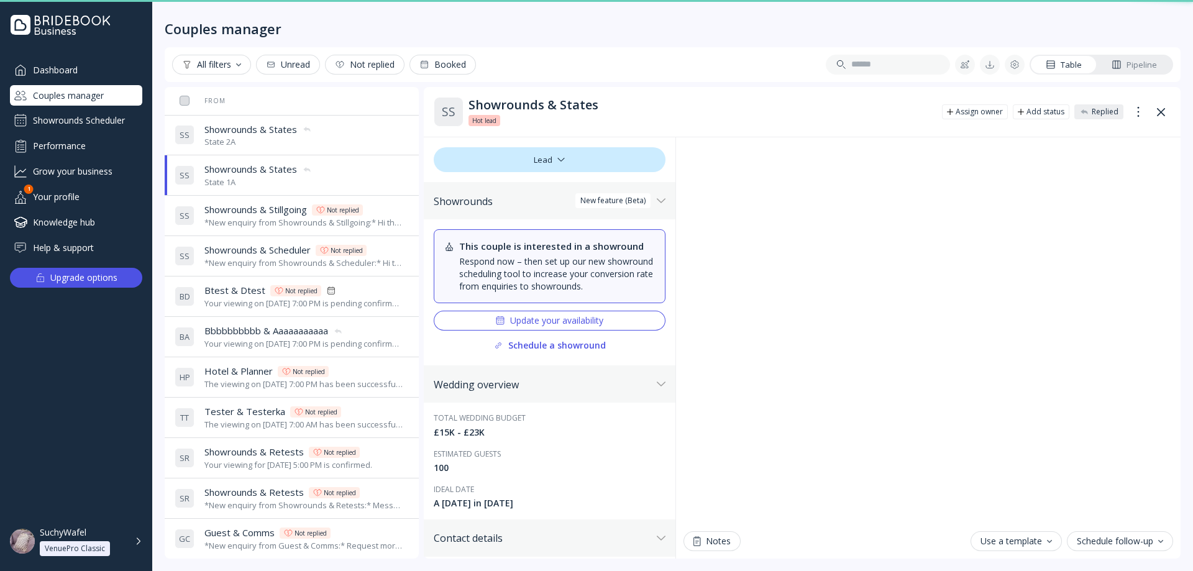
click at [354, 146] on div "S S Showrounds & States Showrounds & States State 2A" at bounding box center [289, 135] width 229 height 35
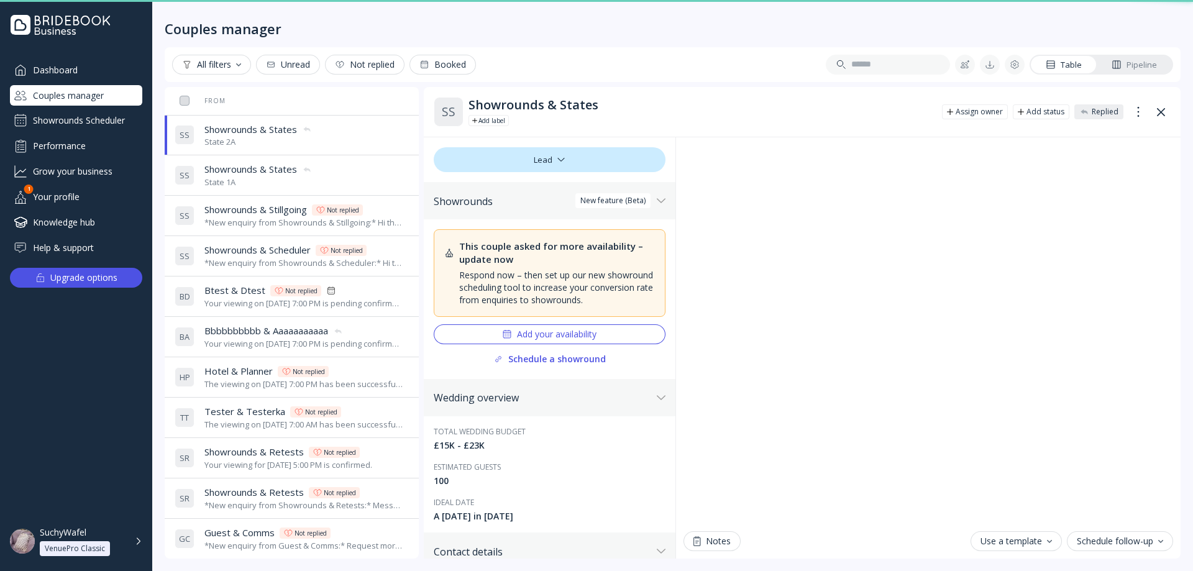
click at [357, 173] on div "S S Showrounds & States Showrounds & States State 1A" at bounding box center [289, 175] width 229 height 35
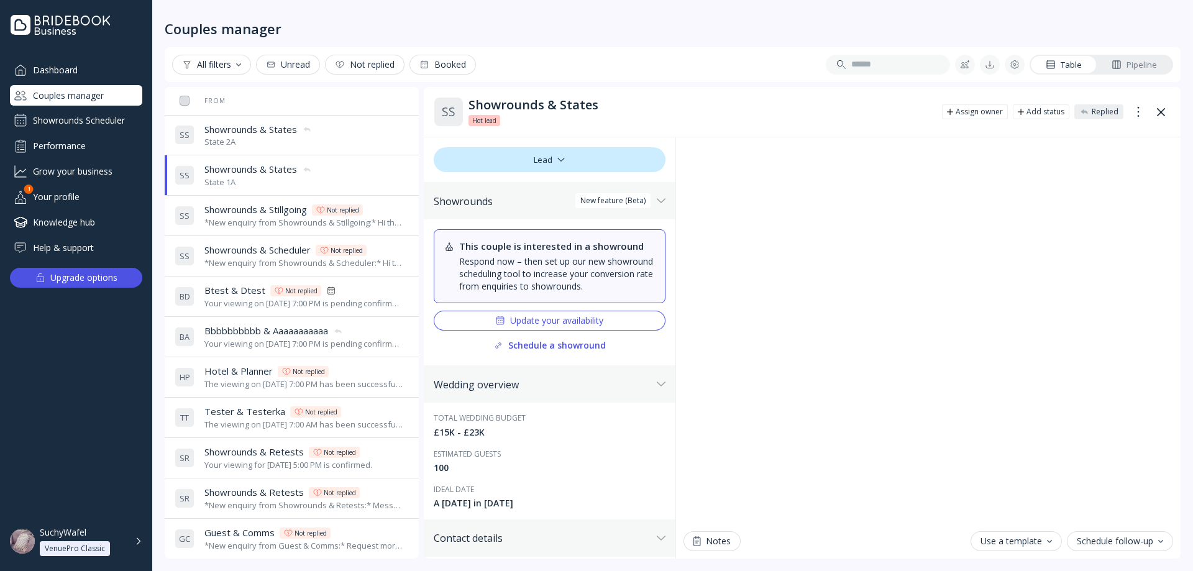
click at [352, 137] on div "S S Showrounds & States Showrounds & States State 2A" at bounding box center [289, 135] width 229 height 35
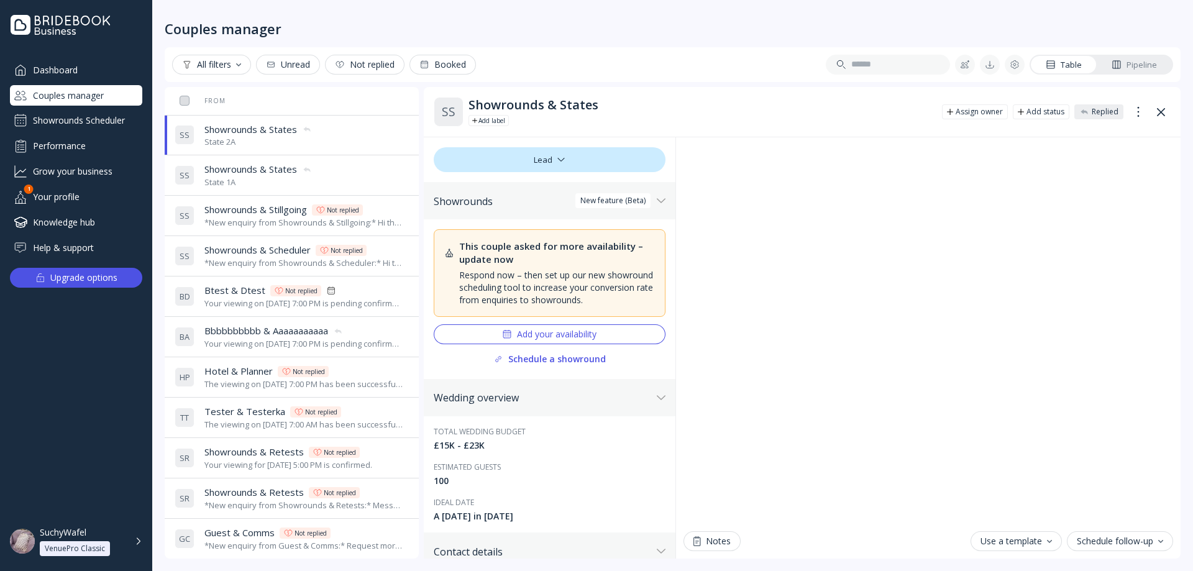
click at [290, 174] on span "Showrounds & States" at bounding box center [250, 169] width 93 height 13
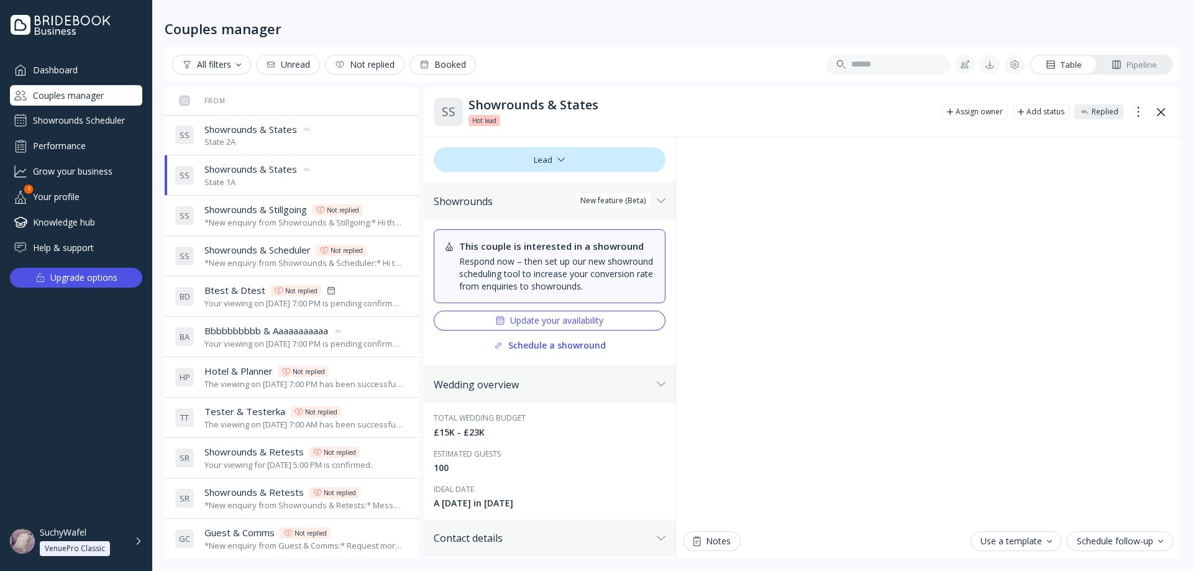
click at [329, 129] on div "S S Showrounds & States Showrounds & States State 2A" at bounding box center [289, 135] width 229 height 35
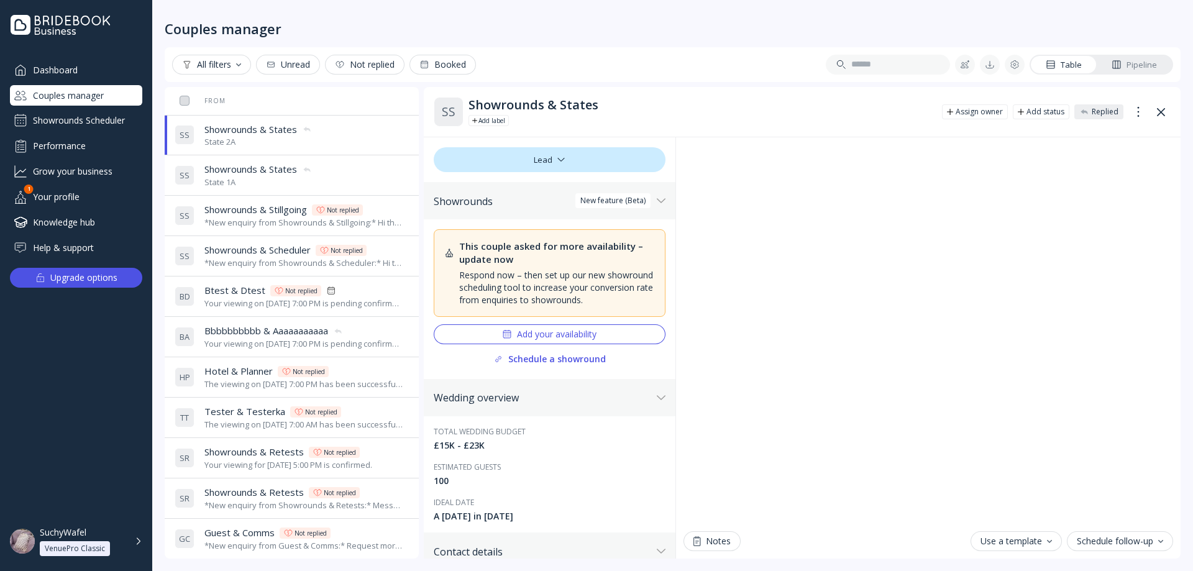
click at [330, 172] on div "S S Showrounds & States Showrounds & States State 1A" at bounding box center [289, 175] width 229 height 35
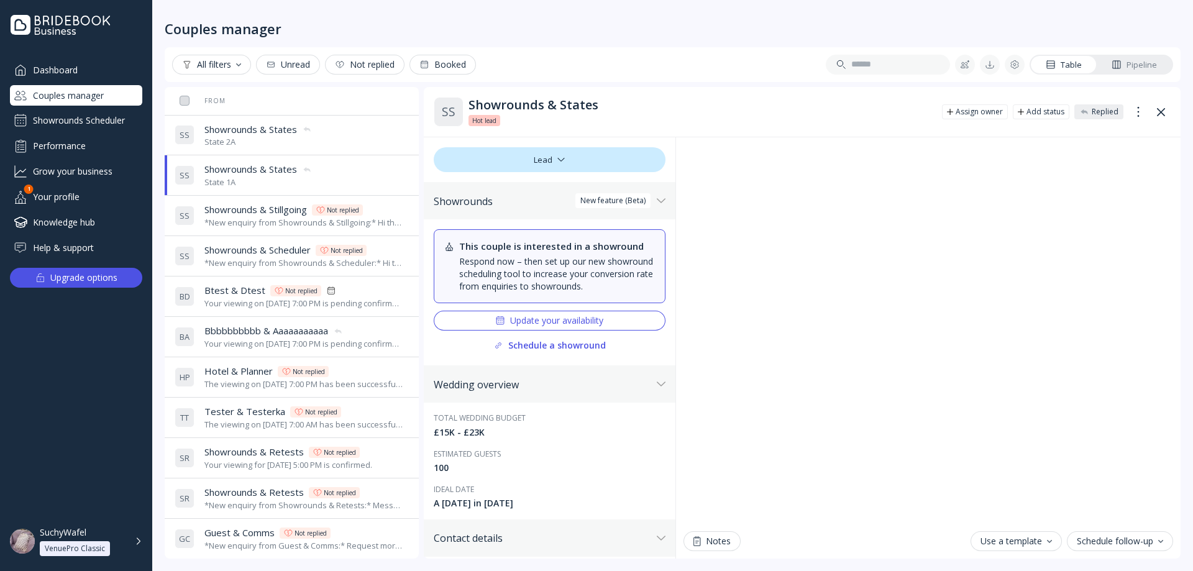
click at [222, 140] on div "State 2A" at bounding box center [257, 142] width 107 height 12
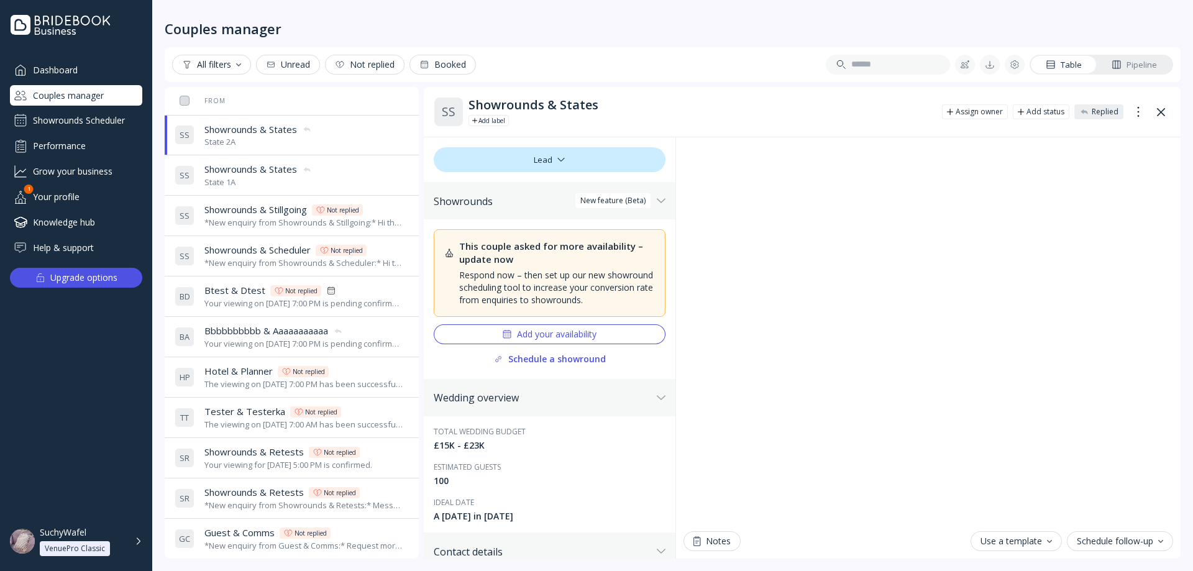
click at [230, 168] on span "Showrounds & States" at bounding box center [250, 169] width 93 height 13
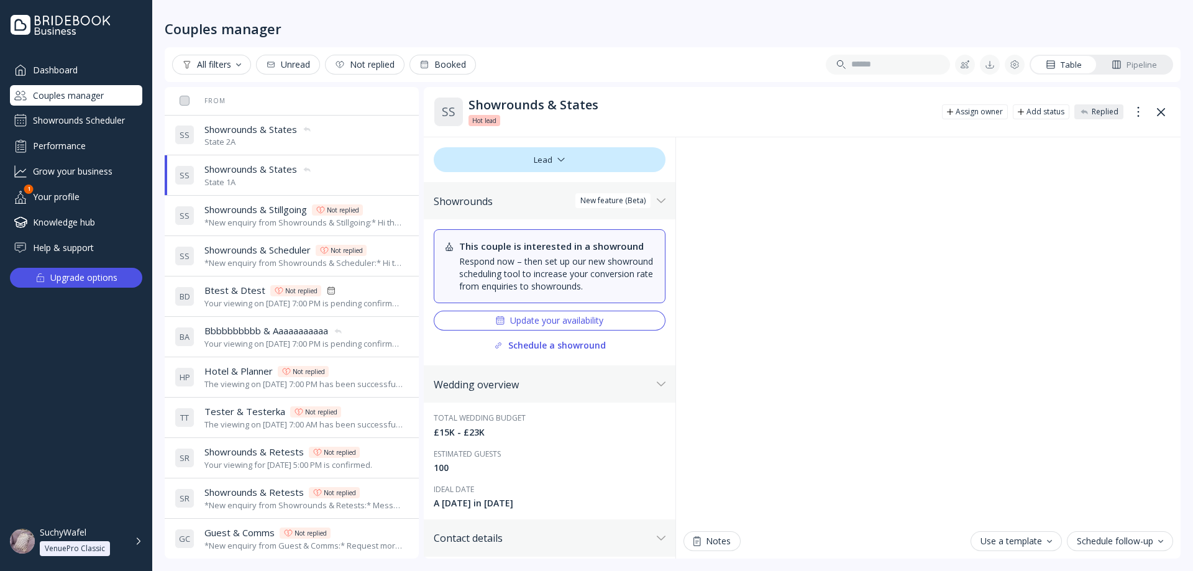
click at [234, 128] on span "Showrounds & States" at bounding box center [250, 129] width 93 height 13
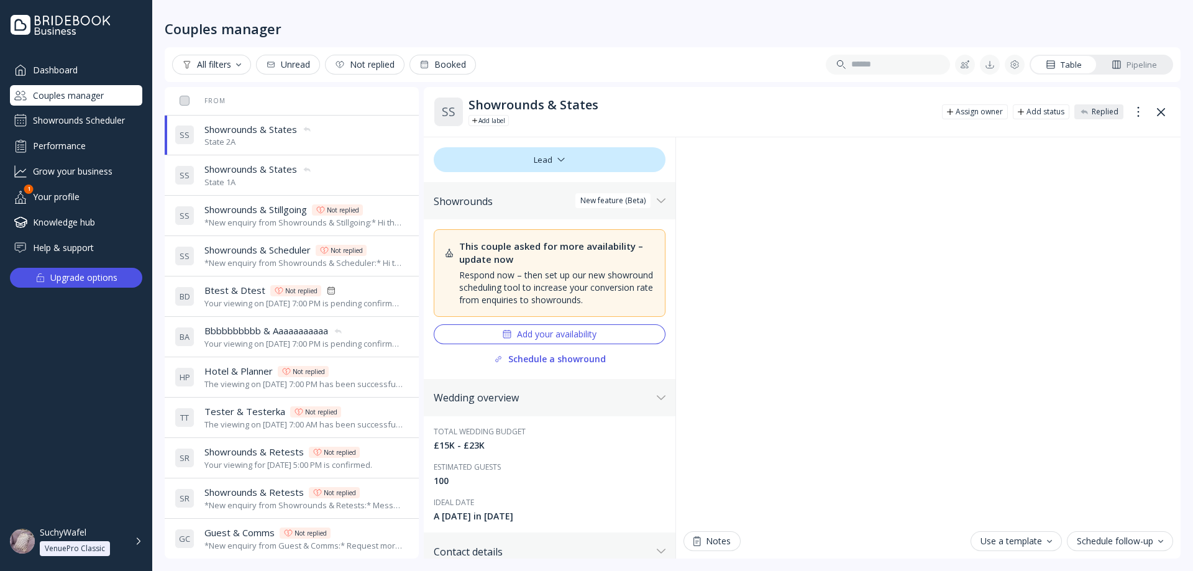
click at [239, 167] on span "Showrounds & States" at bounding box center [250, 169] width 93 height 13
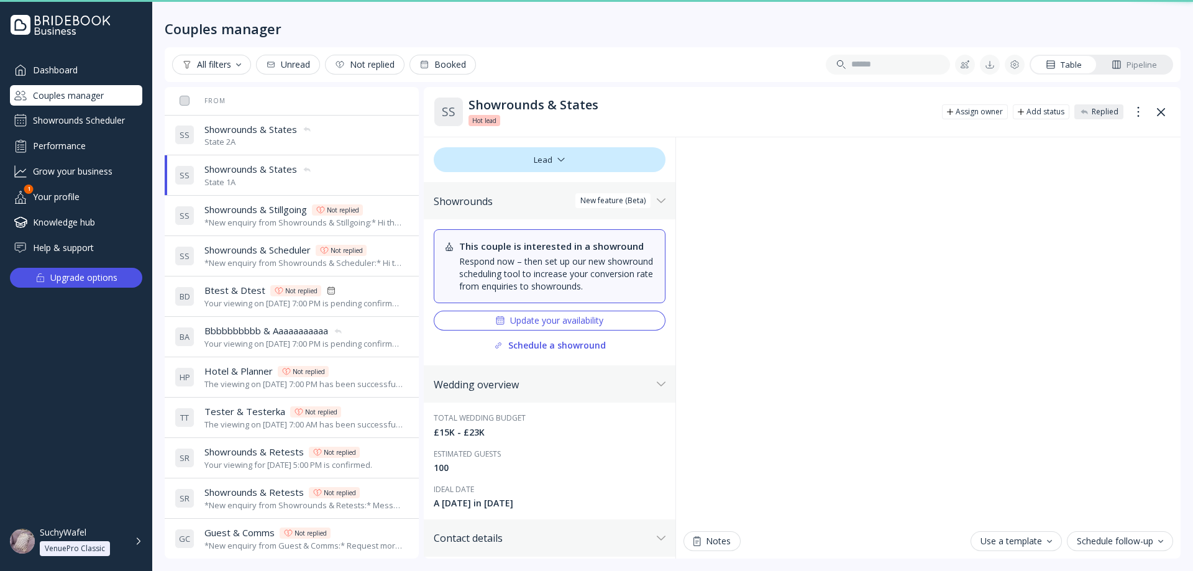
click at [239, 136] on div "State 2A" at bounding box center [257, 142] width 107 height 12
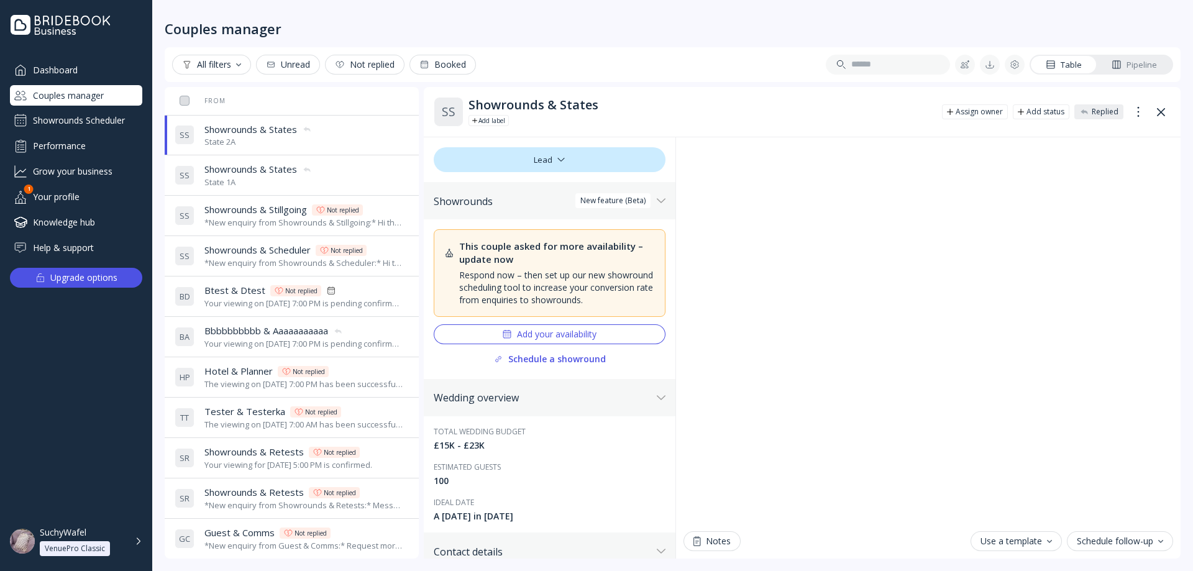
click at [239, 166] on span "Showrounds & States" at bounding box center [250, 169] width 93 height 13
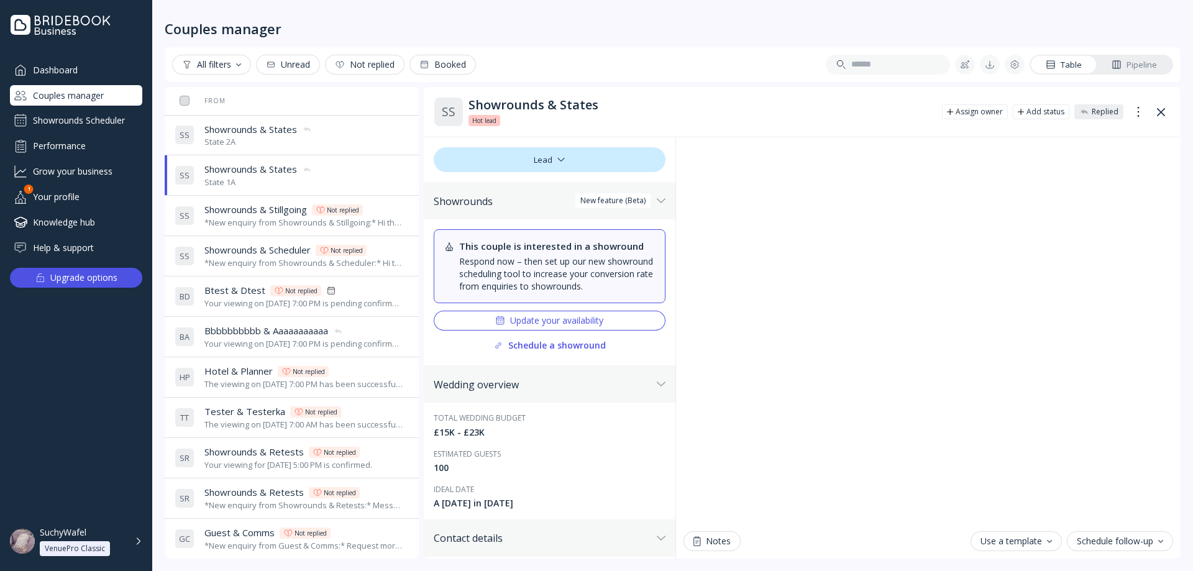
click at [359, 135] on div "S S Showrounds & States Showrounds & States State 2A" at bounding box center [289, 135] width 229 height 35
